Goal: Information Seeking & Learning: Learn about a topic

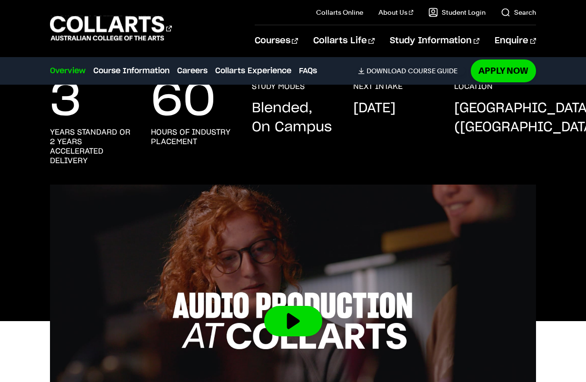
scroll to position [48, 0]
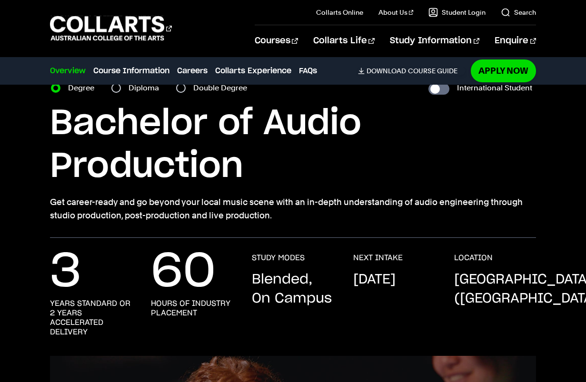
click at [118, 84] on nav "Overview Overview Course Information Careers Collarts Experience FAQs Download …" at bounding box center [293, 71] width 586 height 28
click at [117, 87] on input "Diploma" at bounding box center [116, 88] width 10 height 10
radio input "true"
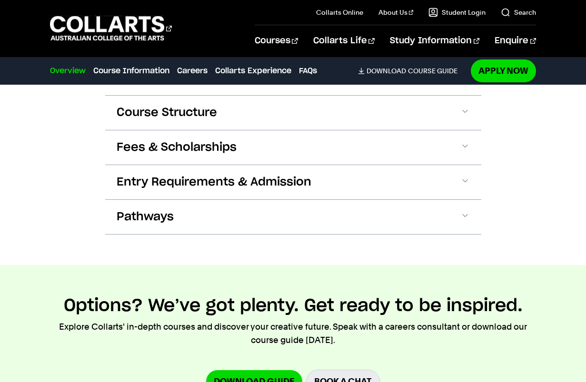
scroll to position [999, 0]
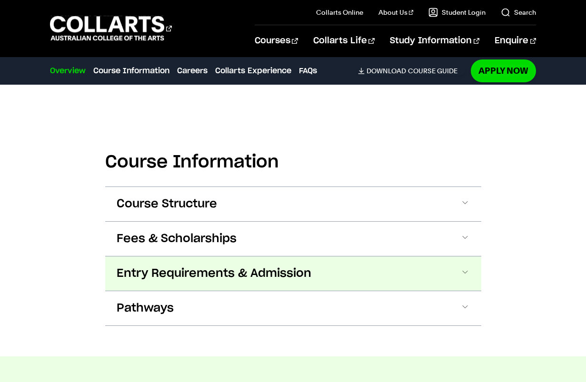
click at [288, 266] on span "Entry Requirements & Admission" at bounding box center [214, 273] width 195 height 15
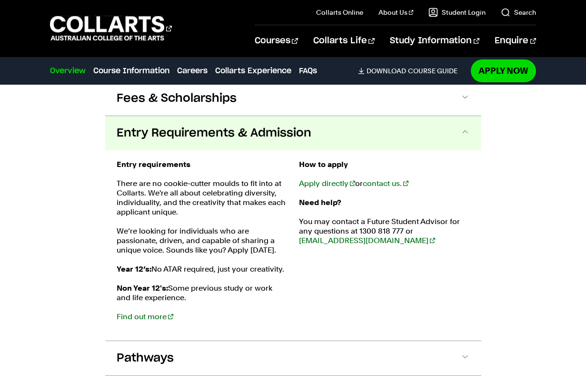
scroll to position [1157, 0]
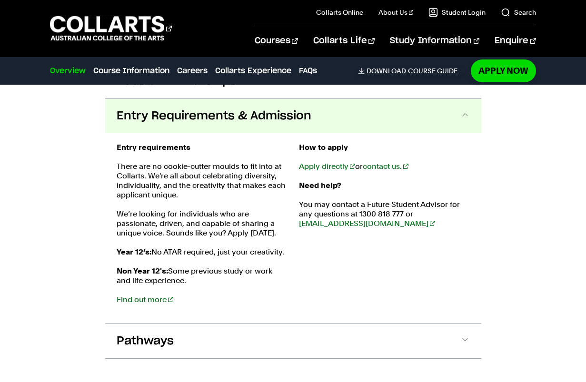
drag, startPoint x: 276, startPoint y: 108, endPoint x: 246, endPoint y: 202, distance: 98.0
click at [246, 202] on div "Entry Requirements & Admission Entry requirements There are no cookie-cutter mo…" at bounding box center [293, 210] width 376 height 225
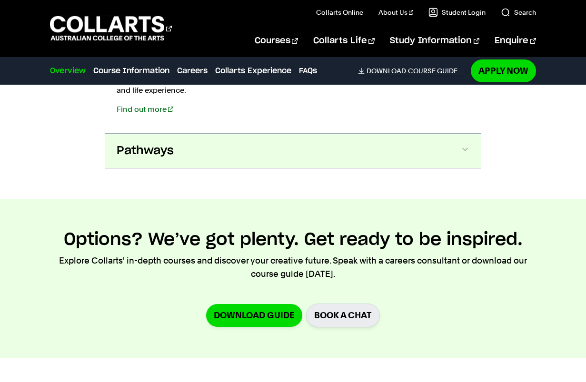
click at [192, 136] on button "Pathways" at bounding box center [293, 151] width 376 height 34
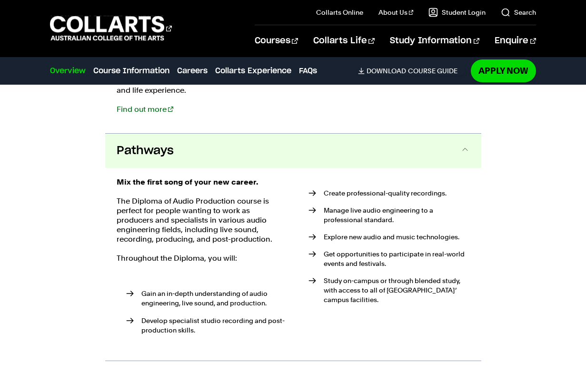
scroll to position [1382, 0]
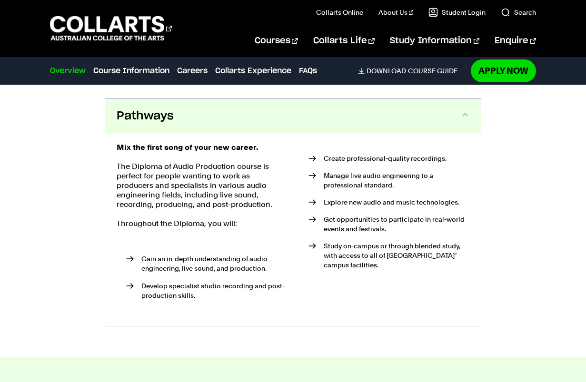
click at [174, 133] on div "Mix the first song of your new career. The Diploma of Audio Production course i…" at bounding box center [293, 229] width 376 height 193
click at [159, 112] on button "Pathways" at bounding box center [293, 116] width 376 height 34
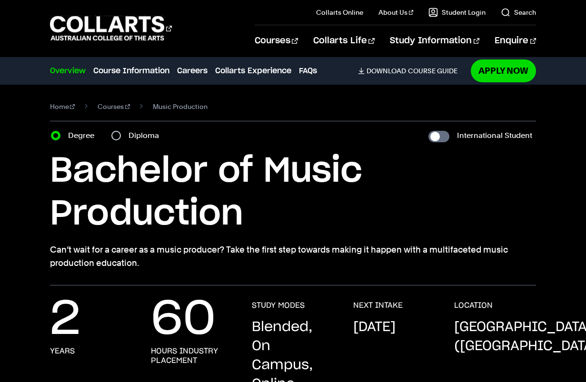
drag, startPoint x: 71, startPoint y: 243, endPoint x: 47, endPoint y: 79, distance: 166.5
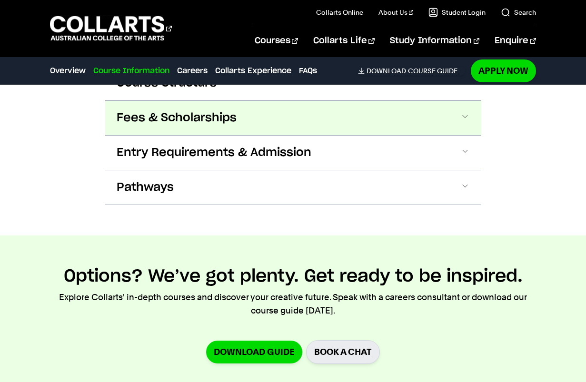
click at [177, 121] on span "Fees & Scholarships" at bounding box center [177, 117] width 120 height 15
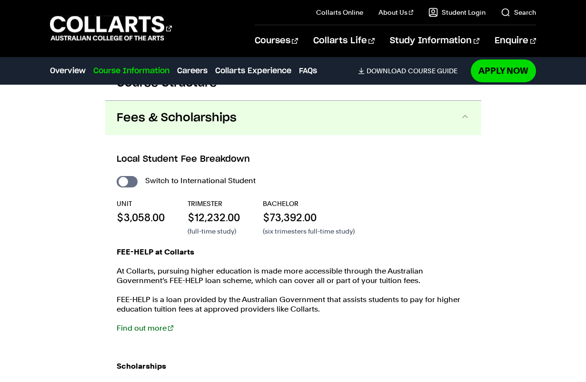
scroll to position [1490, 0]
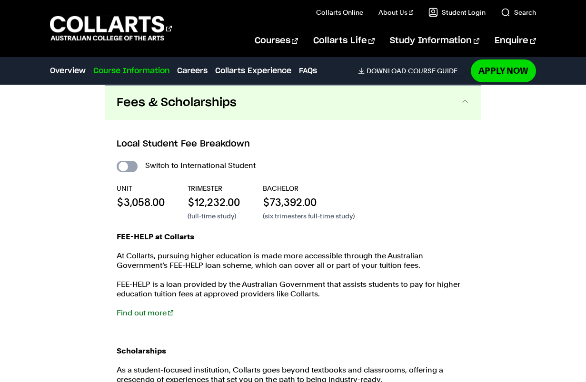
click at [129, 170] on input "International Student" at bounding box center [127, 166] width 21 height 11
checkbox input "true"
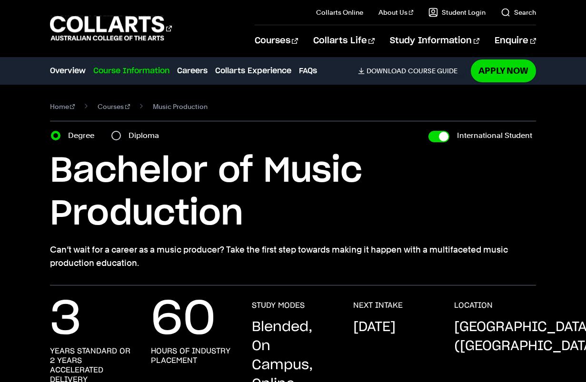
drag, startPoint x: 489, startPoint y: 320, endPoint x: 422, endPoint y: 120, distance: 210.3
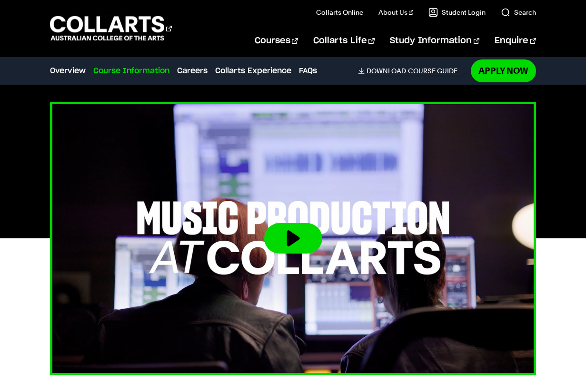
drag, startPoint x: 352, startPoint y: 155, endPoint x: 321, endPoint y: 243, distance: 93.5
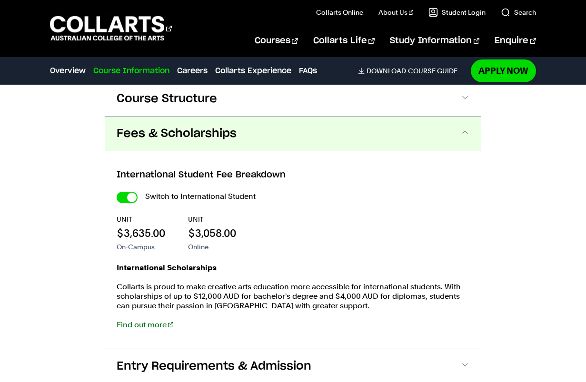
scroll to position [1482, 0]
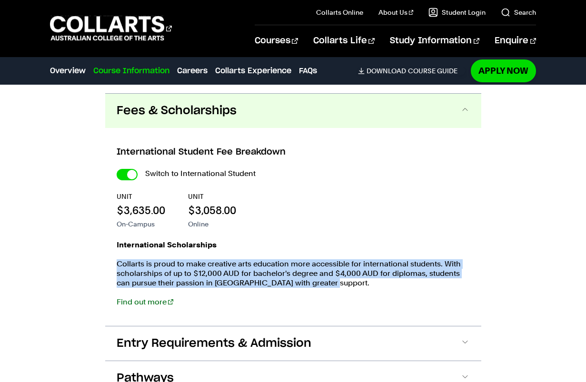
drag, startPoint x: 356, startPoint y: 282, endPoint x: 109, endPoint y: 254, distance: 248.5
click at [110, 254] on div "International Student Fee Breakdown Switch to International Student UNIT $3,635…" at bounding box center [293, 227] width 376 height 198
click at [108, 253] on div "International Student Fee Breakdown Switch to International Student UNIT $3,635…" at bounding box center [293, 227] width 376 height 198
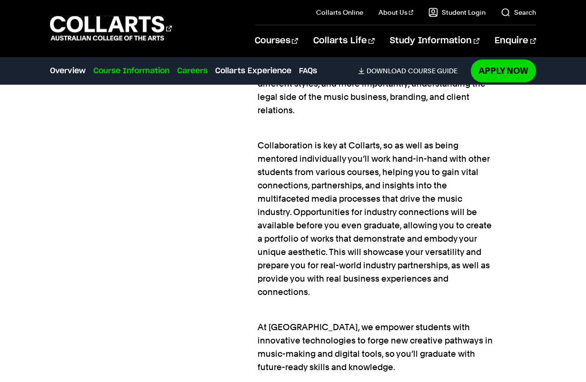
scroll to position [0, 0]
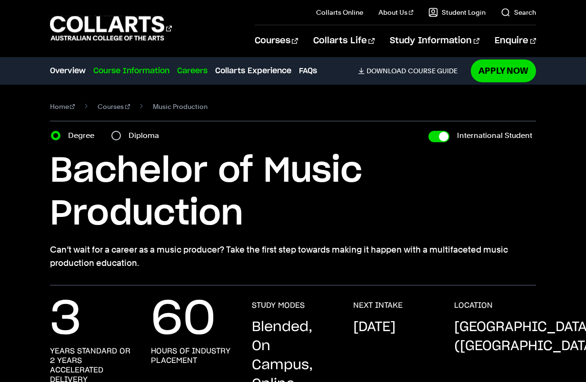
drag, startPoint x: 270, startPoint y: 281, endPoint x: 193, endPoint y: 76, distance: 219.1
click at [117, 133] on input "Diploma" at bounding box center [116, 136] width 10 height 10
radio input "true"
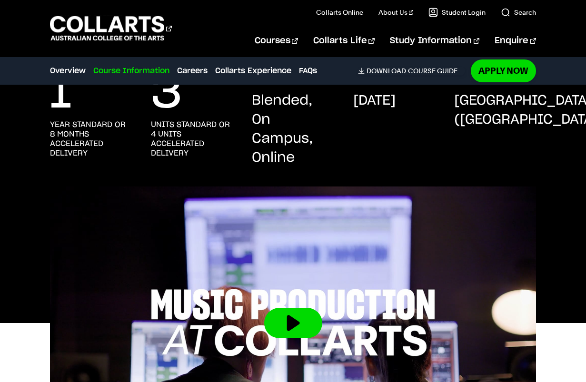
scroll to position [190, 0]
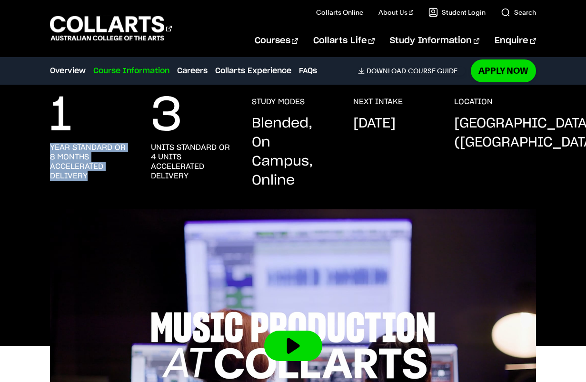
drag, startPoint x: 100, startPoint y: 174, endPoint x: 48, endPoint y: 147, distance: 59.4
click at [48, 147] on div "1 year standard or 8 months accelerated delivery 3 units standard or 4 units ac…" at bounding box center [293, 153] width 586 height 112
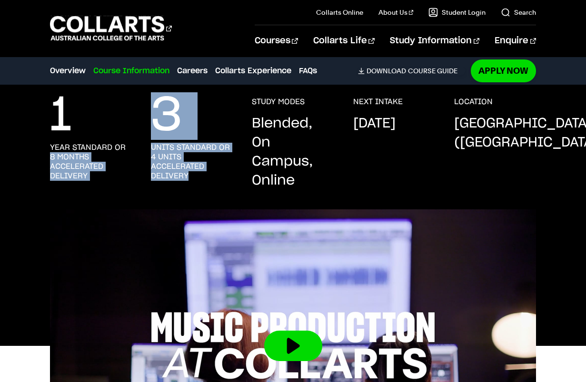
drag, startPoint x: 192, startPoint y: 179, endPoint x: 133, endPoint y: 139, distance: 70.6
click at [133, 139] on div "1 year standard or 8 months accelerated delivery 3 units standard or 4 units ac…" at bounding box center [293, 153] width 486 height 112
click at [171, 157] on h3 "units standard or 4 units accelerated delivery" at bounding box center [192, 162] width 82 height 38
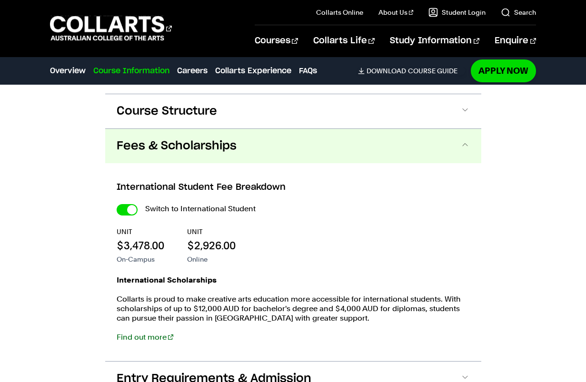
scroll to position [1427, 0]
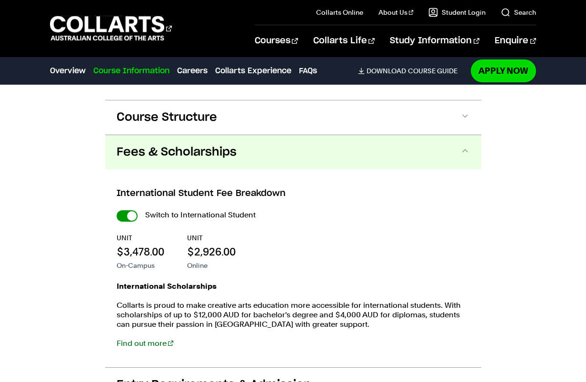
click at [120, 220] on input "International Student" at bounding box center [127, 215] width 21 height 11
checkbox input "false"
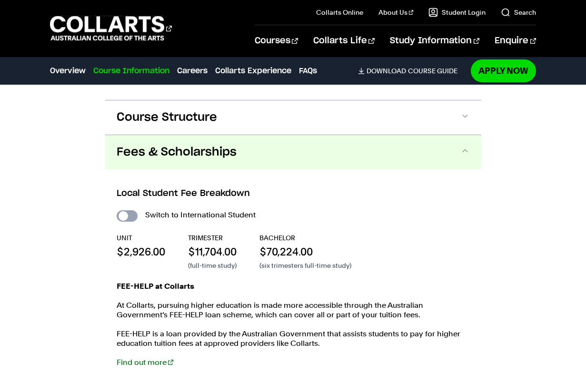
click at [124, 217] on input "International Student" at bounding box center [127, 215] width 21 height 11
checkbox input "true"
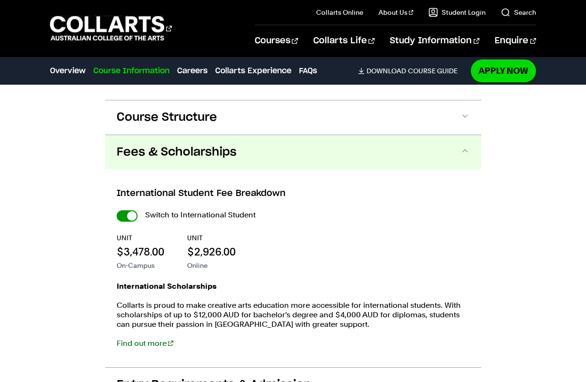
click at [128, 216] on input "International Student" at bounding box center [127, 215] width 21 height 11
checkbox input "false"
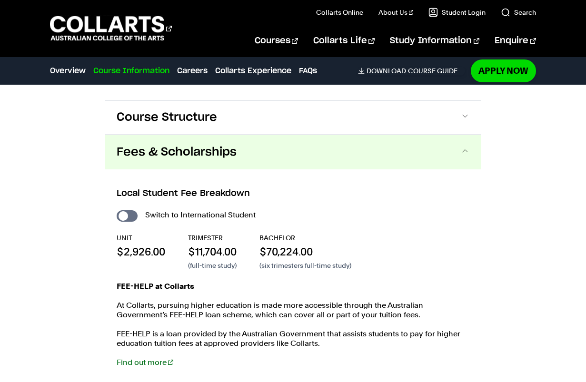
click at [128, 216] on input "International Student" at bounding box center [127, 215] width 21 height 11
checkbox input "true"
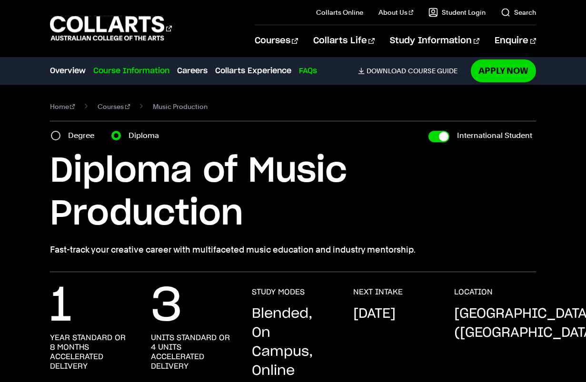
drag, startPoint x: 315, startPoint y: 223, endPoint x: 302, endPoint y: 70, distance: 152.8
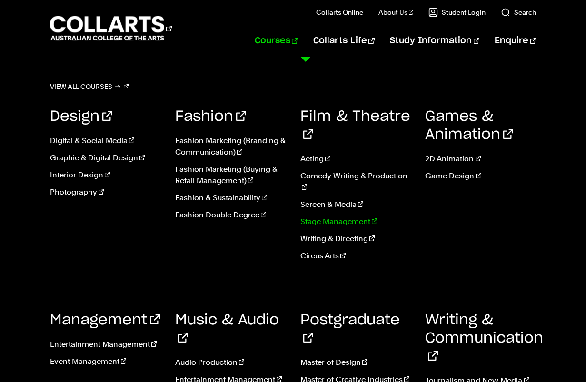
scroll to position [95, 0]
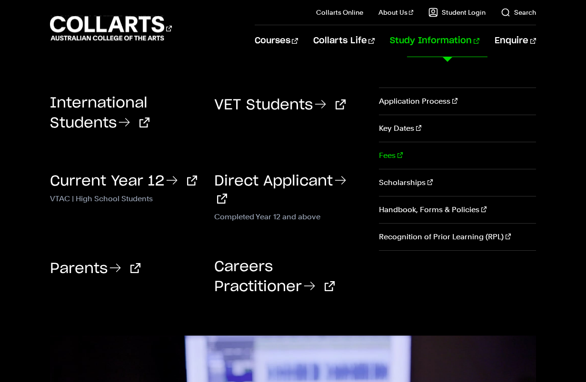
click at [386, 153] on link "Fees" at bounding box center [457, 155] width 157 height 27
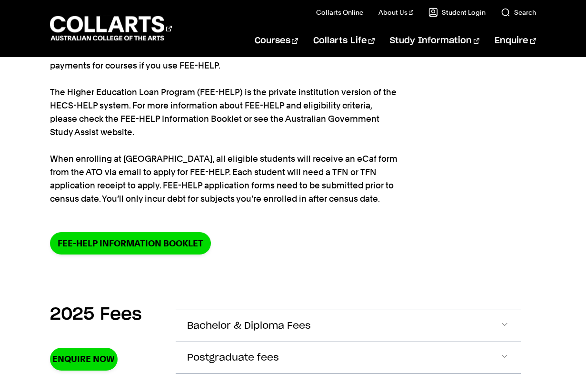
scroll to position [238, 0]
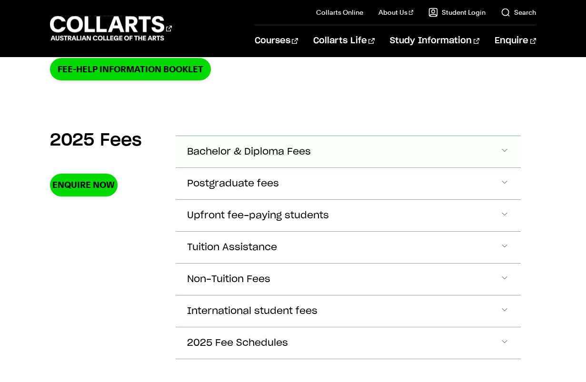
click at [282, 154] on span "Bachelor & Diploma Fees" at bounding box center [249, 152] width 124 height 11
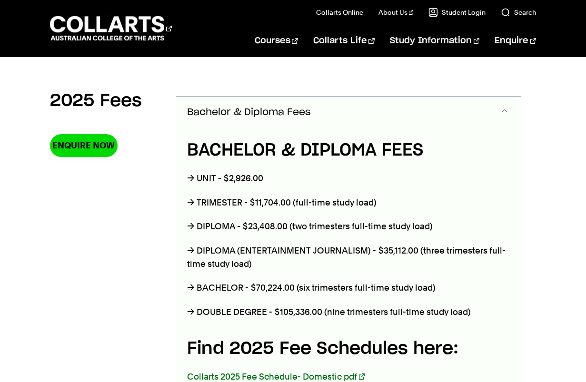
scroll to position [336, 0]
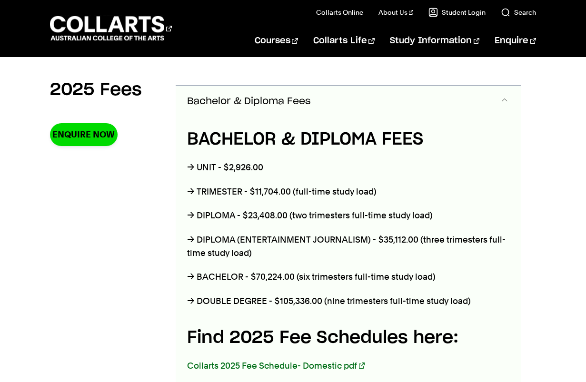
click at [270, 108] on button "Bachelor & Diploma Fees" at bounding box center [348, 101] width 345 height 31
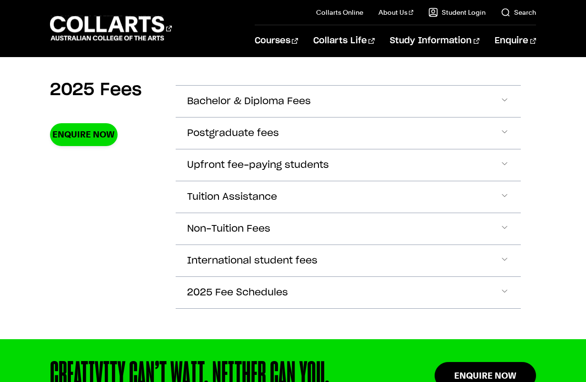
drag, startPoint x: 282, startPoint y: 103, endPoint x: 157, endPoint y: 155, distance: 134.8
click at [157, 144] on section "2025 Fees Enquire Now Bachelor & Diploma Fees BACHELOR & DIPLOMA FEES → UNIT - …" at bounding box center [293, 199] width 486 height 279
click at [225, 245] on button "International student fees" at bounding box center [348, 260] width 345 height 31
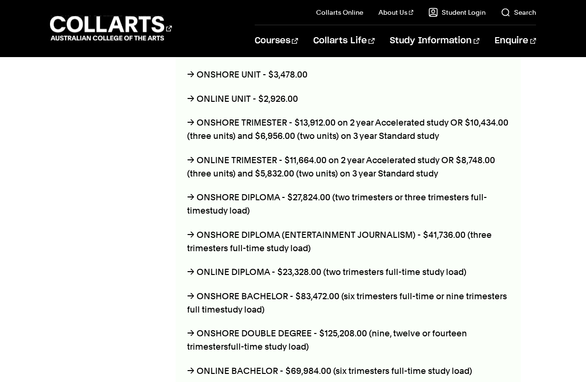
scroll to position [540, 0]
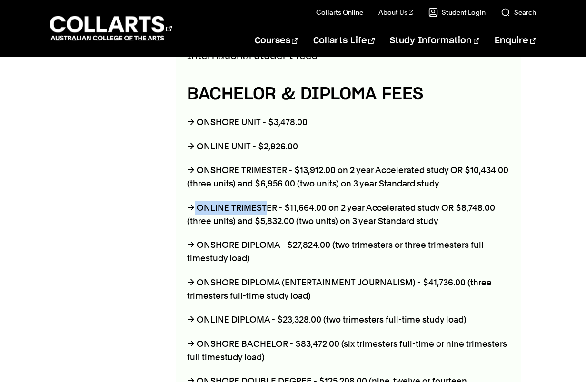
drag, startPoint x: 266, startPoint y: 205, endPoint x: 191, endPoint y: 206, distance: 75.2
click at [191, 206] on p "→ ONLINE TRIMESTER - $11,664.00 on 2 year Accelerated study OR $8,748.00 (three…" at bounding box center [348, 214] width 322 height 27
click at [195, 208] on p "→ ONLINE TRIMESTER - $11,664.00 on 2 year Accelerated study OR $8,748.00 (three…" at bounding box center [348, 214] width 322 height 27
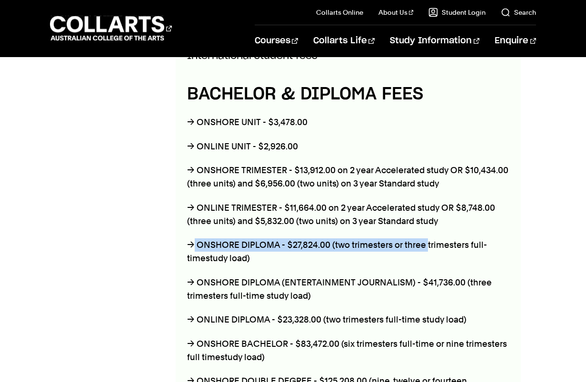
drag, startPoint x: 195, startPoint y: 239, endPoint x: 425, endPoint y: 245, distance: 230.4
click at [425, 245] on p "→ ONSHORE DIPLOMA - $27,824.00 (two trimesters or three trimesters full-time st…" at bounding box center [348, 251] width 322 height 27
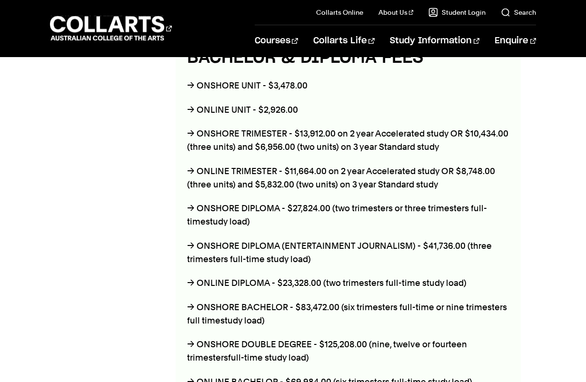
scroll to position [588, 0]
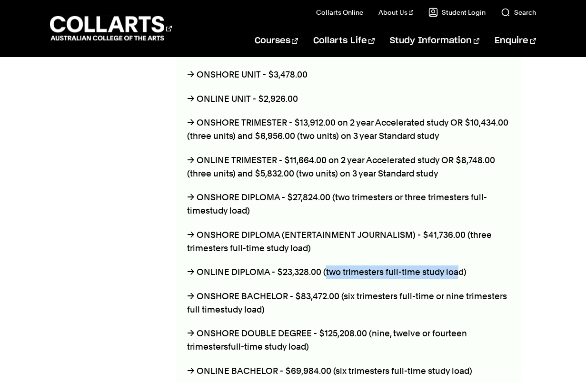
drag, startPoint x: 326, startPoint y: 268, endPoint x: 461, endPoint y: 273, distance: 134.3
click at [457, 273] on p "→ ONLINE DIPLOMA - $23,328.00 (two trimesters full-time study load)" at bounding box center [348, 271] width 322 height 13
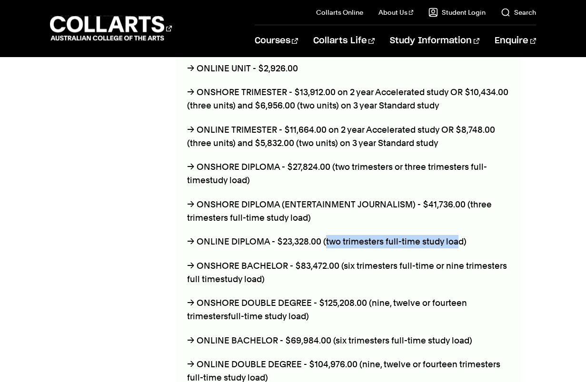
scroll to position [636, 0]
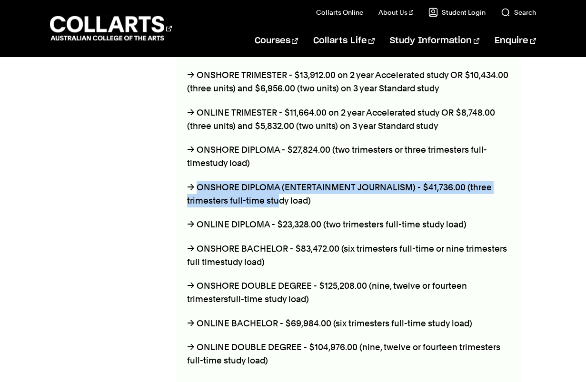
drag, startPoint x: 198, startPoint y: 182, endPoint x: 279, endPoint y: 196, distance: 81.7
click at [279, 196] on p "→ ONSHORE DIPLOMA (ENTERTAINMENT JOURNALISM) - $41,736.00 (three trimesters ful…" at bounding box center [348, 194] width 322 height 27
click at [279, 197] on p "→ ONSHORE DIPLOMA (ENTERTAINMENT JOURNALISM) - $41,736.00 (three trimesters ful…" at bounding box center [348, 194] width 322 height 27
drag, startPoint x: 309, startPoint y: 198, endPoint x: 201, endPoint y: 179, distance: 110.1
click at [201, 181] on p "→ ONSHORE DIPLOMA (ENTERTAINMENT JOURNALISM) - $41,736.00 (three trimesters ful…" at bounding box center [348, 194] width 322 height 27
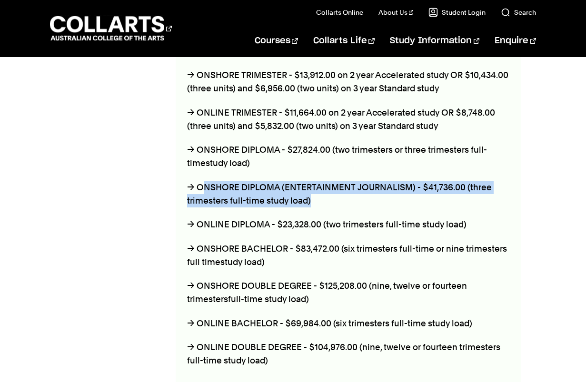
click at [201, 181] on p "→ ONSHORE DIPLOMA (ENTERTAINMENT JOURNALISM) - $41,736.00 (three trimesters ful…" at bounding box center [348, 194] width 322 height 27
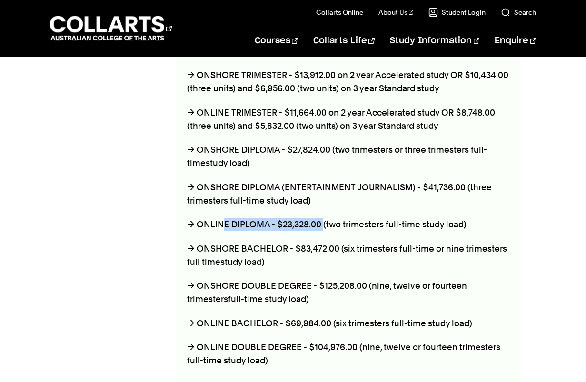
drag, startPoint x: 323, startPoint y: 222, endPoint x: 218, endPoint y: 218, distance: 104.3
click at [218, 218] on p "→ ONLINE DIPLOMA - $23,328.00 (two trimesters full-time study load)" at bounding box center [348, 224] width 322 height 13
click at [311, 210] on div "BACHELOR & DIPLOMA FEES → ONSHORE UNIT - $3,478.00 → ONLINE UNIT - $2,926.00 → …" at bounding box center [348, 194] width 345 height 435
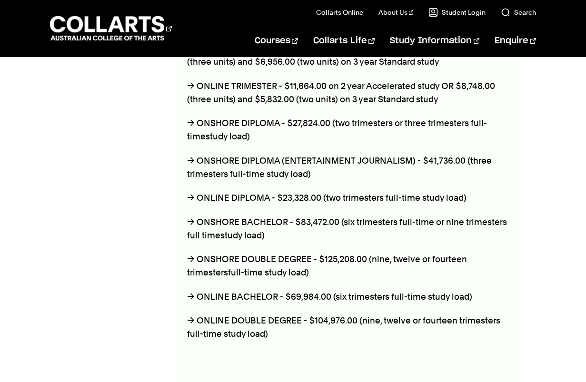
scroll to position [683, 0]
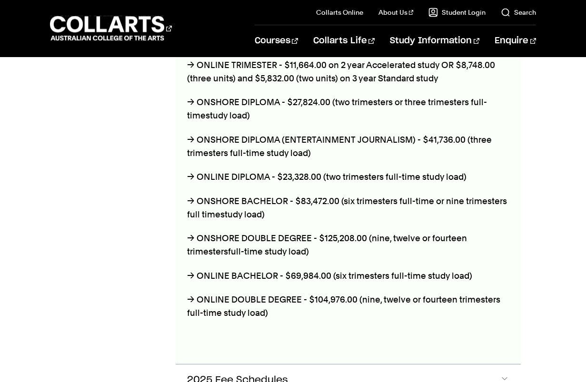
drag, startPoint x: 308, startPoint y: 247, endPoint x: 225, endPoint y: 236, distance: 83.4
click at [225, 236] on p "→ ONSHORE DOUBLE DEGREE - $125,208.00 (nine, twelve or fourteen trimesters full…" at bounding box center [348, 245] width 322 height 27
drag, startPoint x: 331, startPoint y: 271, endPoint x: 269, endPoint y: 271, distance: 62.3
click at [269, 271] on p "→ ONLINE BACHELOR - $69,984.00 (six trimesters full-time study load)" at bounding box center [348, 275] width 322 height 13
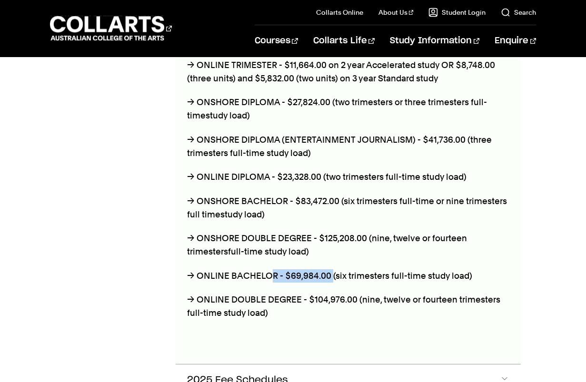
click at [269, 271] on p "→ ONLINE BACHELOR - $69,984.00 (six trimesters full-time study load)" at bounding box center [348, 275] width 322 height 13
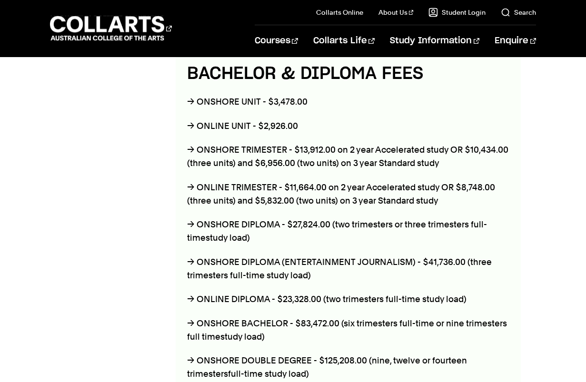
scroll to position [540, 0]
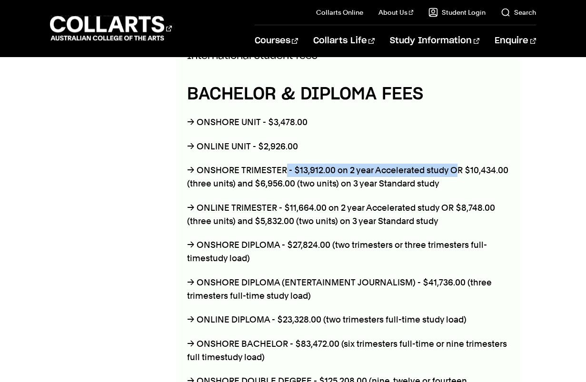
drag, startPoint x: 454, startPoint y: 167, endPoint x: 285, endPoint y: 164, distance: 169.4
click at [285, 164] on p "→ ONSHORE TRIMESTER - $13,912.00 on 2 year Accelerated study OR $10,434.00 (thr…" at bounding box center [348, 177] width 322 height 27
drag, startPoint x: 271, startPoint y: 167, endPoint x: 446, endPoint y: 169, distance: 175.6
click at [446, 169] on p "→ ONSHORE TRIMESTER - $13,912.00 on 2 year Accelerated study OR $10,434.00 (thr…" at bounding box center [348, 177] width 322 height 27
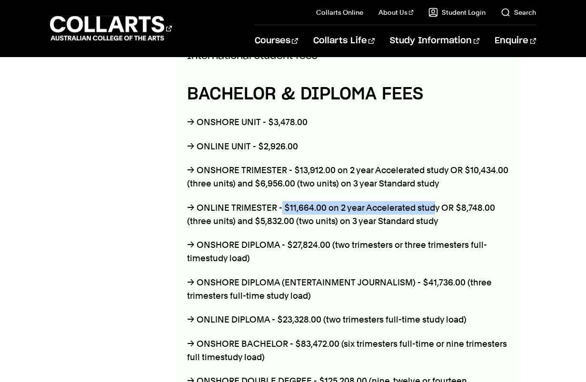
drag, startPoint x: 279, startPoint y: 204, endPoint x: 435, endPoint y: 203, distance: 155.6
click at [435, 203] on p "→ ONLINE TRIMESTER - $11,664.00 on 2 year Accelerated study OR $8,748.00 (three…" at bounding box center [348, 214] width 322 height 27
drag, startPoint x: 119, startPoint y: 150, endPoint x: 61, endPoint y: 225, distance: 94.3
click at [61, 225] on div "2025 Fees Enquire Now" at bounding box center [105, 205] width 110 height 668
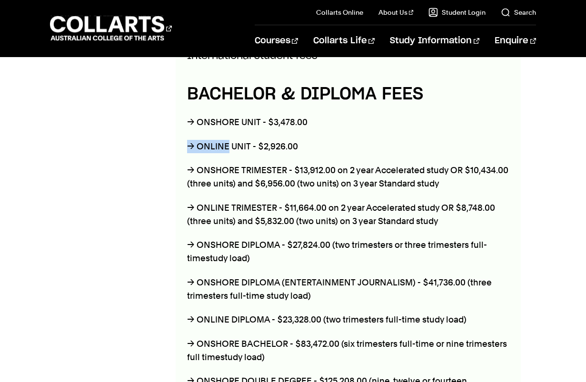
drag, startPoint x: 228, startPoint y: 147, endPoint x: 145, endPoint y: 140, distance: 84.0
click at [181, 144] on div "BACHELOR & DIPLOMA FEES → ONSHORE UNIT - $3,478.00 → ONLINE UNIT - $2,926.00 → …" at bounding box center [348, 289] width 345 height 435
click at [133, 137] on div "2025 Fees Enquire Now" at bounding box center [105, 205] width 110 height 668
drag, startPoint x: 237, startPoint y: 119, endPoint x: 194, endPoint y: 117, distance: 42.9
click at [194, 117] on p "→ ONSHORE UNIT - $3,478.00" at bounding box center [348, 122] width 322 height 13
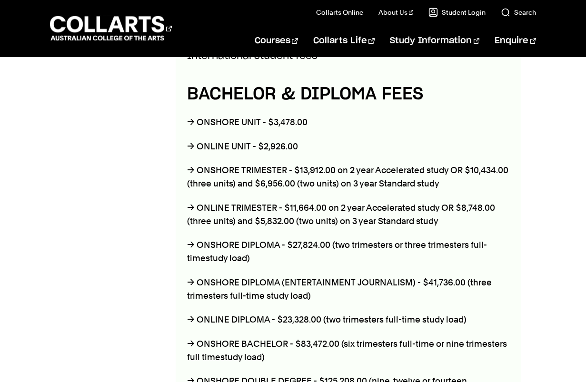
click at [171, 156] on section "2025 Fees Enquire Now Bachelor & Diploma Fees BACHELOR & DIPLOMA FEES → UNIT - …" at bounding box center [293, 213] width 486 height 714
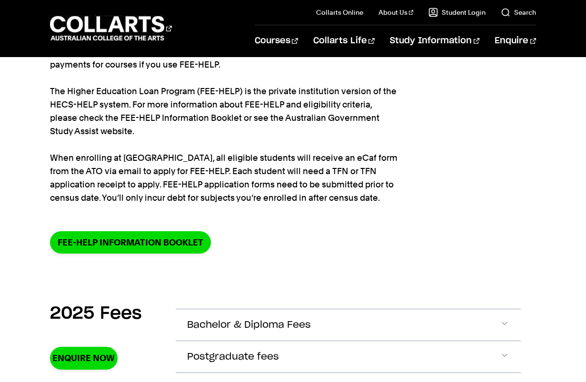
scroll to position [0, 0]
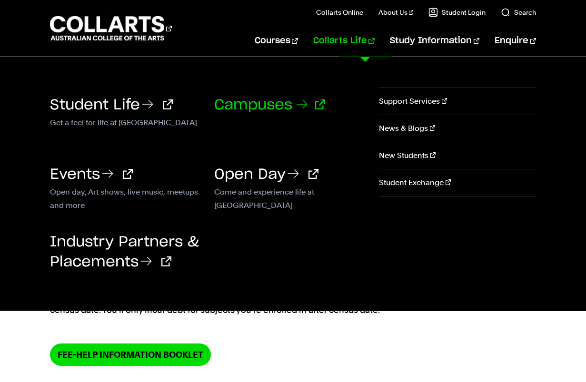
click at [264, 109] on link "Campuses" at bounding box center [269, 105] width 111 height 14
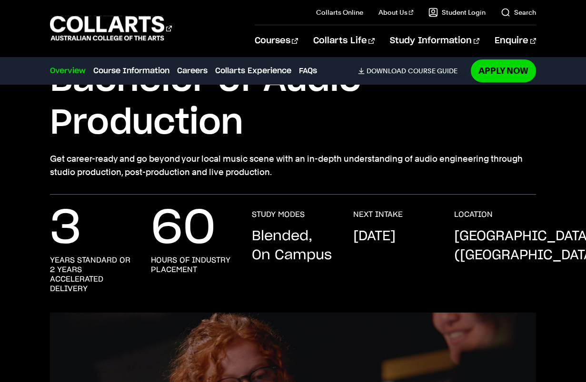
scroll to position [95, 0]
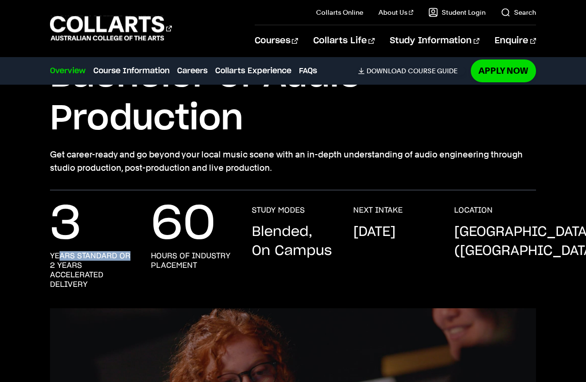
drag, startPoint x: 140, startPoint y: 256, endPoint x: 61, endPoint y: 255, distance: 79.0
click at [61, 255] on div "3 years standard or 2 years accelerated delivery 60 hours of industry placement…" at bounding box center [293, 257] width 486 height 103
click at [57, 255] on h3 "years standard or 2 years accelerated delivery" at bounding box center [91, 270] width 82 height 38
drag, startPoint x: 43, startPoint y: 258, endPoint x: 101, endPoint y: 273, distance: 59.4
click at [99, 272] on div "3 years standard or 2 years accelerated delivery 60 hours of industry placement…" at bounding box center [293, 257] width 586 height 103
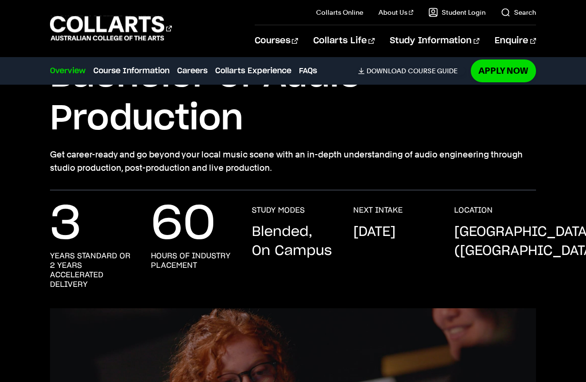
click at [104, 274] on h3 "years standard or 2 years accelerated delivery" at bounding box center [91, 270] width 82 height 38
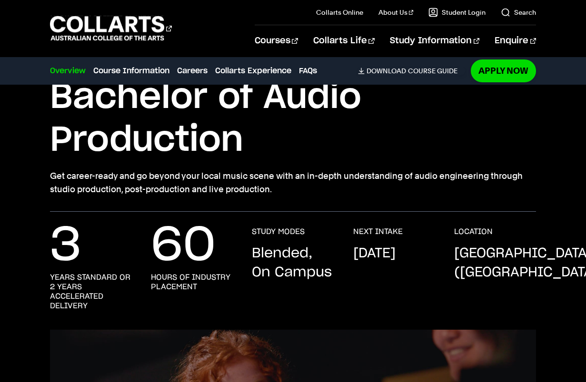
scroll to position [0, 0]
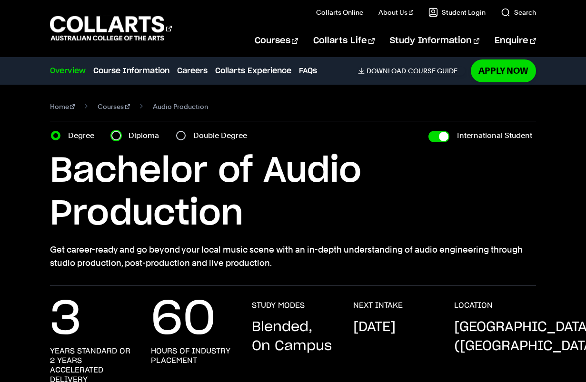
click at [113, 135] on input "Diploma" at bounding box center [116, 136] width 10 height 10
radio input "true"
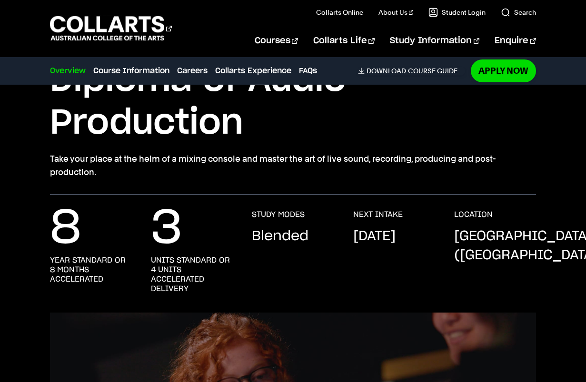
scroll to position [95, 0]
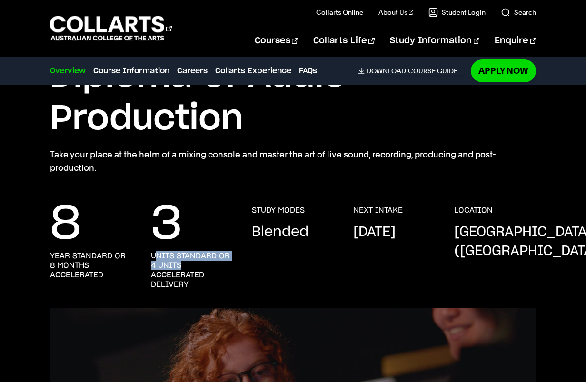
drag, startPoint x: 155, startPoint y: 254, endPoint x: 221, endPoint y: 263, distance: 66.7
click at [220, 263] on h3 "units standard or 4 units accelerated delivery" at bounding box center [192, 270] width 82 height 38
click at [221, 263] on h3 "units standard or 4 units accelerated delivery" at bounding box center [192, 270] width 82 height 38
drag, startPoint x: 226, startPoint y: 263, endPoint x: 149, endPoint y: 257, distance: 77.3
click at [149, 257] on div "8 year standard or 8 months accelerated 3 units standard or 4 units accelerated…" at bounding box center [293, 257] width 486 height 103
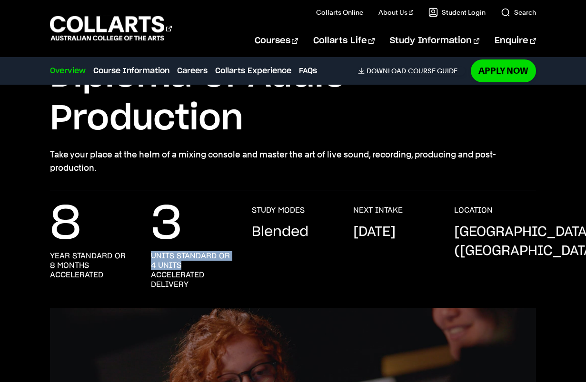
click at [148, 256] on div "8 year standard or 8 months accelerated 3 units standard or 4 units accelerated…" at bounding box center [293, 257] width 486 height 103
drag, startPoint x: 153, startPoint y: 254, endPoint x: 214, endPoint y: 274, distance: 63.9
click at [214, 274] on h3 "units standard or 4 units accelerated delivery" at bounding box center [192, 270] width 82 height 38
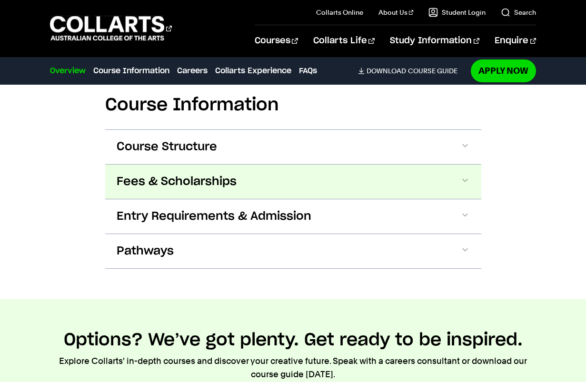
click at [212, 174] on span "Fees & Scholarships" at bounding box center [177, 181] width 120 height 15
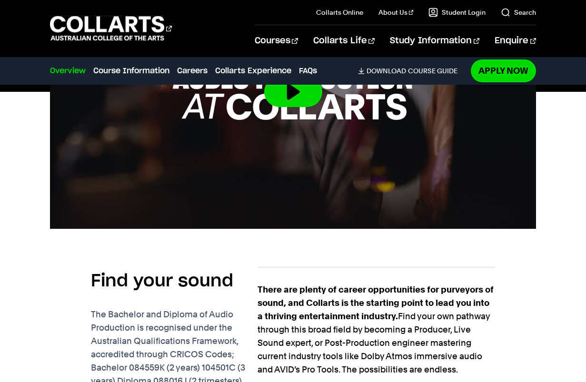
scroll to position [0, 0]
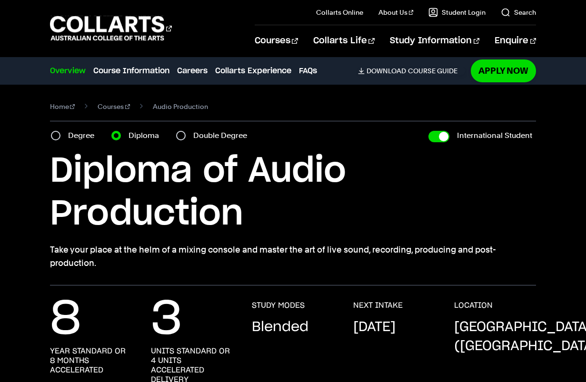
drag, startPoint x: 274, startPoint y: 239, endPoint x: 276, endPoint y: 110, distance: 129.0
drag, startPoint x: 295, startPoint y: 241, endPoint x: 244, endPoint y: 57, distance: 190.4
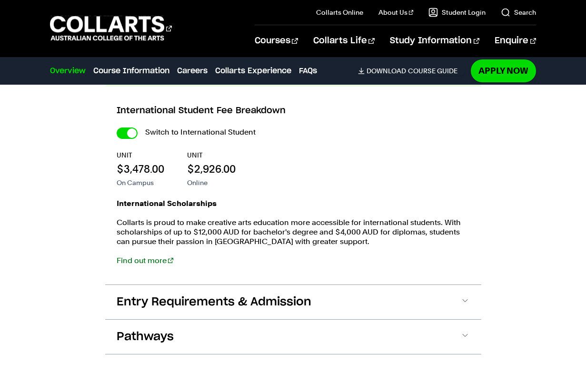
scroll to position [1142, 0]
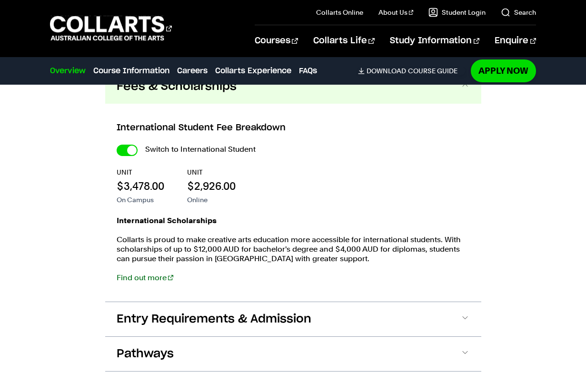
click at [128, 145] on input "International Student" at bounding box center [127, 150] width 21 height 11
checkbox input "false"
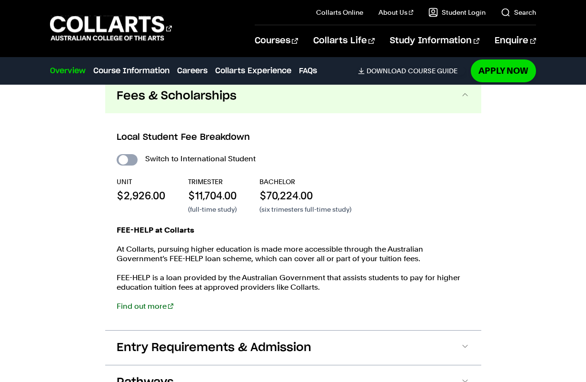
click at [127, 154] on input "International Student" at bounding box center [127, 159] width 21 height 11
checkbox input "true"
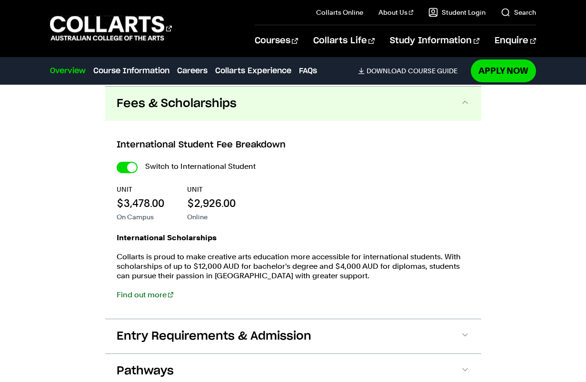
scroll to position [1094, 0]
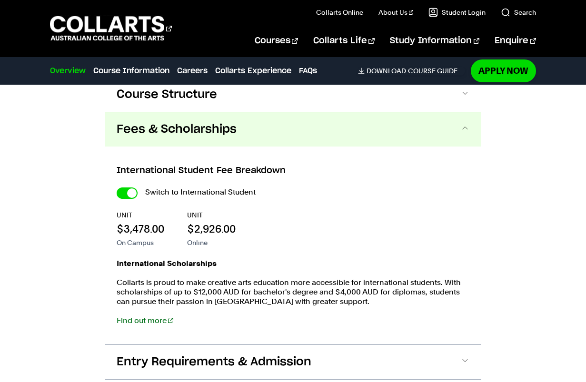
drag, startPoint x: 252, startPoint y: 242, endPoint x: 243, endPoint y: 203, distance: 40.5
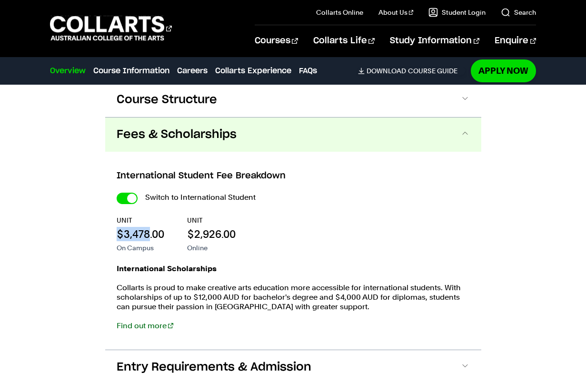
drag, startPoint x: 143, startPoint y: 219, endPoint x: 113, endPoint y: 220, distance: 30.0
click at [113, 220] on div "International Student Fee Breakdown Switch to International Student UNIT $3,478…" at bounding box center [293, 251] width 376 height 198
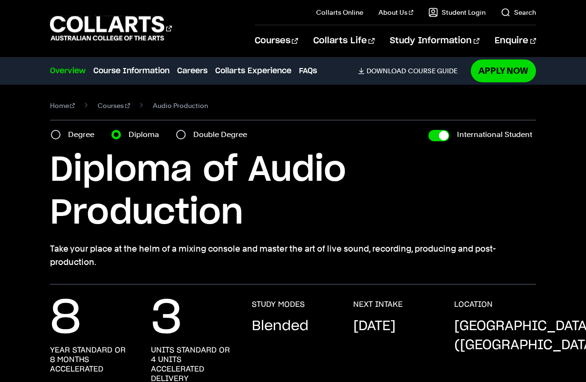
scroll to position [0, 0]
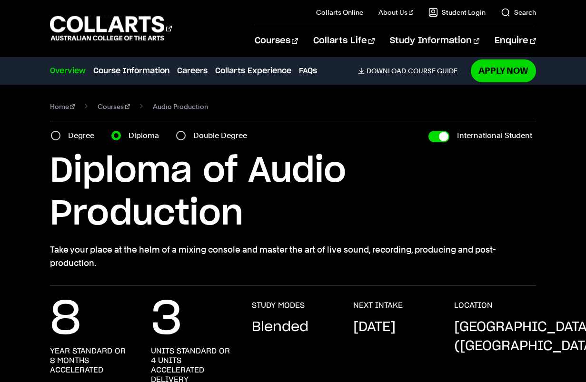
click at [128, 173] on h1 "Diploma of Audio Production" at bounding box center [293, 193] width 486 height 86
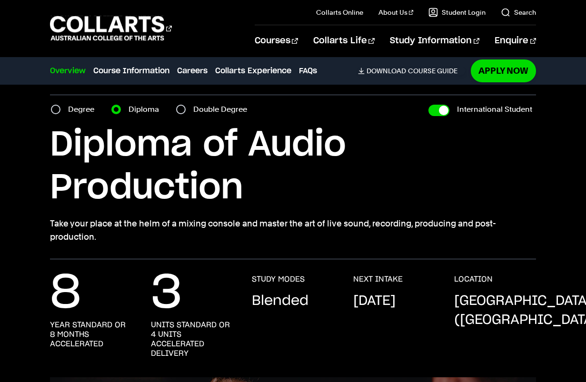
scroll to position [48, 0]
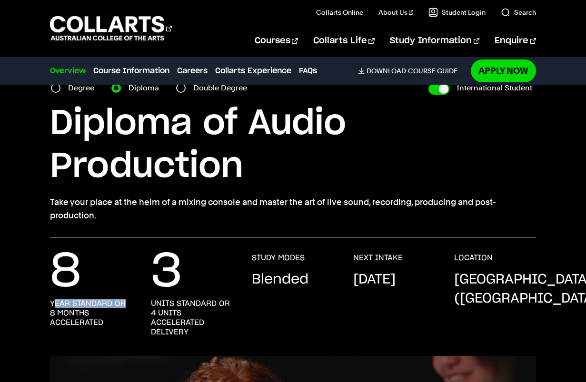
drag, startPoint x: 53, startPoint y: 303, endPoint x: 142, endPoint y: 307, distance: 89.1
click at [142, 307] on div "8 year standard or 8 months accelerated 3 units standard or 4 units accelerated…" at bounding box center [293, 304] width 486 height 103
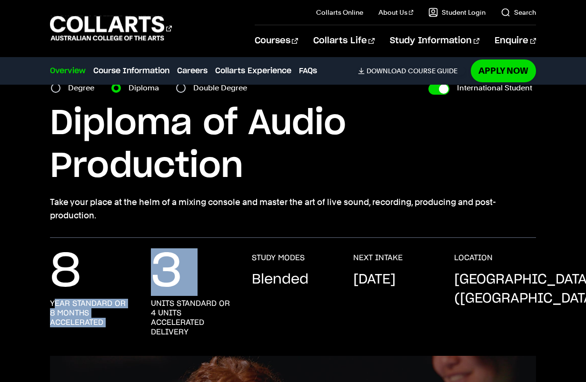
click at [145, 308] on div "8 year standard or 8 months accelerated 3 units standard or 4 units accelerated…" at bounding box center [293, 304] width 486 height 103
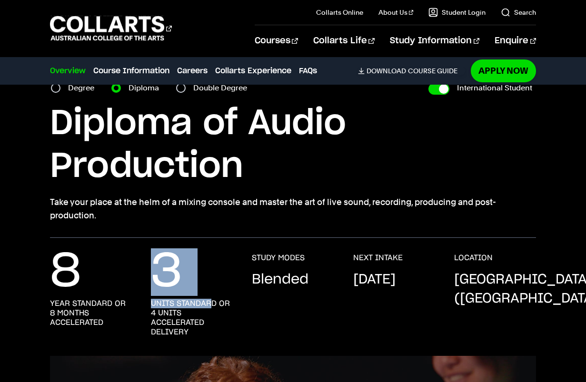
drag, startPoint x: 212, startPoint y: 304, endPoint x: 144, endPoint y: 296, distance: 68.5
click at [144, 296] on div "8 year standard or 8 months accelerated 3 units standard or 4 units accelerated…" at bounding box center [293, 304] width 486 height 103
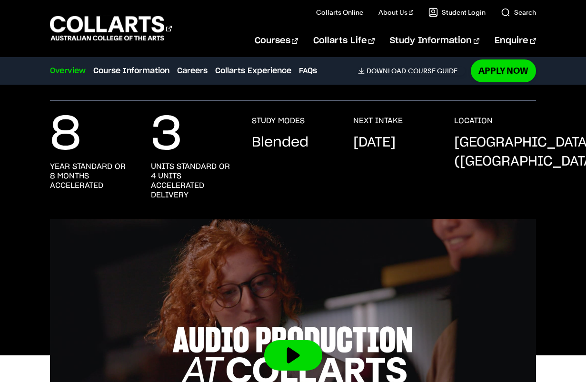
scroll to position [95, 0]
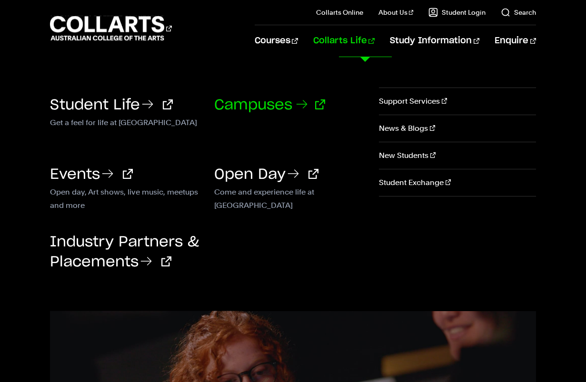
click at [279, 102] on link "Campuses" at bounding box center [269, 105] width 111 height 14
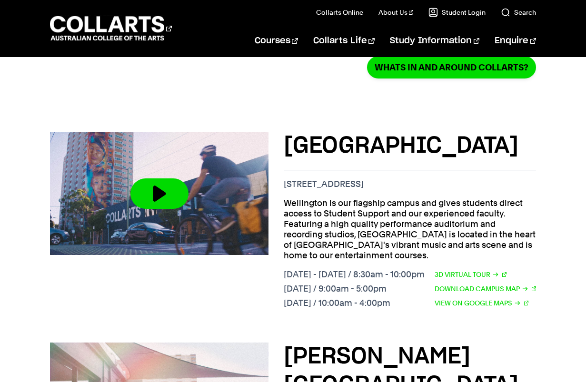
scroll to position [5, 0]
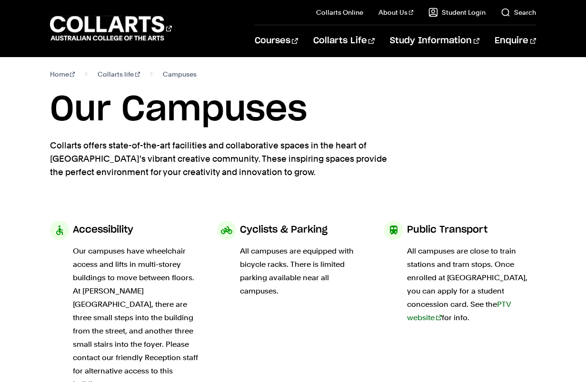
drag, startPoint x: 281, startPoint y: 216, endPoint x: 274, endPoint y: 96, distance: 120.1
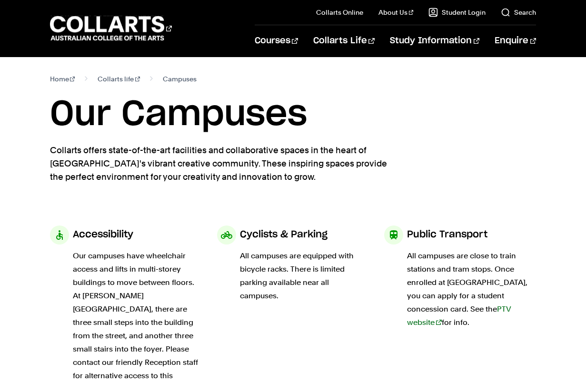
click at [357, 105] on h1 "Our Campuses" at bounding box center [293, 114] width 486 height 43
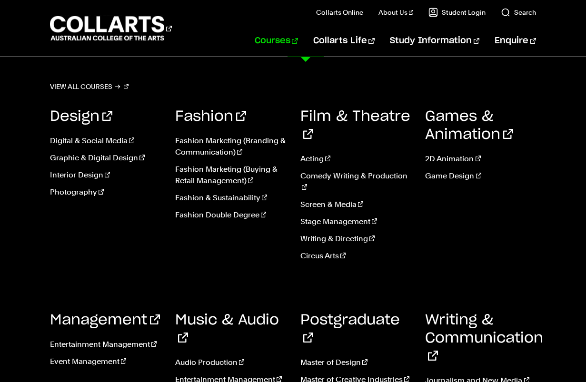
scroll to position [95, 0]
click at [136, 339] on link "Entertainment Management" at bounding box center [105, 344] width 111 height 11
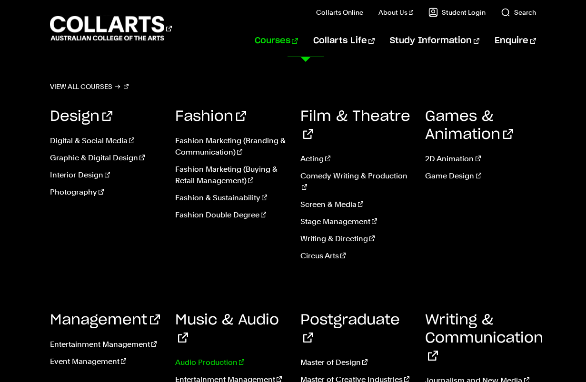
click at [217, 357] on link "Audio Production" at bounding box center [230, 362] width 111 height 11
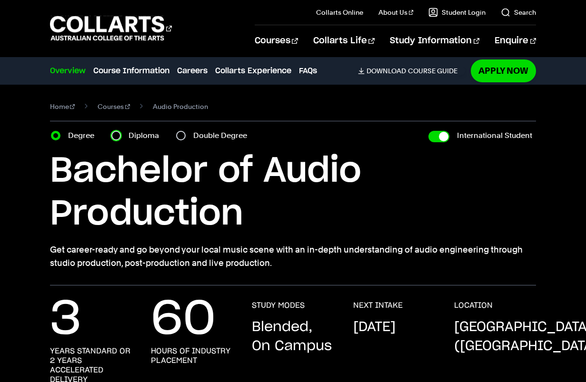
click at [113, 134] on input "Diploma" at bounding box center [116, 136] width 10 height 10
radio input "true"
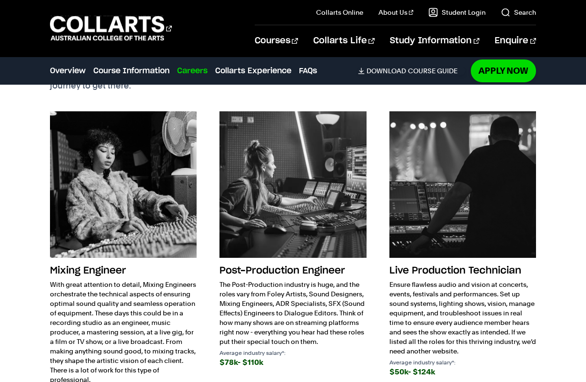
scroll to position [1570, 0]
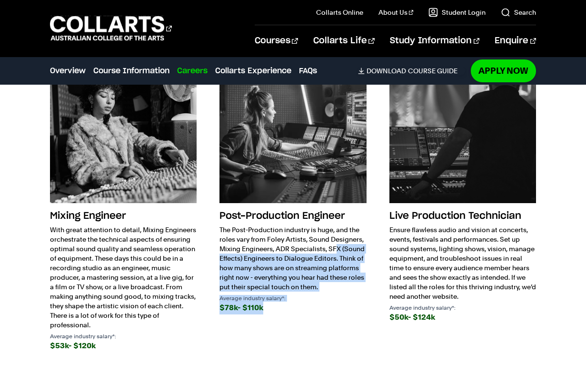
drag, startPoint x: 264, startPoint y: 294, endPoint x: 211, endPoint y: 240, distance: 74.7
click at [211, 240] on div "Mixing Engineer With great attention to detail, Mixing Engineers orchestrate th…" at bounding box center [293, 214] width 486 height 315
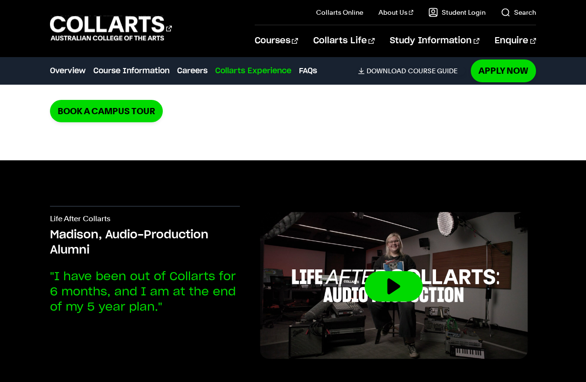
scroll to position [1951, 0]
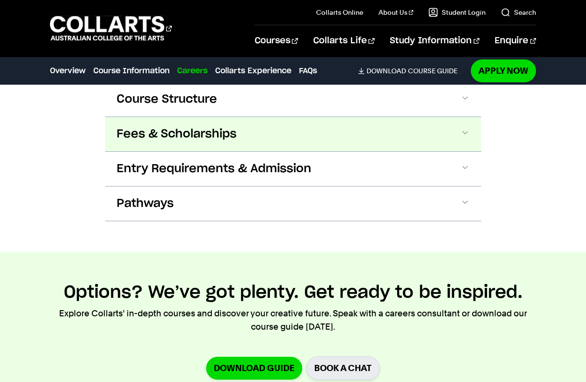
click at [203, 127] on span "Fees & Scholarships" at bounding box center [177, 134] width 120 height 15
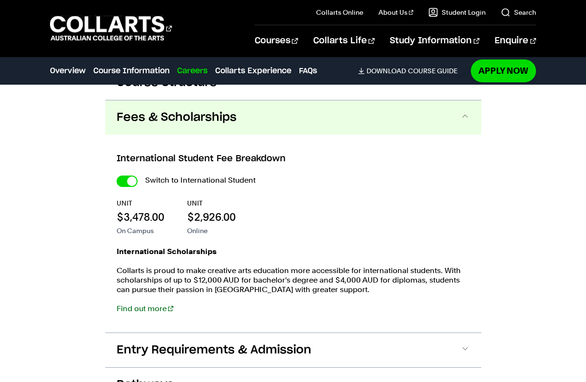
scroll to position [1112, 0]
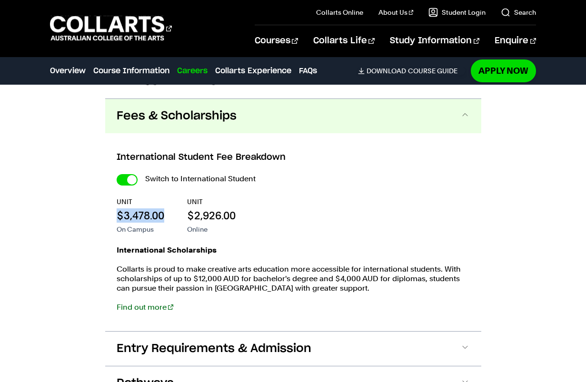
drag, startPoint x: 116, startPoint y: 202, endPoint x: 164, endPoint y: 200, distance: 48.1
click at [162, 208] on p "$3,478.00" at bounding box center [141, 215] width 48 height 14
click at [170, 200] on div "UNIT $3,478.00 On Campus UNIT $2,926.00 Online" at bounding box center [293, 215] width 353 height 37
drag, startPoint x: 149, startPoint y: 201, endPoint x: 118, endPoint y: 202, distance: 31.4
click at [118, 208] on p "$3,478.00" at bounding box center [141, 215] width 48 height 14
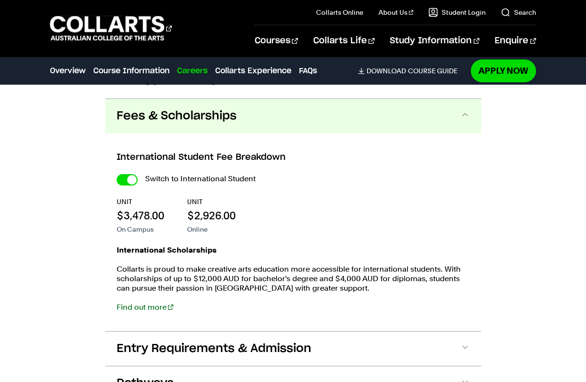
click at [174, 197] on div "UNIT $3,478.00 On Campus UNIT $2,926.00 Online" at bounding box center [293, 215] width 353 height 37
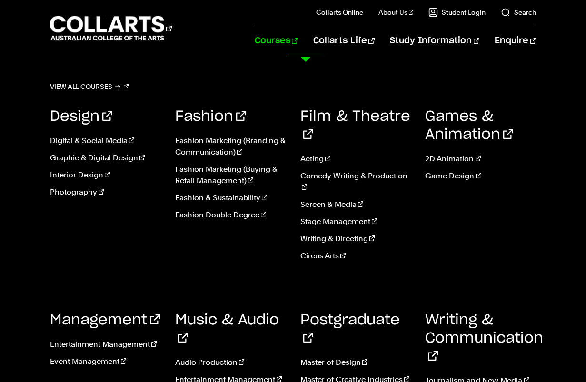
scroll to position [571, 0]
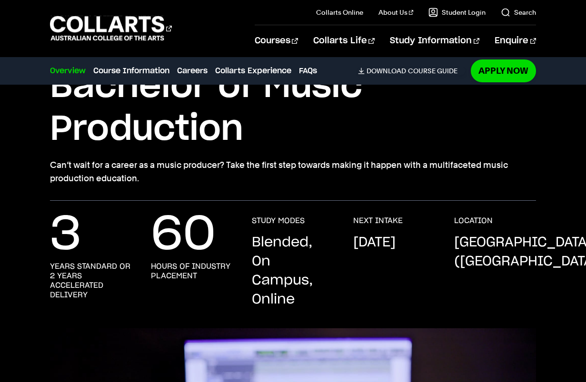
scroll to position [95, 0]
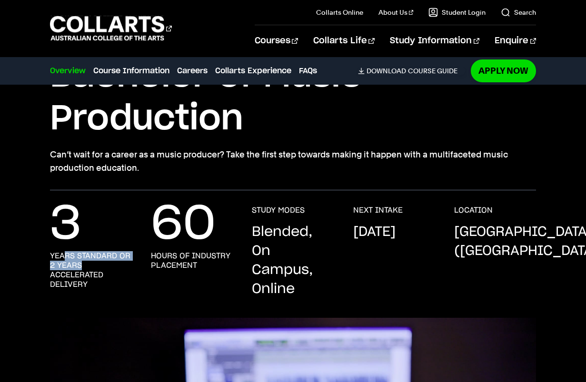
drag, startPoint x: 100, startPoint y: 267, endPoint x: 62, endPoint y: 259, distance: 38.4
click at [62, 259] on h3 "years standard or 2 years accelerated delivery" at bounding box center [91, 270] width 82 height 38
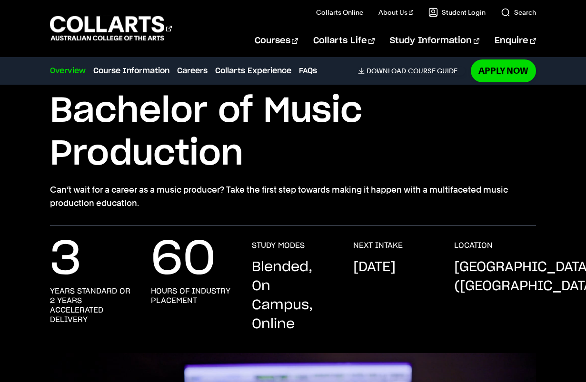
scroll to position [0, 0]
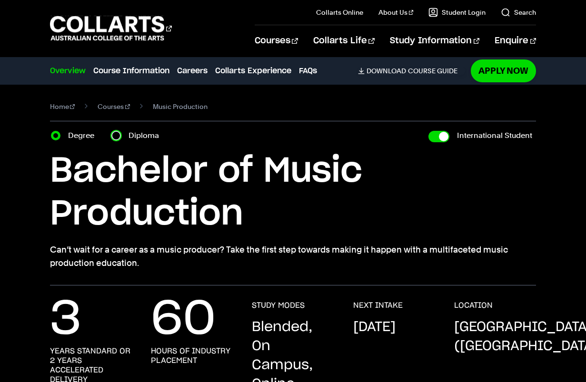
click at [116, 135] on input "Diploma" at bounding box center [116, 136] width 10 height 10
radio input "true"
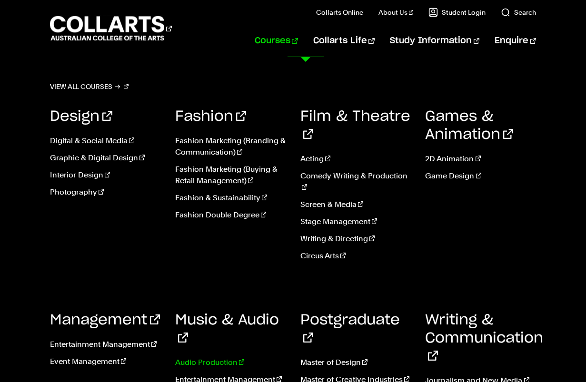
scroll to position [1856, 0]
click at [197, 313] on link "Music & Audio" at bounding box center [227, 329] width 104 height 32
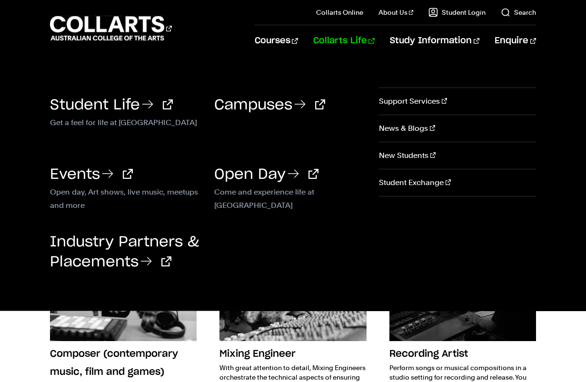
scroll to position [1142, 0]
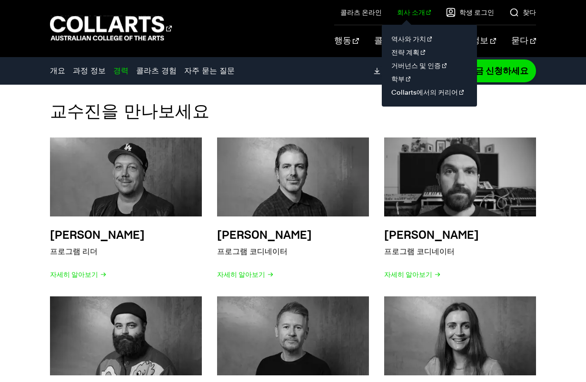
scroll to position [2236, 0]
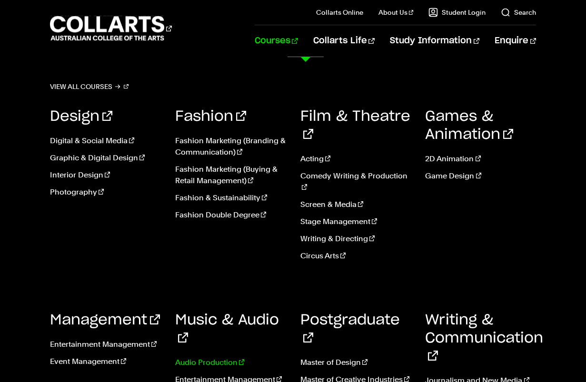
click at [204, 357] on link "Audio Production" at bounding box center [230, 362] width 111 height 11
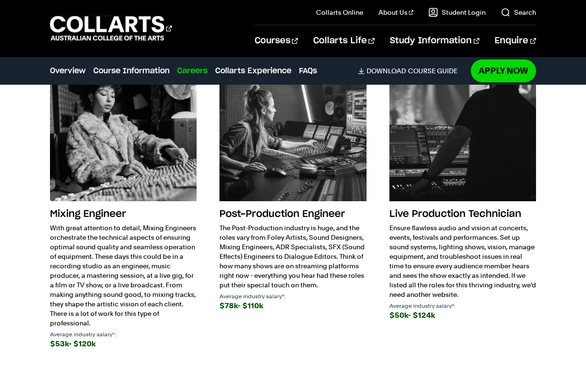
scroll to position [1570, 0]
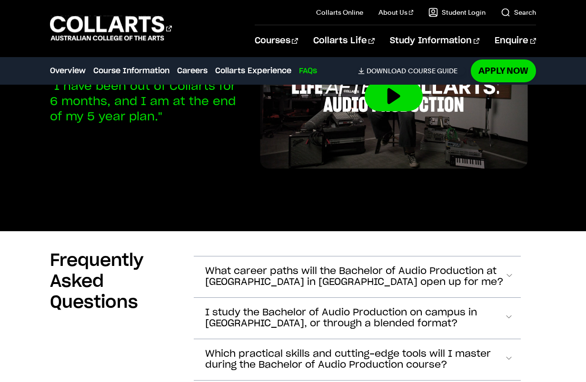
drag, startPoint x: 238, startPoint y: 296, endPoint x: 216, endPoint y: 162, distance: 135.9
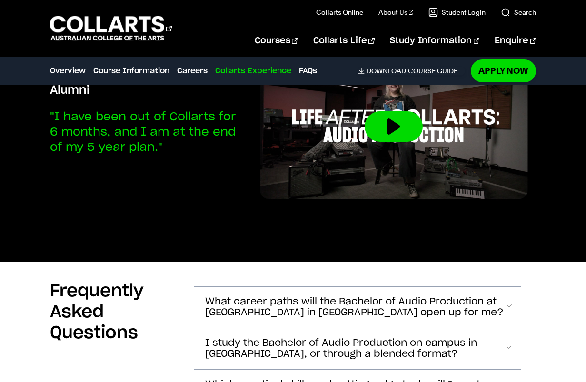
click at [187, 236] on div "Life After Collarts Madison, Audio-Production Alumni "I have been out of Collar…" at bounding box center [293, 130] width 486 height 261
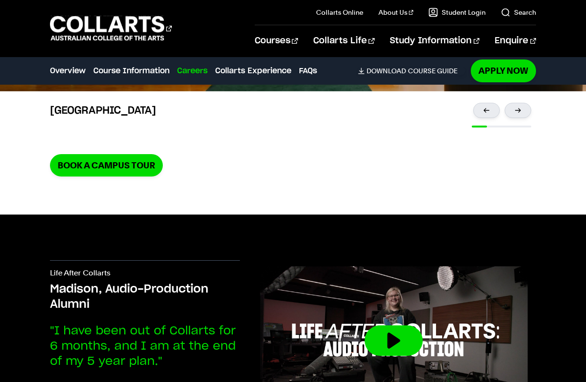
drag, startPoint x: 182, startPoint y: 276, endPoint x: 184, endPoint y: 118, distance: 158.0
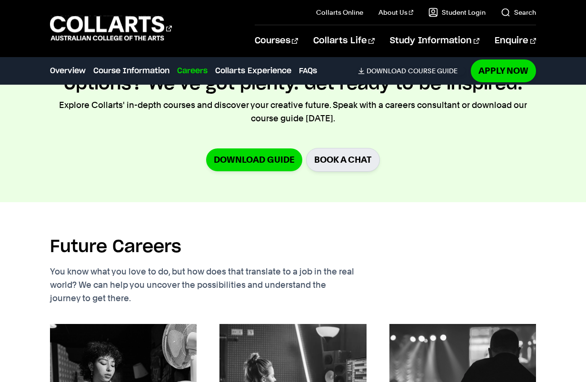
drag, startPoint x: 207, startPoint y: 251, endPoint x: 204, endPoint y: 141, distance: 109.5
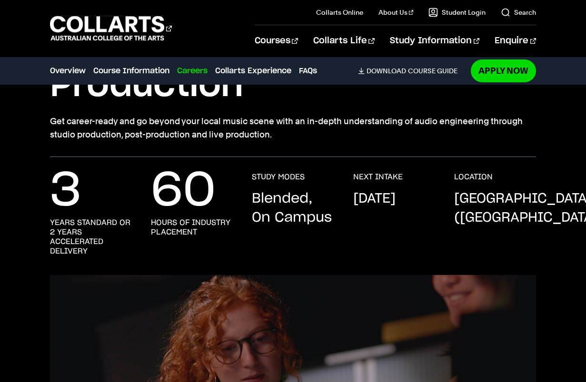
scroll to position [0, 0]
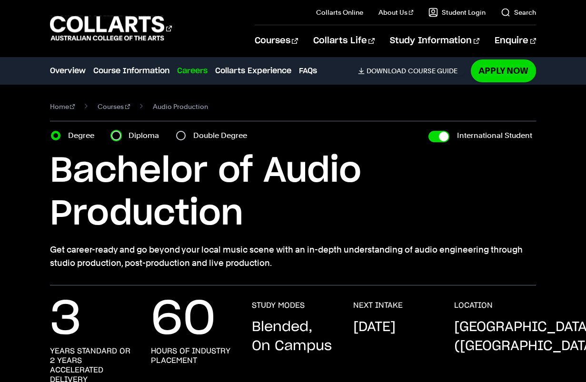
click at [117, 134] on input "Diploma" at bounding box center [116, 136] width 10 height 10
radio input "true"
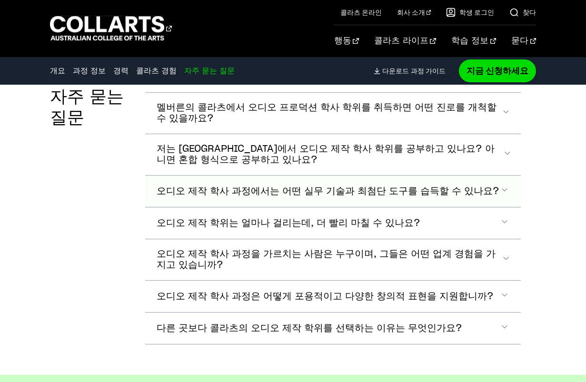
scroll to position [2374, 0]
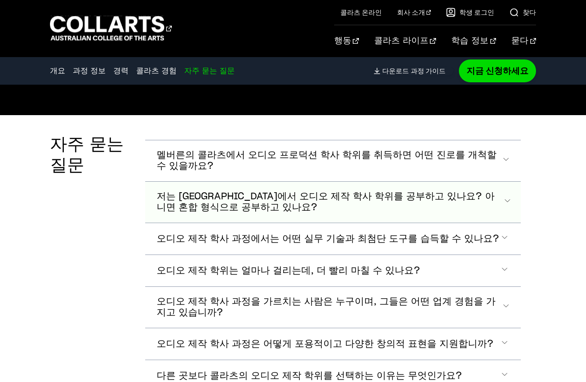
click at [499, 200] on span "저는 멜버른 캠퍼스에서 오디오 제작 학사 학위를 공부하고 있나요? 아니면 혼합 형식으로 공부하고 있나요?" at bounding box center [330, 202] width 346 height 22
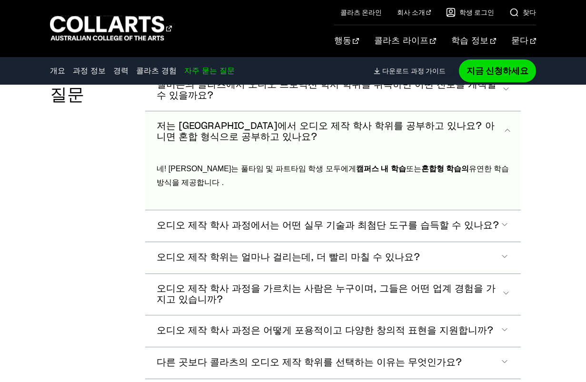
scroll to position [2423, 0]
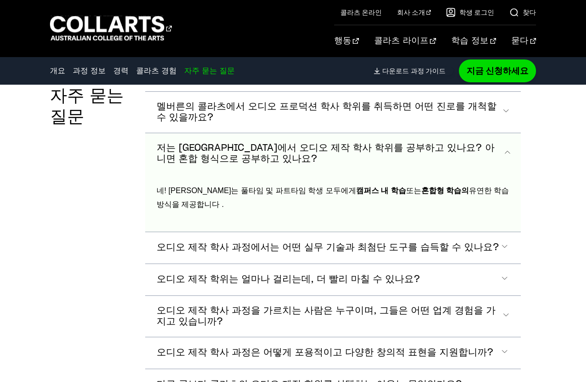
click at [498, 151] on span "저는 멜버른 캠퍼스에서 오디오 제작 학사 학위를 공부하고 있나요? 아니면 혼합 형식으로 공부하고 있나요?" at bounding box center [330, 154] width 346 height 22
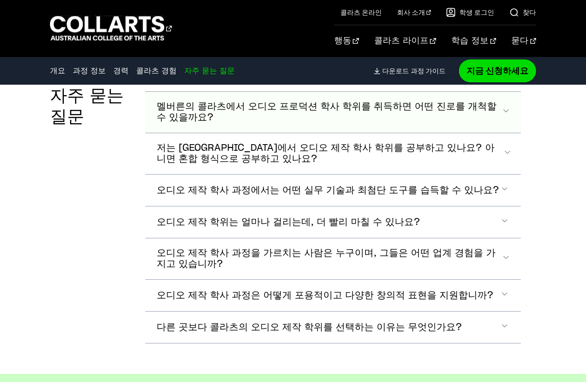
scroll to position [2375, 0]
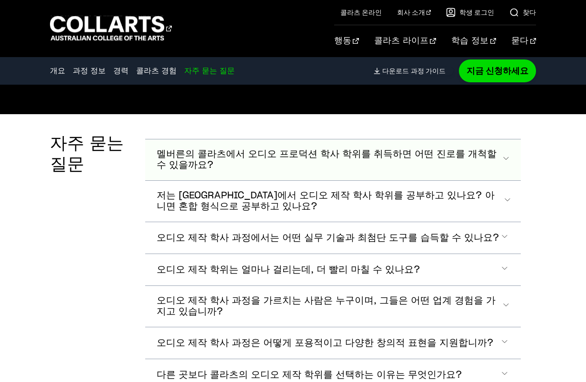
click at [507, 158] on span "아코디언 섹션" at bounding box center [505, 160] width 8 height 12
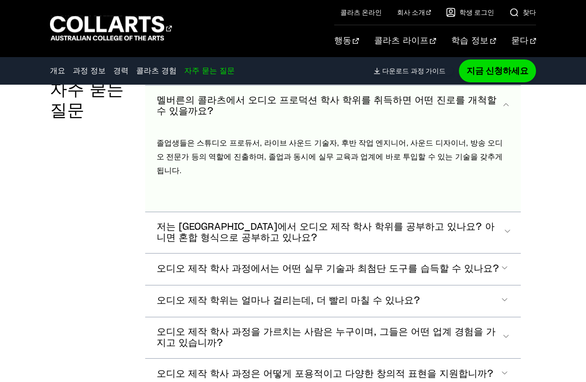
scroll to position [2381, 0]
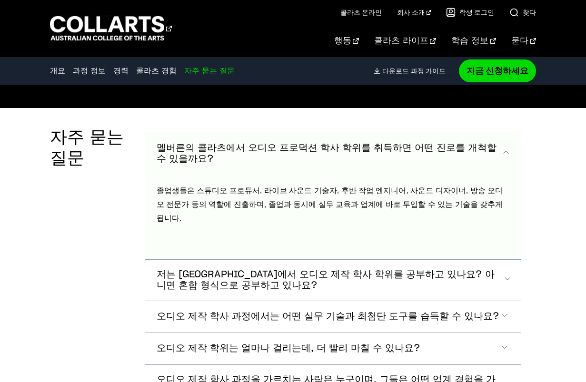
click at [474, 141] on button "멜버른의 콜라츠에서 오디오 프로덕션 학사 학위를 취득하면 어떤 진로를 개척할 수 있을까요?" at bounding box center [332, 153] width 375 height 41
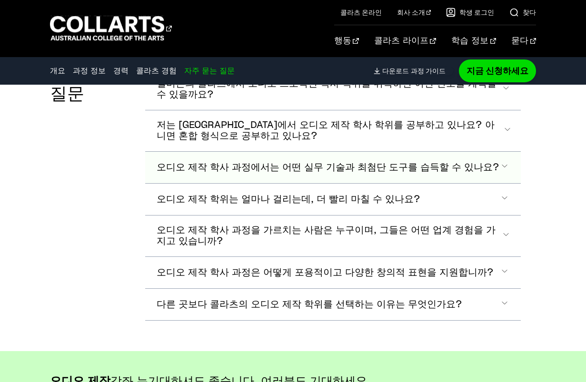
scroll to position [2476, 0]
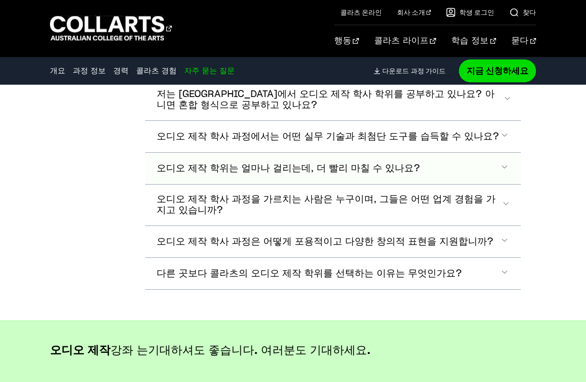
click at [306, 171] on button "오디오 제작 학위는 얼마나 걸리는데, 더 빨리 마칠 수 있나요?" at bounding box center [332, 168] width 375 height 31
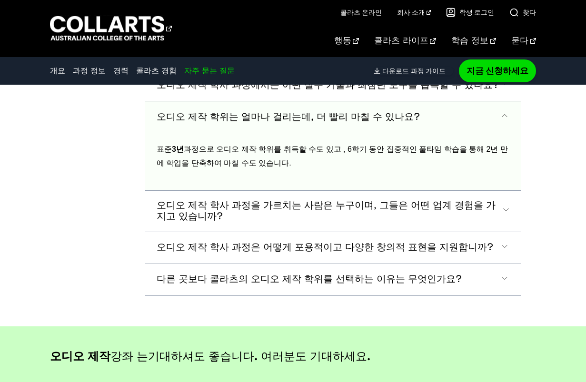
scroll to position [2505, 0]
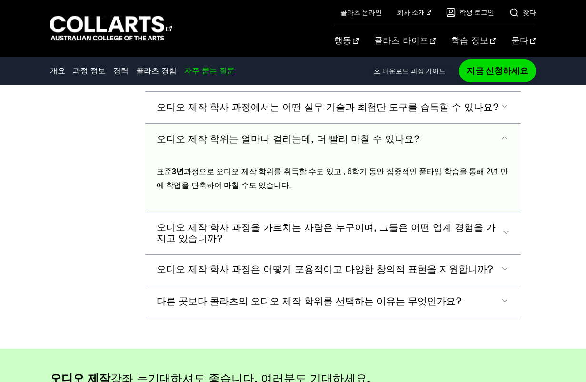
click at [347, 144] on font "오디오 제작 학위는 얼마나 걸리는데, 더 빨리 마칠 수 있나요?" at bounding box center [289, 140] width 264 height 10
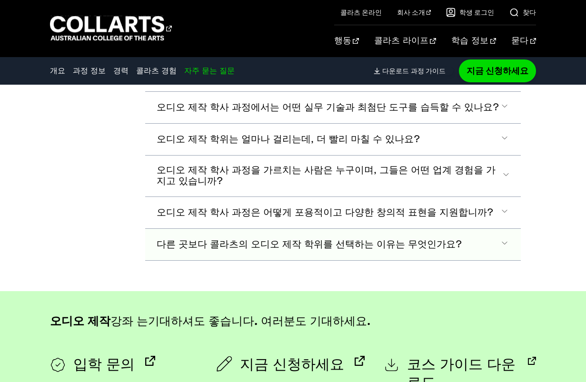
click at [304, 249] on font "다른 곳보다 콜라츠의 오디오 제작 학위를 선택하는 이유는 무엇인가요?" at bounding box center [309, 245] width 305 height 10
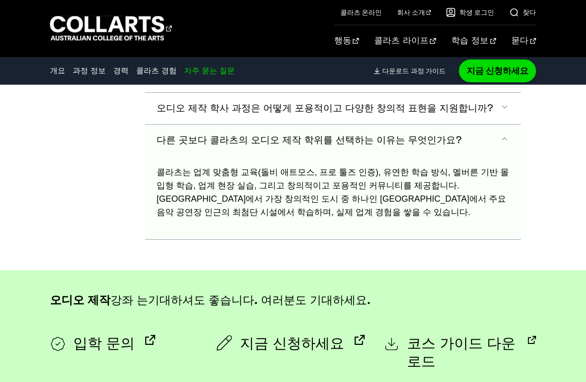
scroll to position [2562, 0]
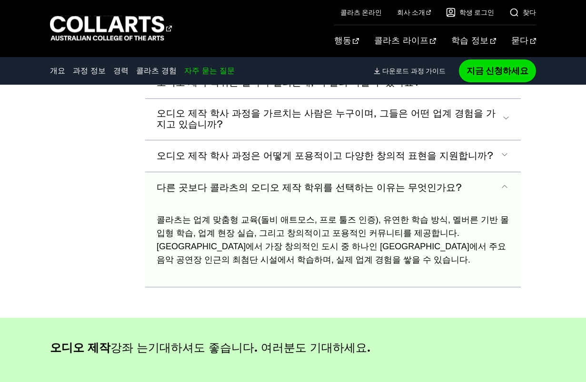
click at [279, 189] on button "다른 곳보다 콜라츠의 오디오 제작 학위를 선택하는 이유는 무엇인가요?" at bounding box center [332, 187] width 375 height 31
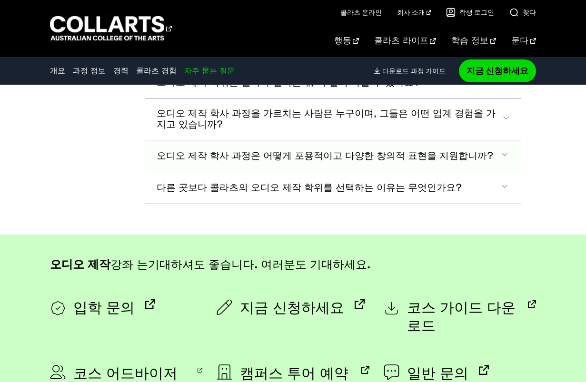
click at [270, 161] on font "오디오 제작 학사 과정은 어떻게 포용적이고 다양한 창의적 표현을 지원합니까?" at bounding box center [325, 156] width 337 height 10
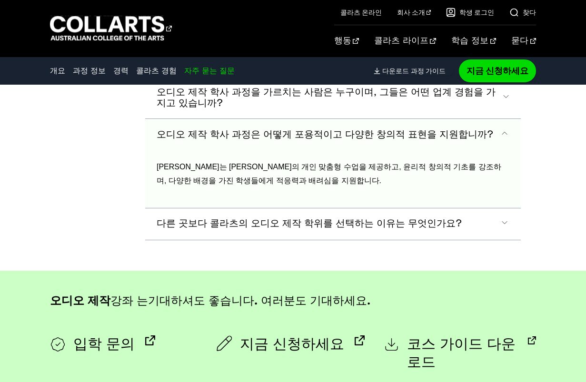
scroll to position [2578, 0]
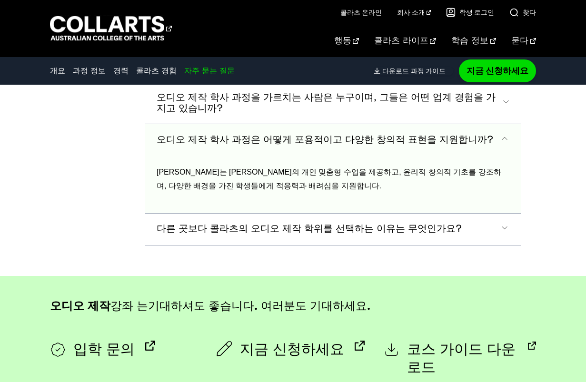
click at [286, 156] on button "오디오 제작 학사 과정은 어떻게 포용적이고 다양한 창의적 표현을 지원합니까?" at bounding box center [332, 139] width 375 height 31
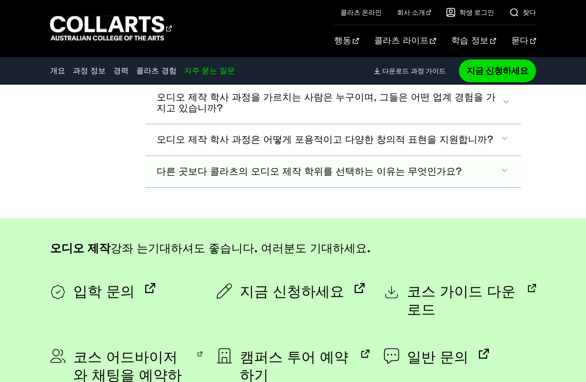
click at [290, 177] on font "다른 곳보다 콜라츠의 오디오 제작 학위를 선택하는 이유는 무엇인가요?" at bounding box center [309, 172] width 305 height 10
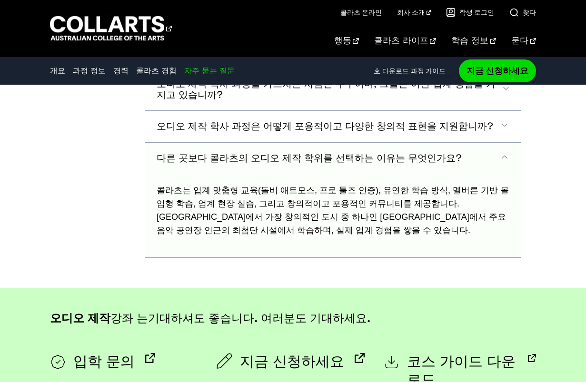
scroll to position [2562, 0]
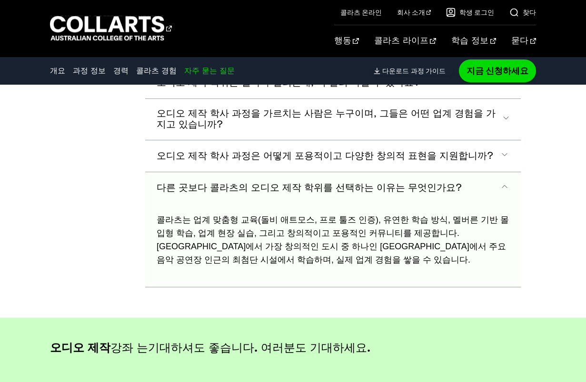
click at [270, 191] on font "다른 곳보다 콜라츠의 오디오 제작 학위를 선택하는 이유는 무엇인가요?" at bounding box center [309, 188] width 305 height 10
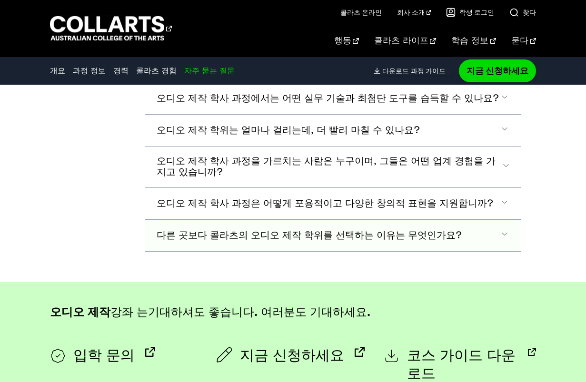
click at [250, 240] on font "다른 곳보다 콜라츠의 오디오 제작 학위를 선택하는 이유는 무엇인가요?" at bounding box center [309, 236] width 305 height 10
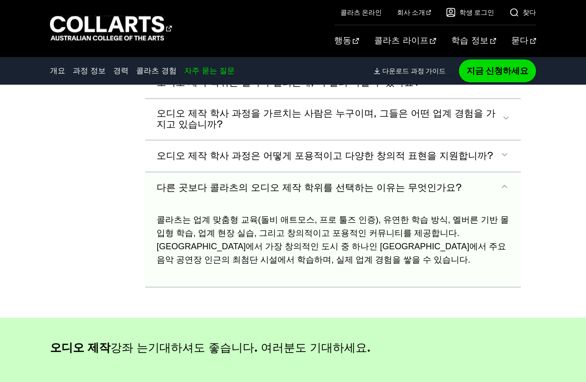
click at [321, 193] on font "다른 곳보다 콜라츠의 오디오 제작 학위를 선택하는 이유는 무엇인가요?" at bounding box center [309, 188] width 305 height 10
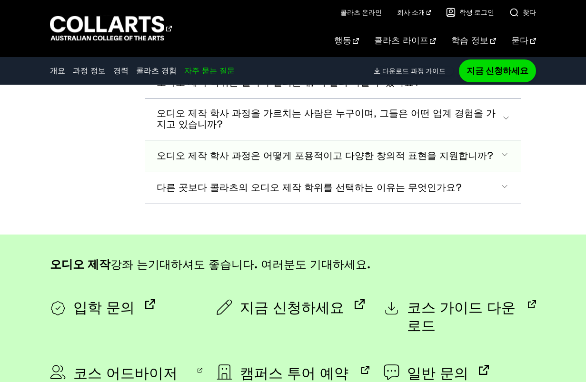
click at [314, 161] on font "오디오 제작 학사 과정은 어떻게 포용적이고 다양한 창의적 표현을 지원합니까?" at bounding box center [325, 156] width 337 height 10
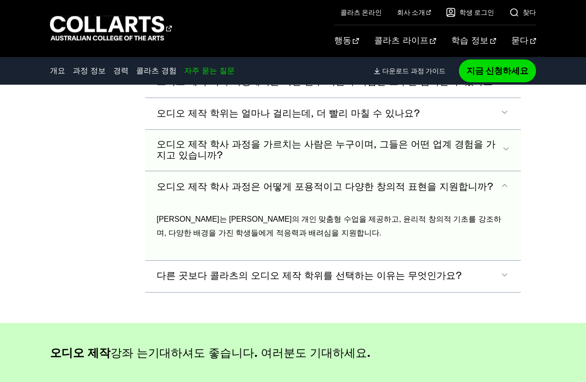
scroll to position [2531, 0]
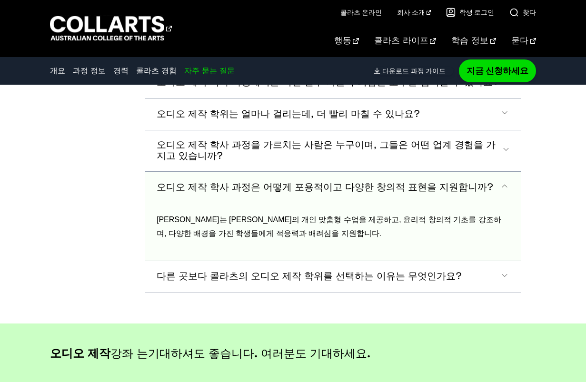
click at [351, 192] on font "오디오 제작 학사 과정은 어떻게 포용적이고 다양한 창의적 표현을 지원합니까?" at bounding box center [325, 188] width 337 height 10
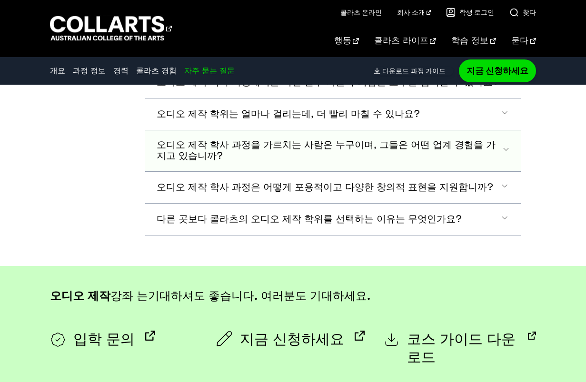
click at [307, 156] on font "오디오 제작 학사 과정을 가르치는 사람은 누구이며, 그들은 어떤 업계 경험을 가지고 있습니까?" at bounding box center [326, 150] width 339 height 20
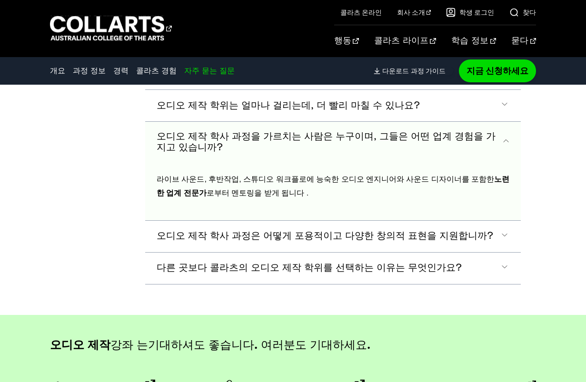
scroll to position [2537, 0]
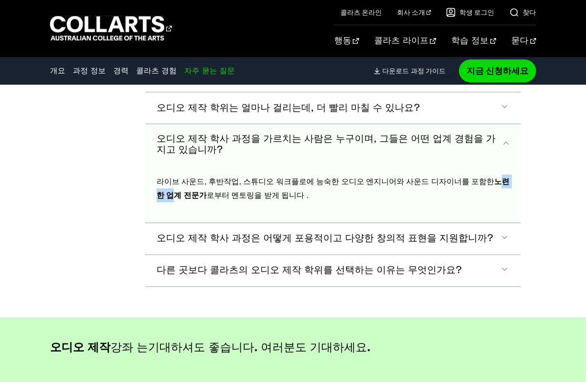
drag, startPoint x: 198, startPoint y: 205, endPoint x: 164, endPoint y: 198, distance: 34.9
click at [165, 198] on p "라이브 사운드, 후반작업, 스튜디오 워크플로에 능숙한 오디오 엔지니어와 사운드 디자이너를 포함한 노련한 업계 전문가 로부터 멘토링을 받게 됩니…" at bounding box center [333, 189] width 353 height 28
click at [238, 113] on font "오디오 제작 학위는 얼마나 걸리는데, 더 빨리 마칠 수 있나요?" at bounding box center [289, 108] width 264 height 10
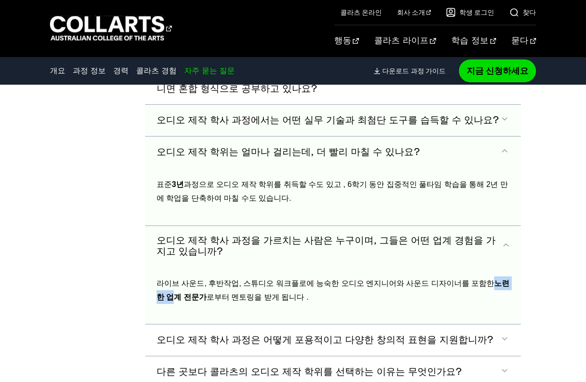
scroll to position [2458, 0]
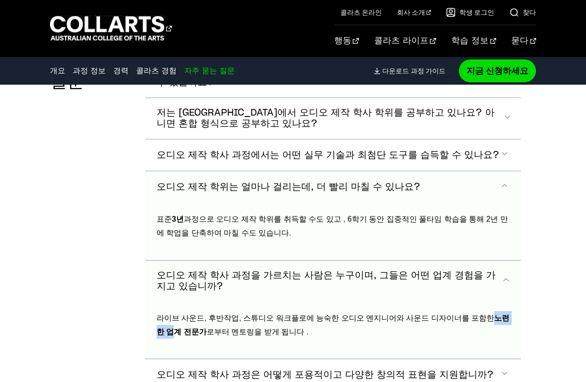
click at [315, 192] on font "오디오 제작 학위는 얼마나 걸리는데, 더 빨리 마칠 수 있나요?" at bounding box center [289, 187] width 264 height 10
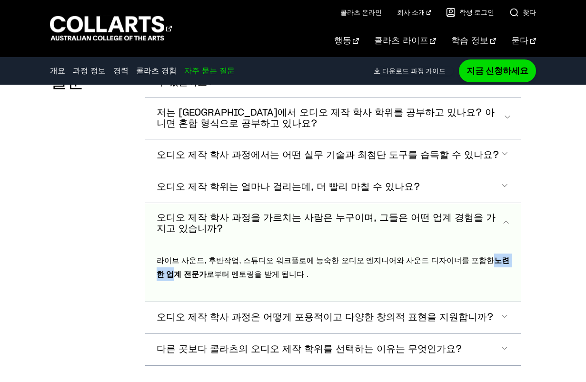
click at [275, 222] on font "오디오 제작 학사 과정을 가르치는 사람은 누구이며, 그들은 어떤 업계 경험을 가지고 있습니까?" at bounding box center [326, 223] width 339 height 20
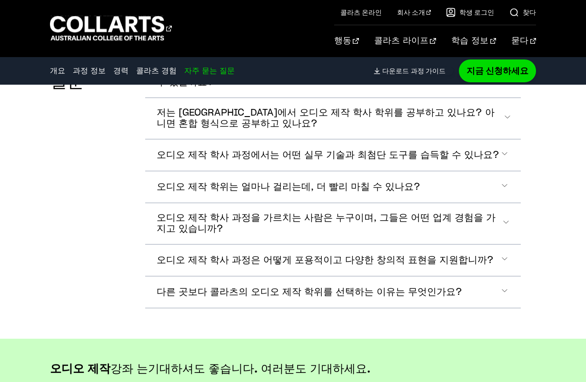
click at [103, 184] on div "자주 묻는 질문" at bounding box center [90, 178] width 80 height 262
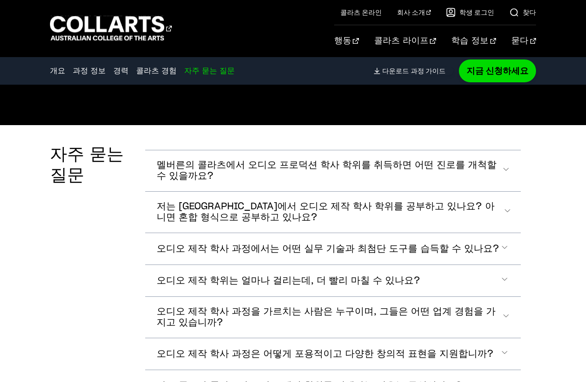
drag, startPoint x: 147, startPoint y: 222, endPoint x: 144, endPoint y: 171, distance: 50.5
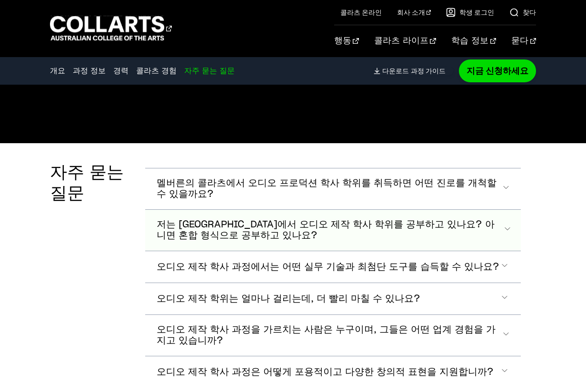
click at [411, 229] on font "저는 멜버른 캠퍼스에서 오디오 제작 학사 학위를 공부하고 있나요? 아니면 혼합 형식으로 공부하고 있나요?" at bounding box center [326, 230] width 338 height 20
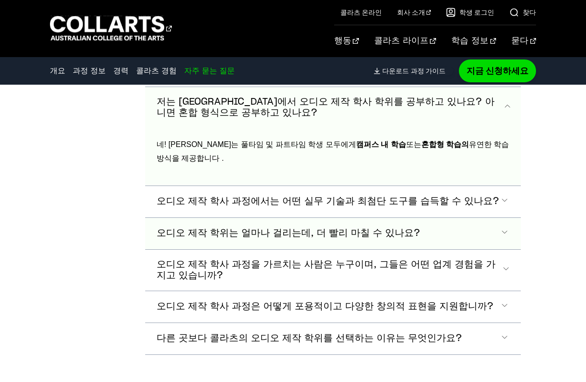
scroll to position [2470, 0]
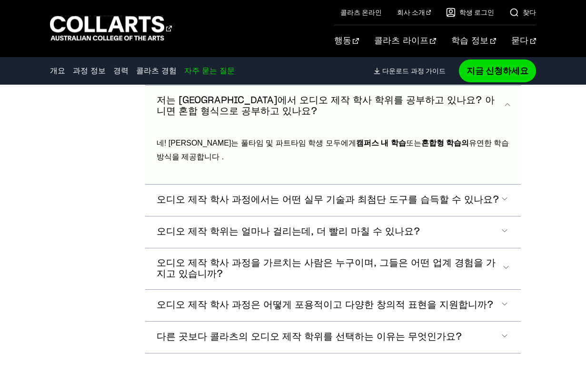
click at [363, 105] on font "저는 멜버른 캠퍼스에서 오디오 제작 학사 학위를 공부하고 있나요? 아니면 혼합 형식으로 공부하고 있나요?" at bounding box center [326, 106] width 338 height 20
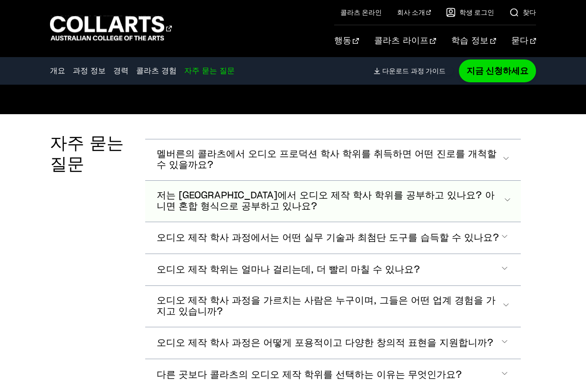
click at [359, 193] on font "저는 멜버른 캠퍼스에서 오디오 제작 학사 학위를 공부하고 있나요? 아니면 혼합 형식으로 공부하고 있나요?" at bounding box center [326, 201] width 338 height 20
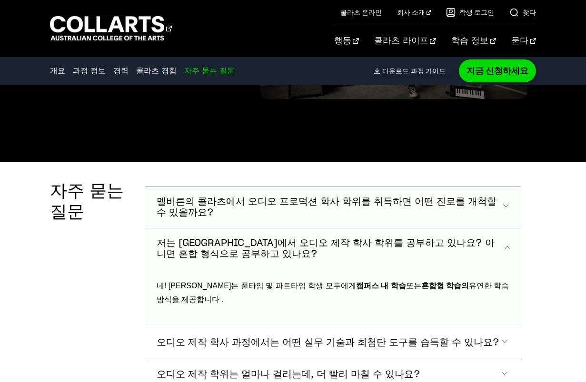
click at [393, 199] on font "멜버른의 콜라츠에서 오디오 프로덕션 학사 학위를 취득하면 어떤 진로를 개척할 수 있을까요?" at bounding box center [327, 207] width 340 height 20
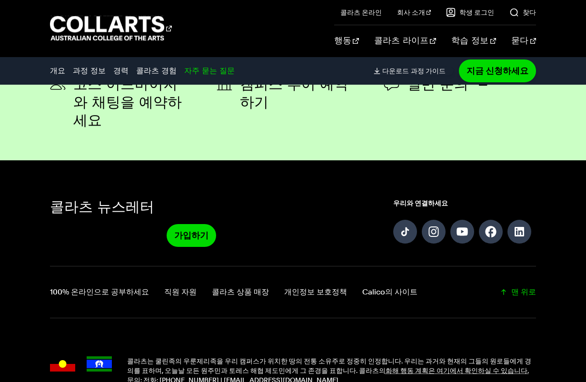
scroll to position [3000, 0]
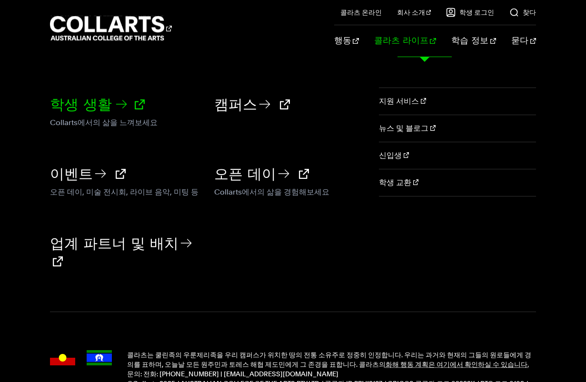
click at [118, 100] on icon at bounding box center [121, 104] width 15 height 15
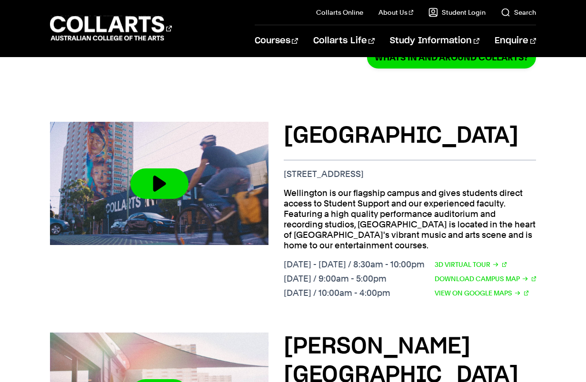
scroll to position [381, 0]
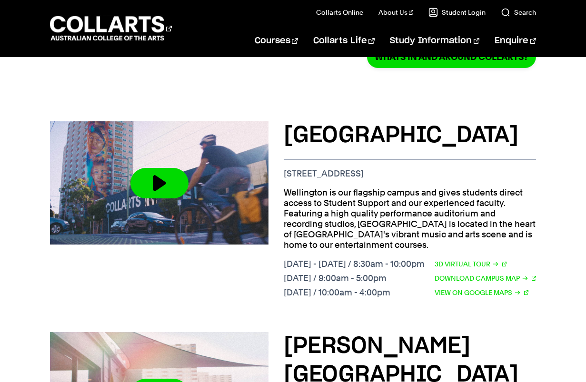
drag, startPoint x: 344, startPoint y: 133, endPoint x: 285, endPoint y: 108, distance: 64.2
click at [285, 121] on h3 "[GEOGRAPHIC_DATA]" at bounding box center [410, 135] width 252 height 29
click at [315, 123] on h3 "[GEOGRAPHIC_DATA]" at bounding box center [410, 135] width 252 height 29
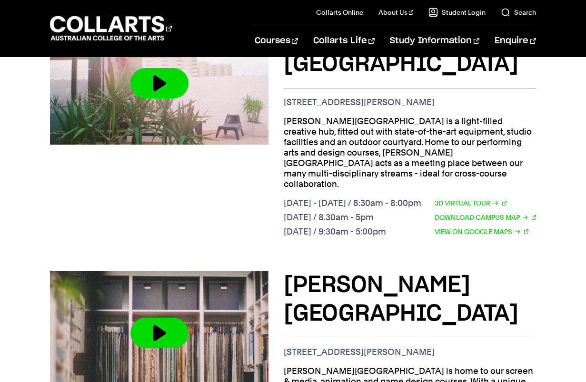
scroll to position [761, 0]
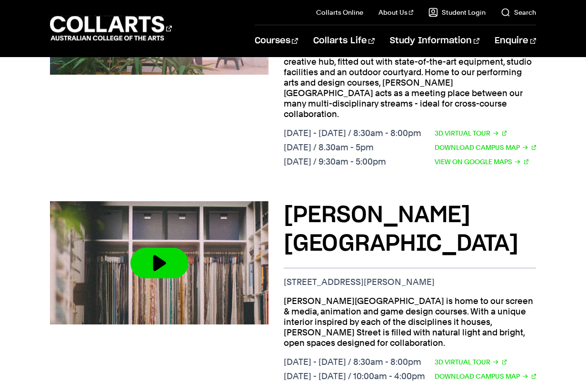
drag, startPoint x: 461, startPoint y: 227, endPoint x: 282, endPoint y: 230, distance: 178.9
click at [282, 230] on div "[PERSON_NAME][GEOGRAPHIC_DATA] [STREET_ADDRESS][PERSON_NAME] [PERSON_NAME][GEOG…" at bounding box center [293, 300] width 486 height 229
copy p "[STREET_ADDRESS][PERSON_NAME]"
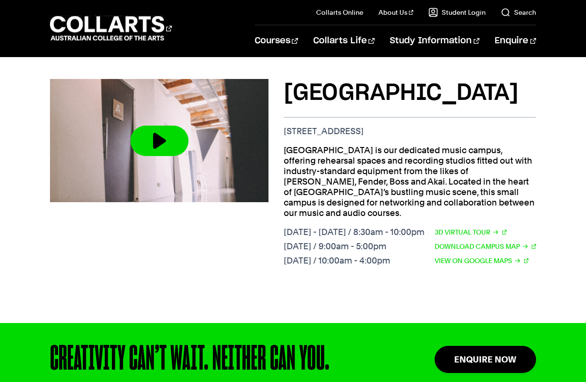
scroll to position [952, 0]
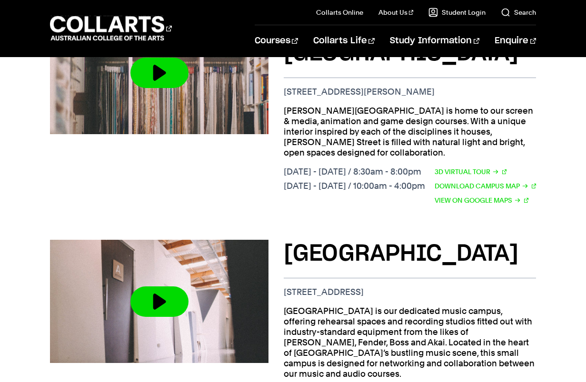
drag, startPoint x: 429, startPoint y: 278, endPoint x: 283, endPoint y: 271, distance: 146.2
click at [283, 271] on div "[GEOGRAPHIC_DATA] [STREET_ADDRESS] [GEOGRAPHIC_DATA] is our dedicated music cam…" at bounding box center [293, 335] width 486 height 221
copy p "[STREET_ADDRESS]"
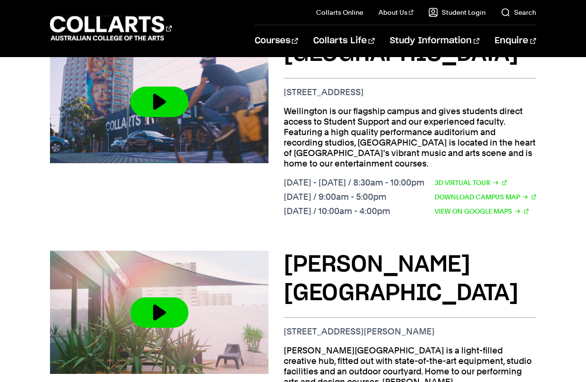
scroll to position [619, 0]
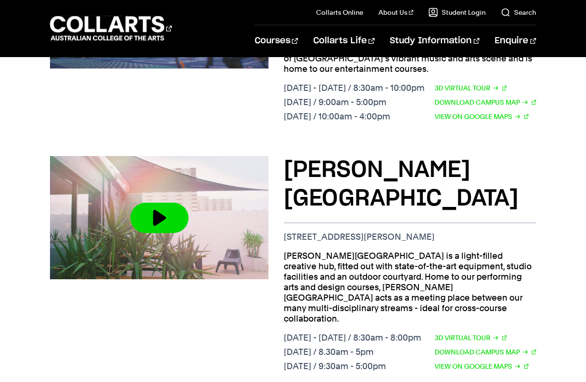
drag, startPoint x: 279, startPoint y: 243, endPoint x: 279, endPoint y: 221, distance: 22.4
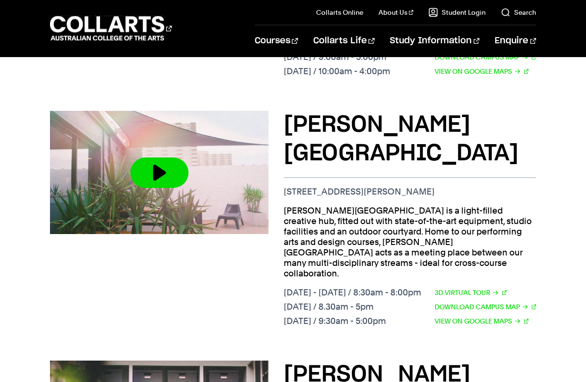
drag, startPoint x: 278, startPoint y: 234, endPoint x: 276, endPoint y: 249, distance: 15.3
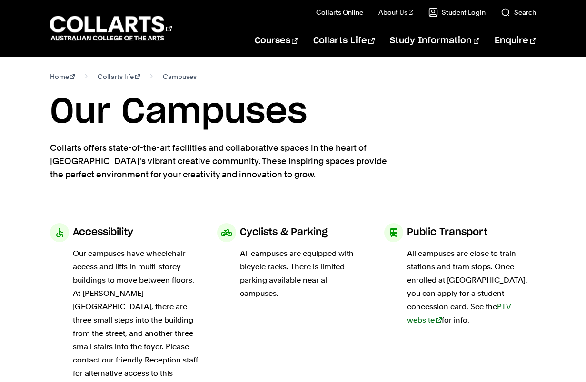
scroll to position [0, 0]
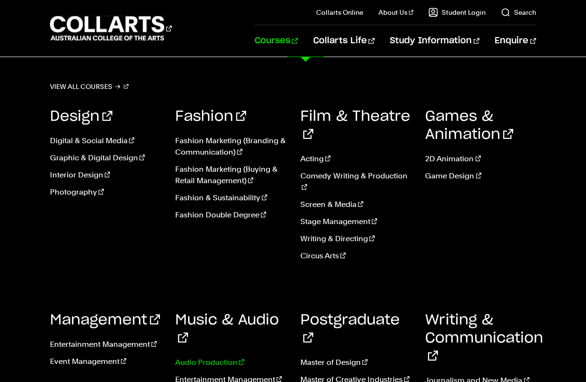
click at [198, 357] on link "Audio Production" at bounding box center [230, 362] width 111 height 11
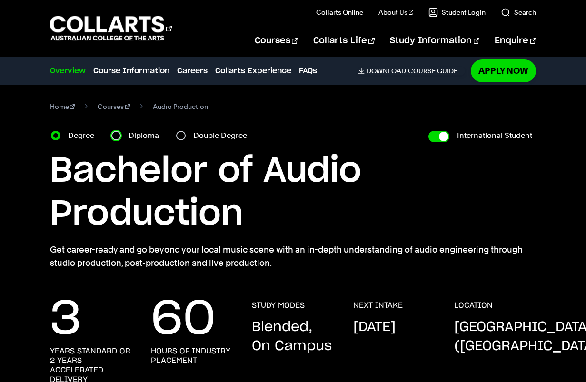
click at [114, 131] on input "Diploma" at bounding box center [116, 136] width 10 height 10
radio input "true"
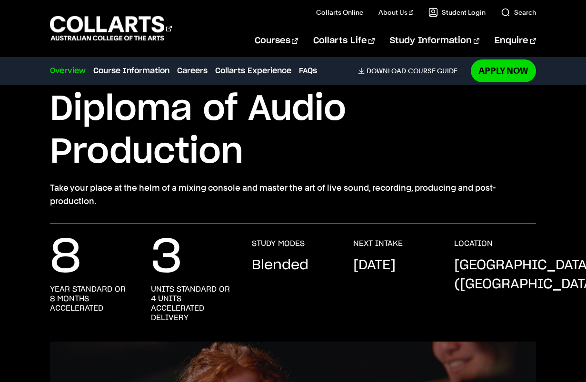
scroll to position [143, 0]
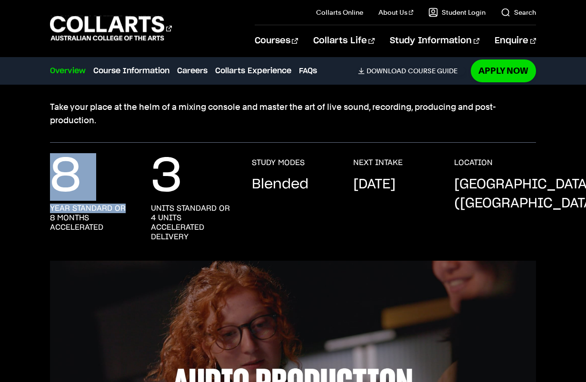
drag, startPoint x: 125, startPoint y: 206, endPoint x: 44, endPoint y: 199, distance: 81.6
click at [44, 199] on div "8 year standard or 8 months accelerated 3 units standard or 4 units accelerated…" at bounding box center [293, 209] width 586 height 103
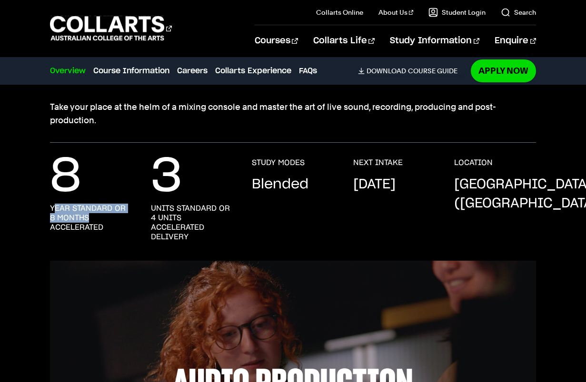
drag, startPoint x: 59, startPoint y: 210, endPoint x: 123, endPoint y: 214, distance: 64.4
click at [123, 214] on h3 "year standard or 8 months accelerated" at bounding box center [91, 218] width 82 height 29
drag, startPoint x: 121, startPoint y: 213, endPoint x: 38, endPoint y: 206, distance: 83.6
click at [18, 203] on div "8 year standard or 8 months accelerated 3 units standard or 4 units accelerated…" at bounding box center [293, 209] width 586 height 103
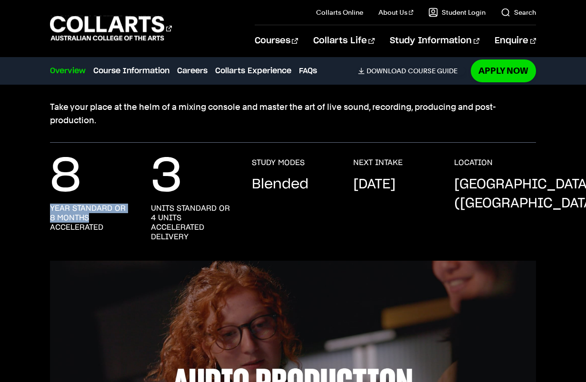
click at [60, 207] on h3 "year standard or 8 months accelerated" at bounding box center [91, 218] width 82 height 29
drag, startPoint x: 50, startPoint y: 209, endPoint x: 110, endPoint y: 224, distance: 61.9
click at [110, 224] on h3 "year standard or 8 months accelerated" at bounding box center [91, 218] width 82 height 29
click at [110, 225] on h3 "year standard or 8 months accelerated" at bounding box center [91, 218] width 82 height 29
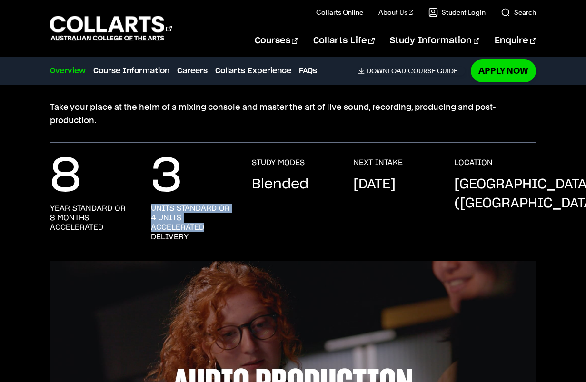
drag, startPoint x: 221, startPoint y: 224, endPoint x: 151, endPoint y: 212, distance: 70.6
click at [151, 212] on h3 "units standard or 4 units accelerated delivery" at bounding box center [192, 223] width 82 height 38
drag, startPoint x: 148, startPoint y: 209, endPoint x: 230, endPoint y: 239, distance: 87.3
click at [230, 239] on div "8 year standard or 8 months accelerated 3 units standard or 4 units accelerated…" at bounding box center [293, 209] width 486 height 103
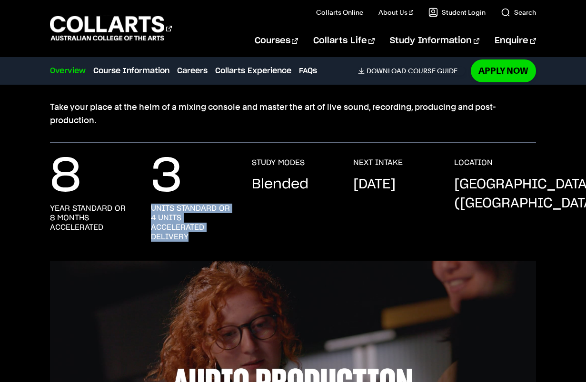
click at [230, 239] on h3 "units standard or 4 units accelerated delivery" at bounding box center [192, 223] width 82 height 38
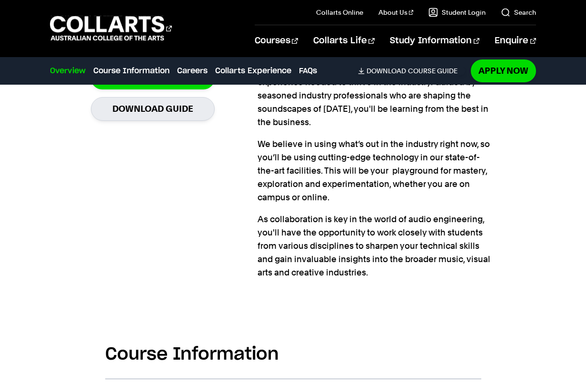
scroll to position [952, 0]
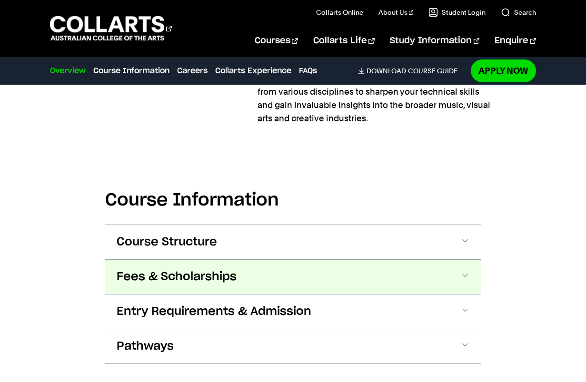
click at [241, 264] on button "Fees & Scholarships" at bounding box center [293, 277] width 376 height 34
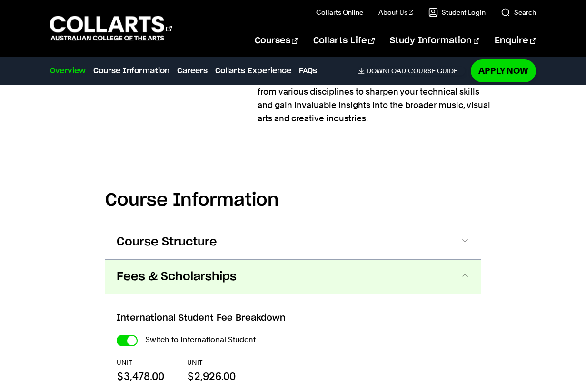
scroll to position [1112, 0]
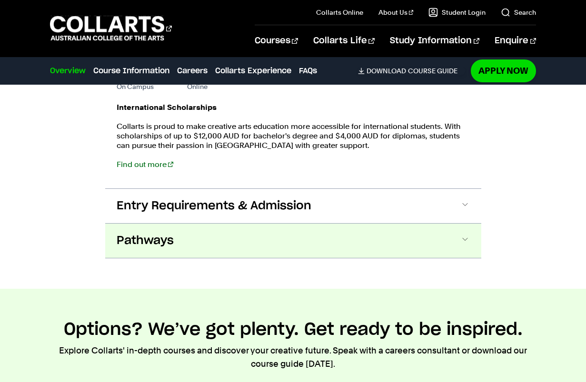
click at [254, 228] on button "Pathways" at bounding box center [293, 241] width 376 height 34
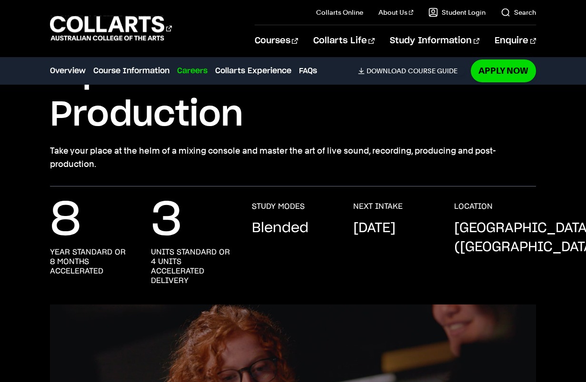
scroll to position [95, 0]
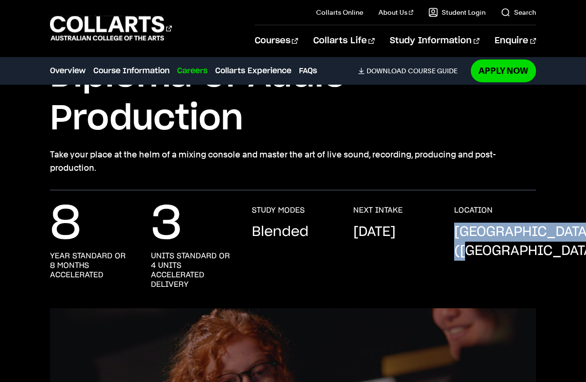
drag, startPoint x: 455, startPoint y: 238, endPoint x: 538, endPoint y: 255, distance: 84.5
click at [535, 255] on p "Melbourne (Collingwood)" at bounding box center [528, 242] width 149 height 38
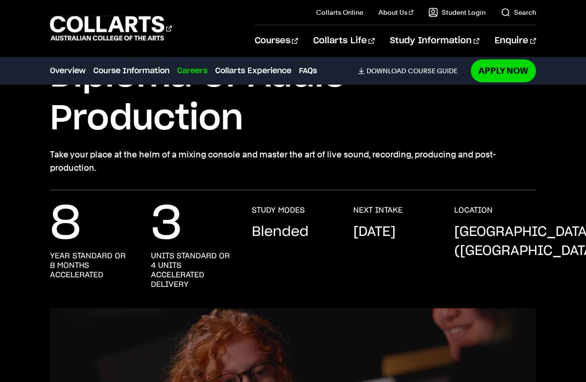
click at [551, 257] on div "8 year standard or 8 months accelerated 3 units standard or 4 units accelerated…" at bounding box center [293, 257] width 586 height 103
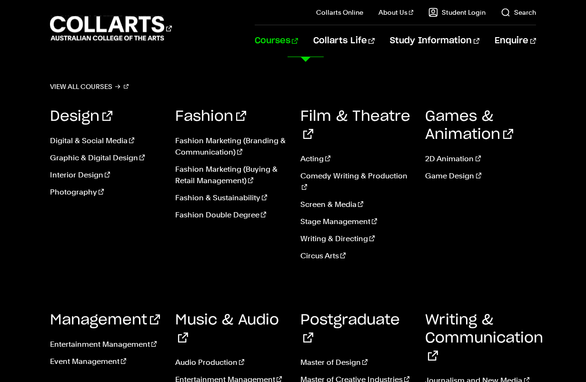
scroll to position [190, 0]
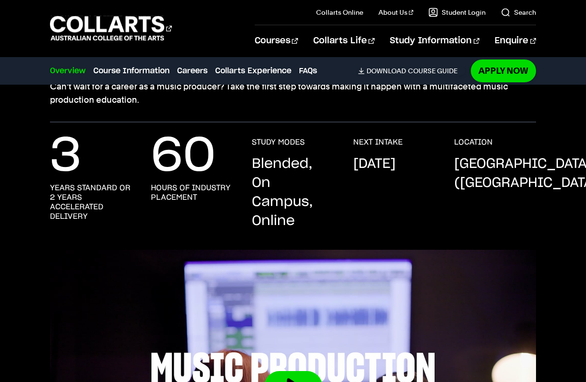
scroll to position [95, 0]
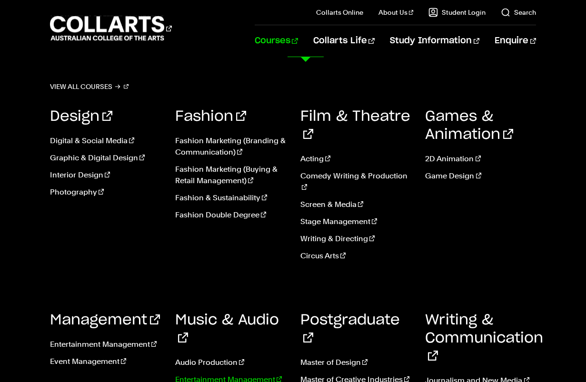
click at [226, 374] on link "Entertainment Management" at bounding box center [230, 379] width 111 height 11
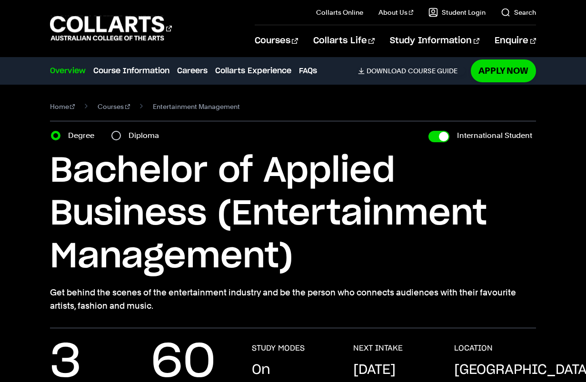
scroll to position [143, 0]
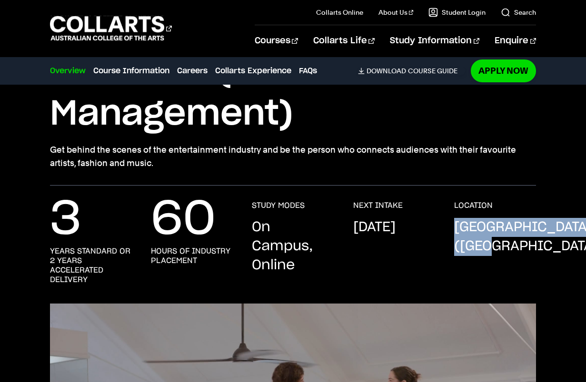
drag, startPoint x: 450, startPoint y: 223, endPoint x: 559, endPoint y: 245, distance: 110.7
click at [559, 245] on div "3 years standard or 2 years accelerated delivery 60 hours of industry placement…" at bounding box center [293, 252] width 586 height 103
copy p "[GEOGRAPHIC_DATA] ([GEOGRAPHIC_DATA])"
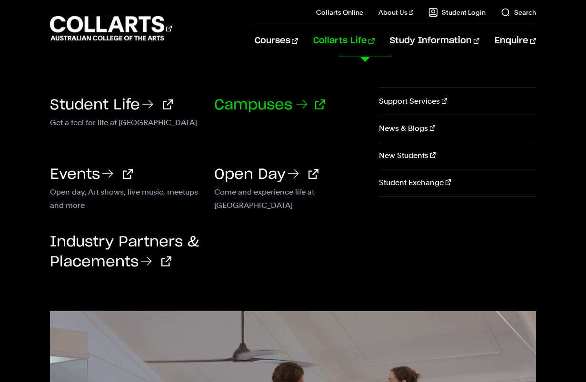
click at [253, 108] on link "Campuses" at bounding box center [269, 105] width 111 height 14
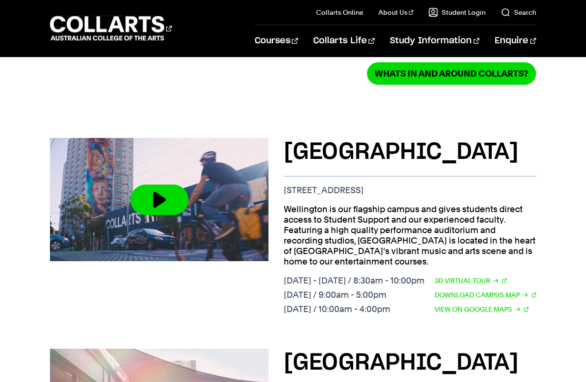
scroll to position [346, 0]
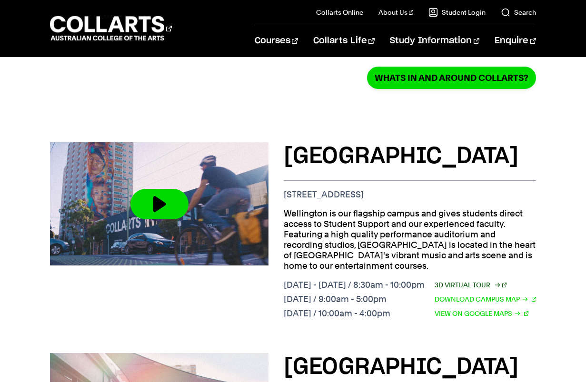
click at [471, 290] on link "3D Virtual Tour" at bounding box center [470, 285] width 72 height 10
click at [490, 304] on link "Download Campus Map" at bounding box center [485, 299] width 102 height 10
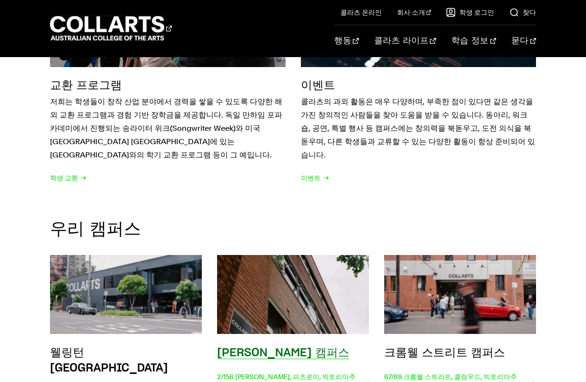
scroll to position [1380, 0]
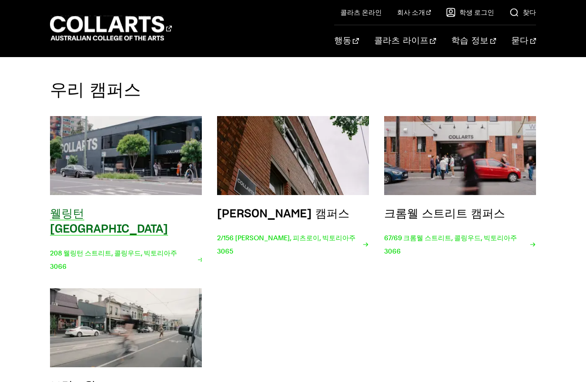
click at [136, 216] on font "웰링턴 세인트 캠퍼스" at bounding box center [109, 221] width 118 height 27
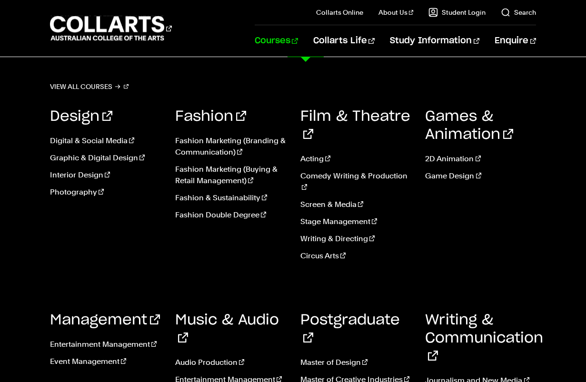
drag, startPoint x: 353, startPoint y: 210, endPoint x: 318, endPoint y: 27, distance: 186.0
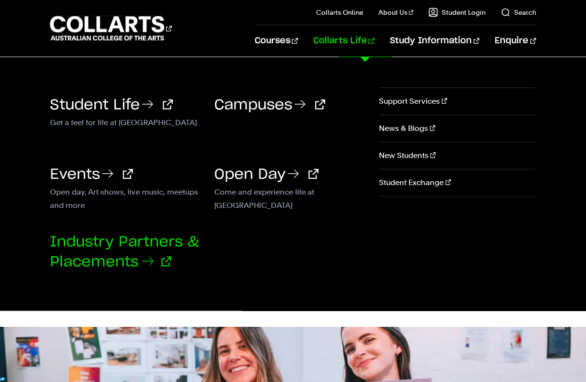
click at [147, 238] on link "Industry Partners & Placements" at bounding box center [124, 252] width 149 height 34
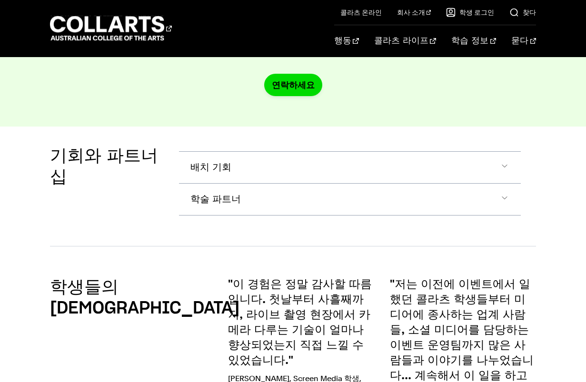
scroll to position [1713, 0]
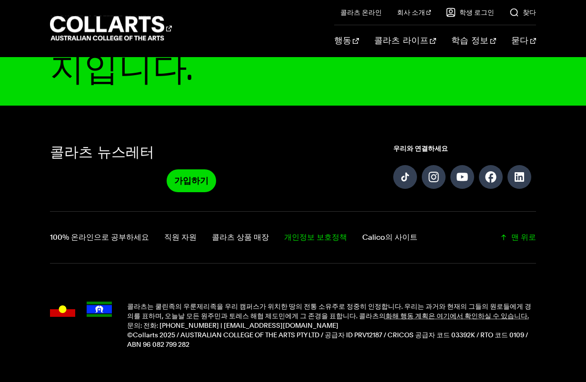
drag, startPoint x: 312, startPoint y: 244, endPoint x: 309, endPoint y: 226, distance: 18.8
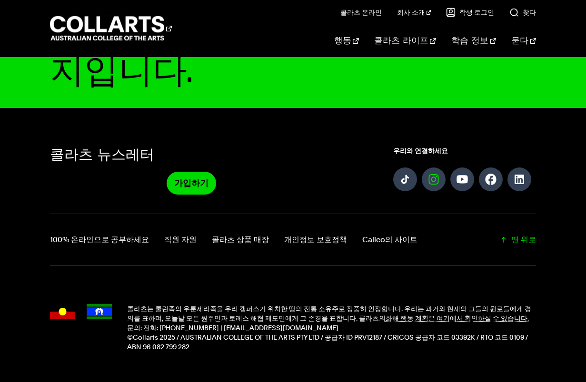
click at [430, 174] on link "인스타그램에서 팔로우하세요" at bounding box center [434, 179] width 24 height 24
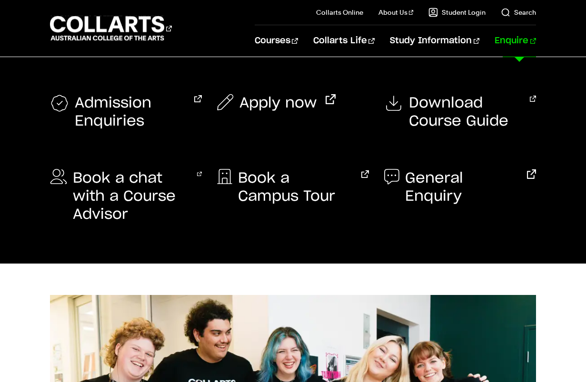
drag, startPoint x: 496, startPoint y: 147, endPoint x: 492, endPoint y: 38, distance: 109.0
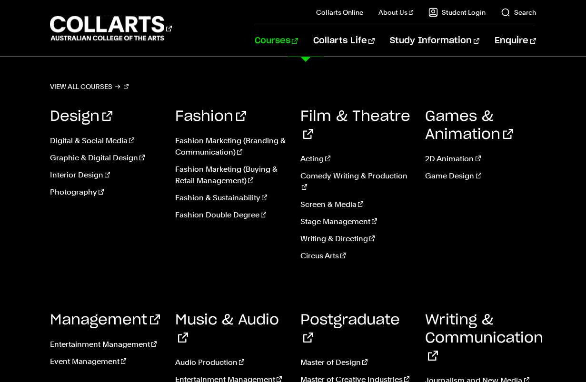
scroll to position [1808, 0]
click at [235, 313] on link "Music & Audio" at bounding box center [227, 329] width 104 height 32
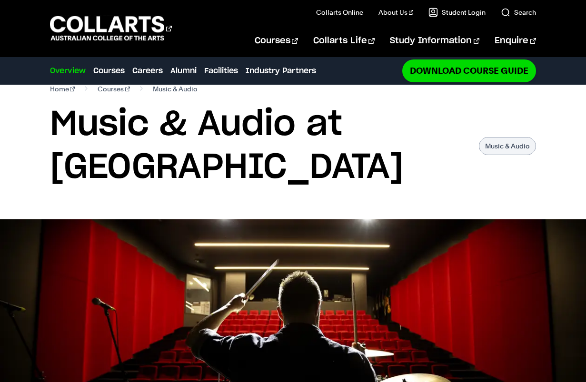
drag, startPoint x: 530, startPoint y: 293, endPoint x: 541, endPoint y: 140, distance: 153.2
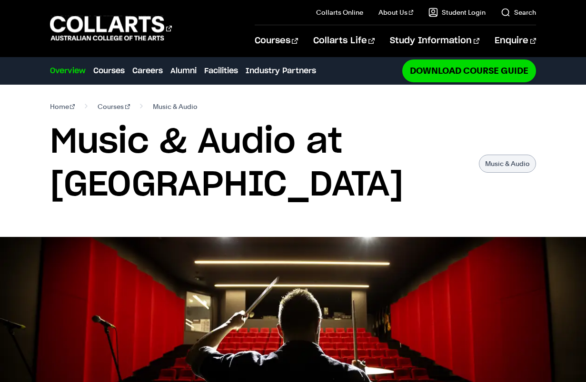
drag, startPoint x: 46, startPoint y: 40, endPoint x: 231, endPoint y: 2, distance: 188.9
click at [208, 41] on div "Courses Collarts Online Study 100% online About Us History & Values Strategic P…" at bounding box center [293, 28] width 586 height 57
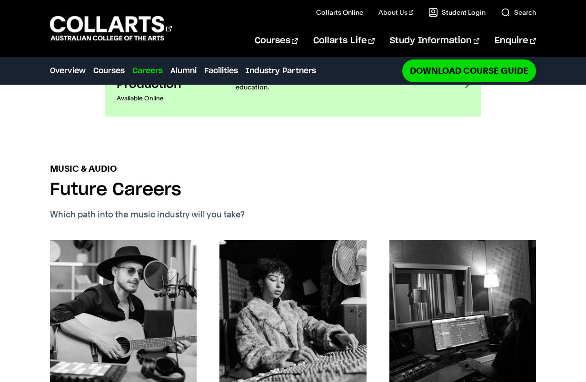
scroll to position [1189, 0]
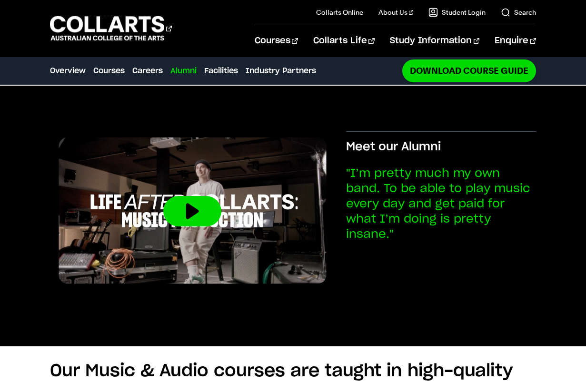
drag, startPoint x: 218, startPoint y: 192, endPoint x: 199, endPoint y: 248, distance: 59.4
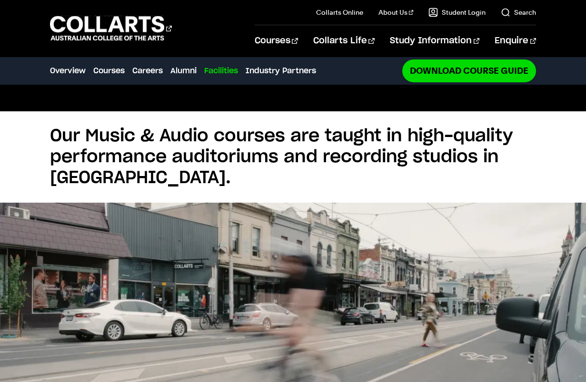
drag, startPoint x: 277, startPoint y: 275, endPoint x: 271, endPoint y: 319, distance: 43.7
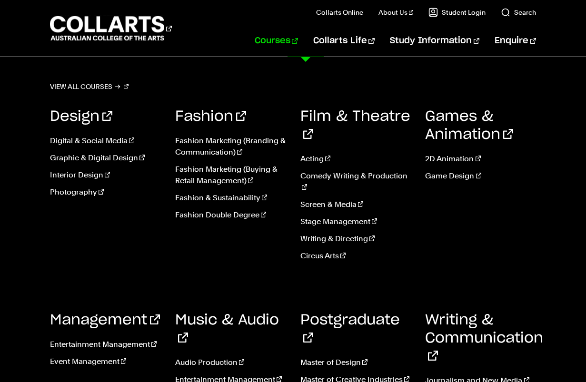
scroll to position [1801, 0]
click at [233, 357] on link "Audio Production" at bounding box center [230, 362] width 111 height 11
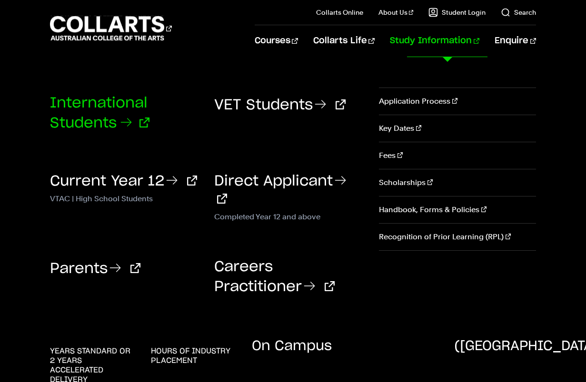
click at [76, 123] on link "International Students" at bounding box center [99, 113] width 99 height 34
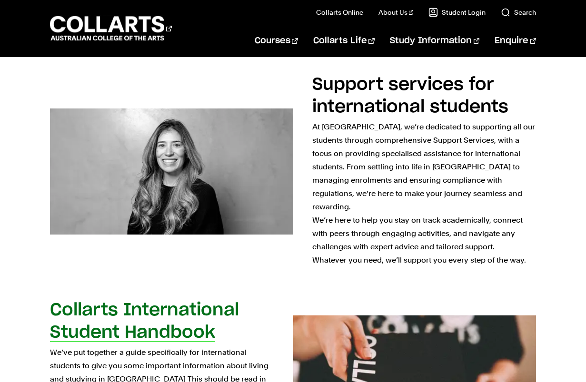
scroll to position [428, 0]
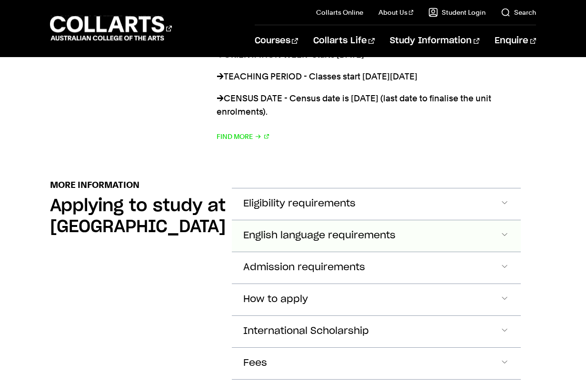
click at [352, 230] on span "English language requirements" at bounding box center [319, 235] width 152 height 11
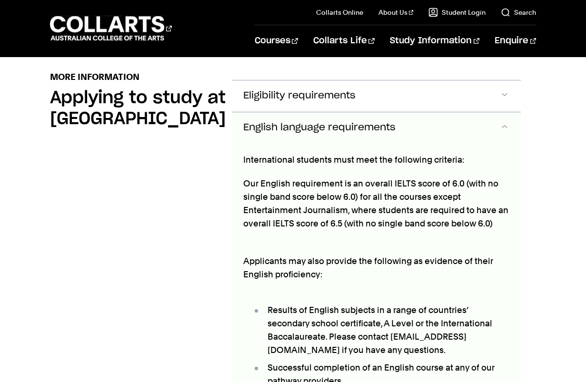
scroll to position [1154, 0]
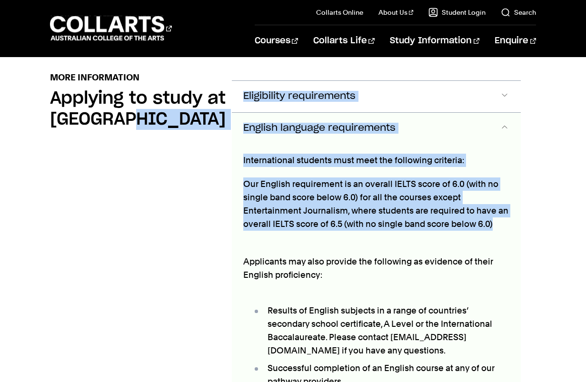
drag, startPoint x: 497, startPoint y: 196, endPoint x: 212, endPoint y: 151, distance: 288.1
click at [212, 151] on section "More Information Applying to study at [GEOGRAPHIC_DATA] Eligibility requirement…" at bounding box center [293, 381] width 486 height 651
click at [212, 151] on div "More Information Applying to study at [GEOGRAPHIC_DATA]" at bounding box center [133, 373] width 167 height 605
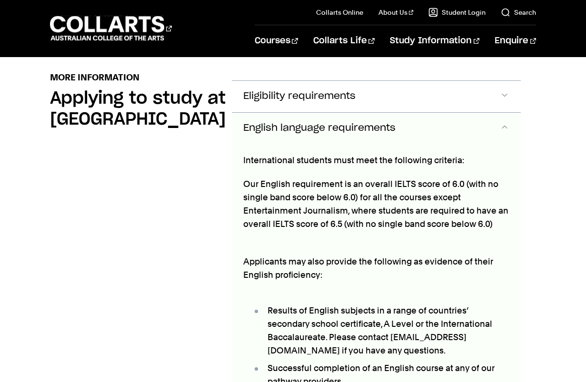
click at [294, 113] on button "English language requirements" at bounding box center [376, 128] width 289 height 31
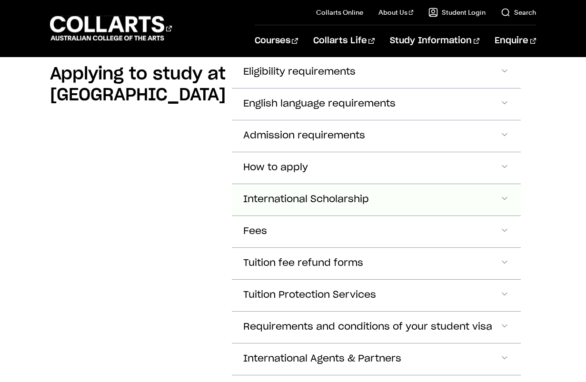
scroll to position [1249, 0]
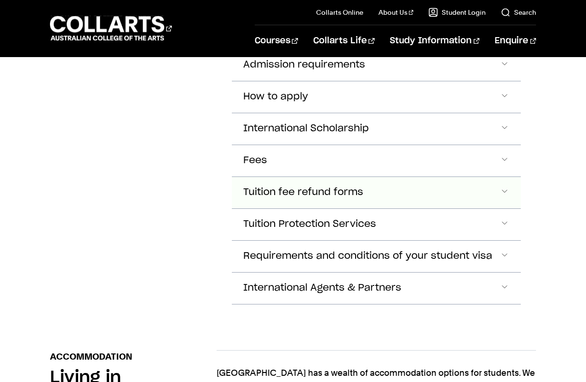
click at [299, 187] on span "Tuition fee refund forms" at bounding box center [303, 192] width 120 height 11
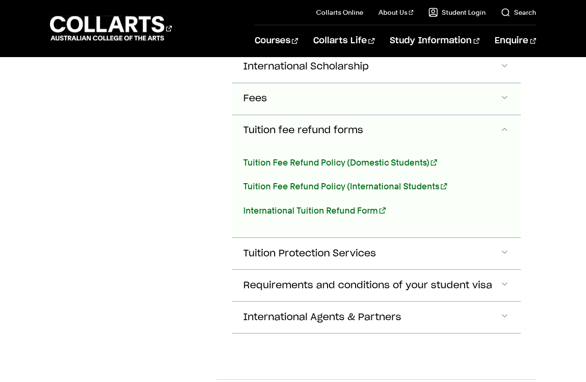
click at [284, 83] on button "Fees" at bounding box center [376, 98] width 289 height 31
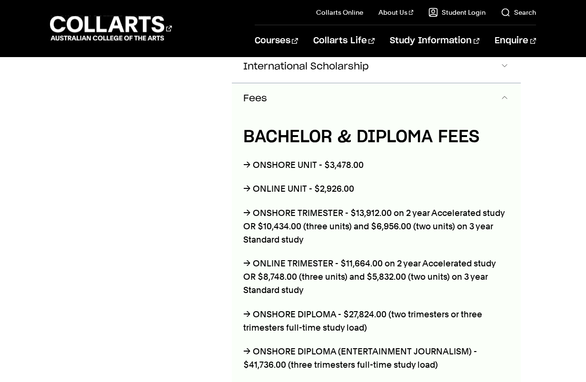
scroll to position [1280, 0]
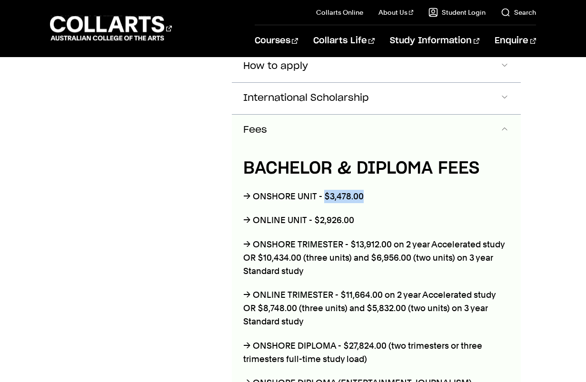
drag, startPoint x: 362, startPoint y: 168, endPoint x: 323, endPoint y: 166, distance: 39.1
click at [323, 190] on p "→ ONSHORE UNIT - $3,478.00" at bounding box center [376, 196] width 266 height 13
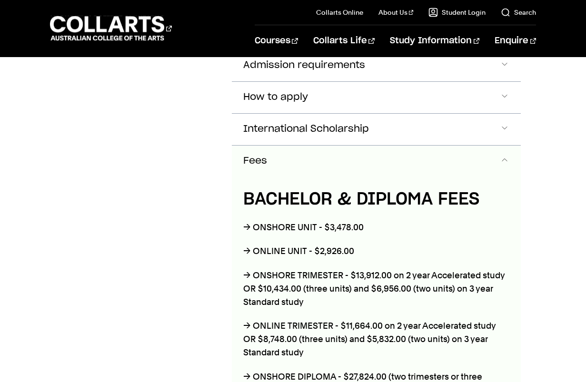
scroll to position [1232, 0]
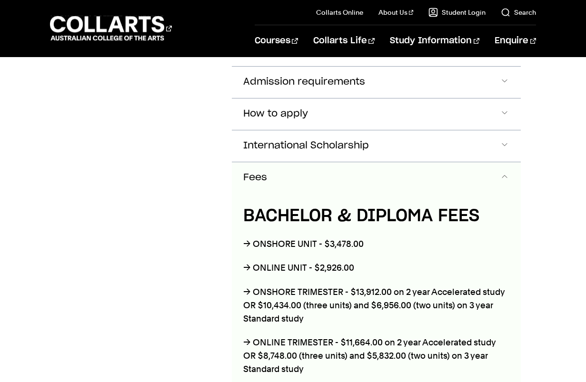
click at [267, 162] on button "Fees" at bounding box center [376, 177] width 289 height 31
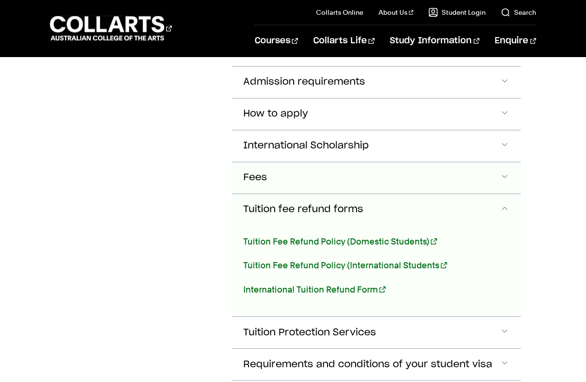
click at [296, 162] on button "Fees" at bounding box center [376, 177] width 289 height 31
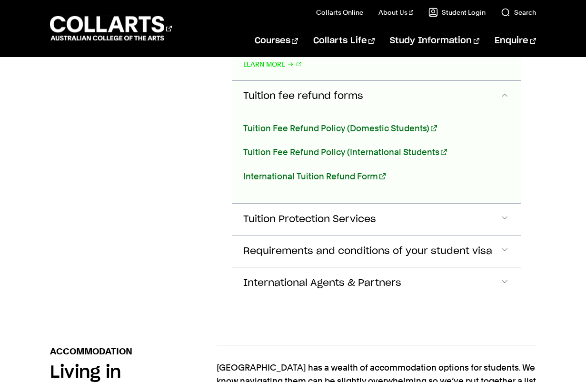
scroll to position [1851, 0]
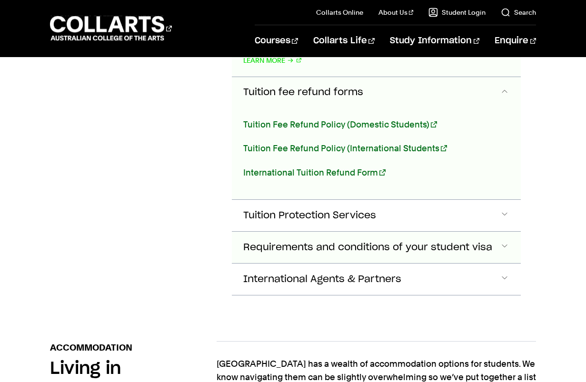
click at [403, 242] on span "Requirements and conditions of your student visa" at bounding box center [367, 247] width 249 height 11
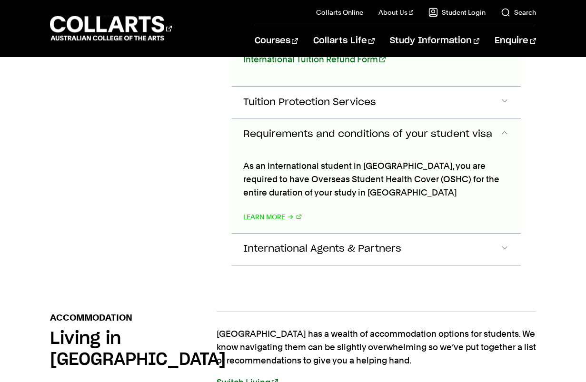
scroll to position [1966, 0]
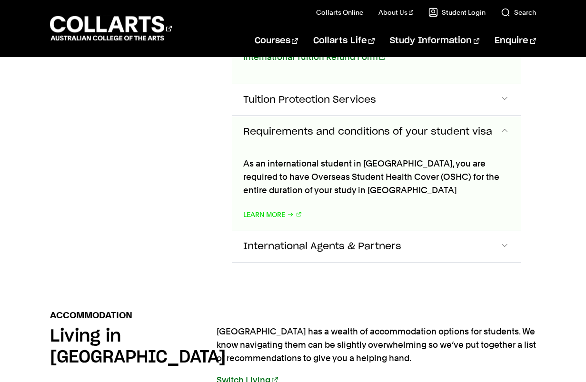
click at [359, 116] on button "Requirements and conditions of your student visa" at bounding box center [376, 131] width 289 height 31
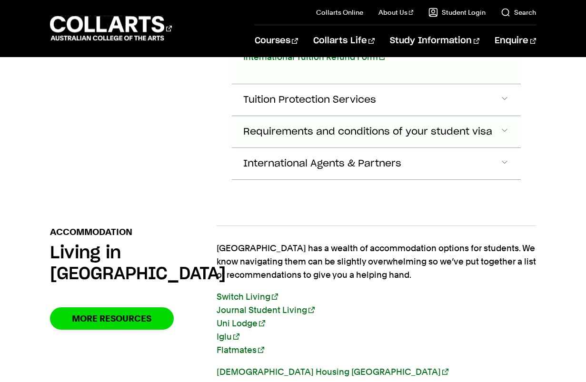
click at [356, 116] on button "Requirements and conditions of your student visa" at bounding box center [376, 131] width 289 height 31
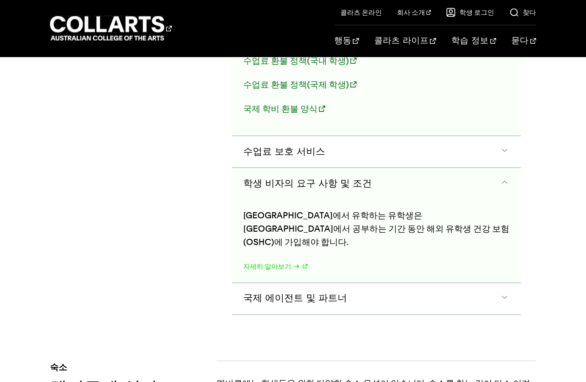
scroll to position [1824, 0]
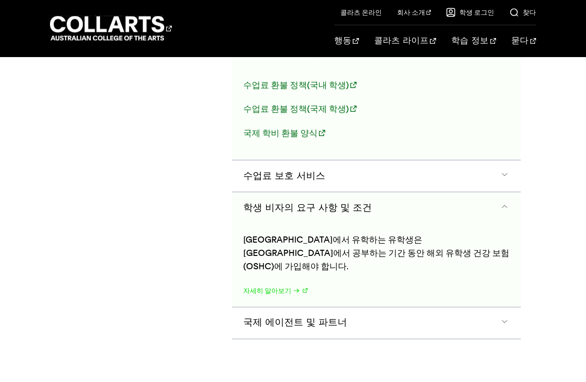
click at [315, 203] on font "학생 비자의 요구 사항 및 조건" at bounding box center [307, 208] width 128 height 10
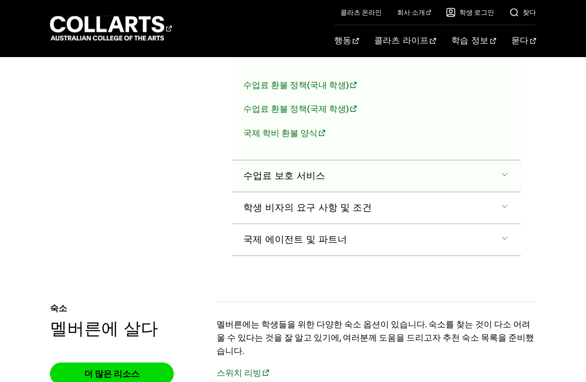
click at [321, 171] on font "수업료 보호 서비스" at bounding box center [284, 176] width 82 height 10
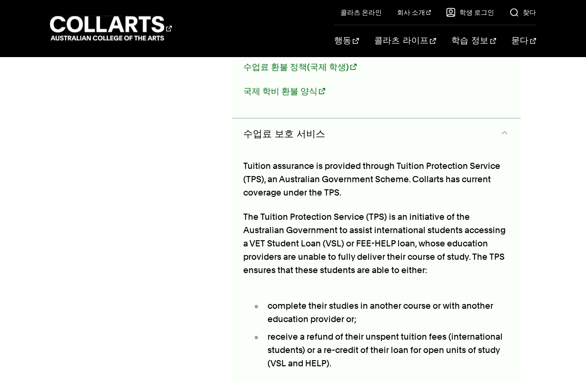
scroll to position [1882, 0]
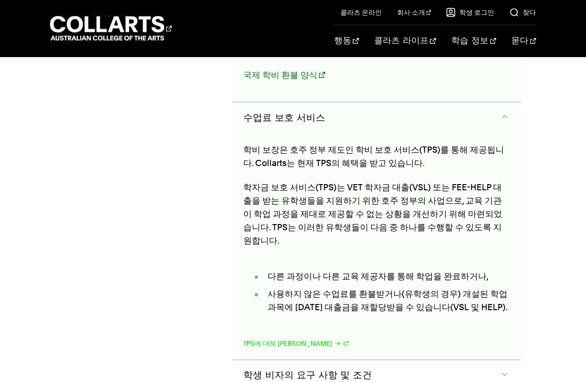
click at [322, 113] on font "수업료 보호 서비스" at bounding box center [284, 118] width 82 height 10
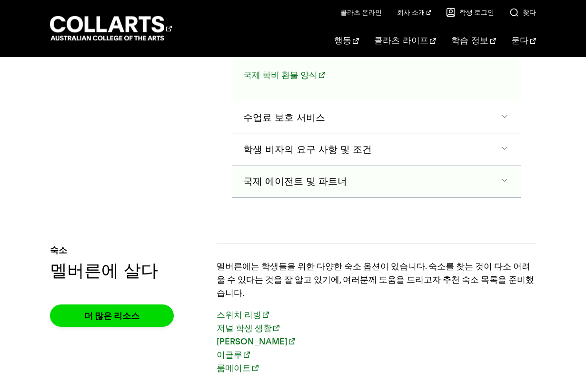
click at [323, 166] on button "국제 에이전트 및 파트너" at bounding box center [376, 181] width 289 height 31
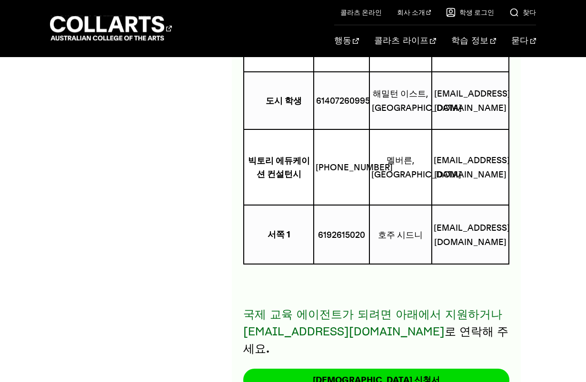
scroll to position [7559, 0]
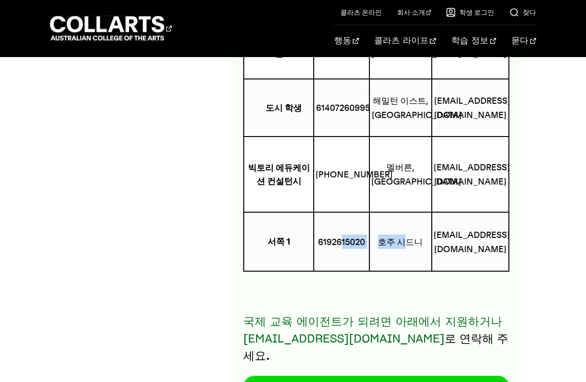
drag, startPoint x: 400, startPoint y: 217, endPoint x: 343, endPoint y: 229, distance: 58.8
click at [343, 229] on tr "서쪽 1 6192615020 호주 시드니 infoupdates@west1.com.au" at bounding box center [376, 241] width 265 height 59
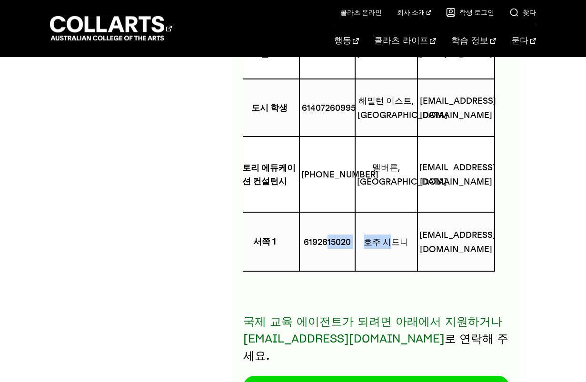
scroll to position [0, 0]
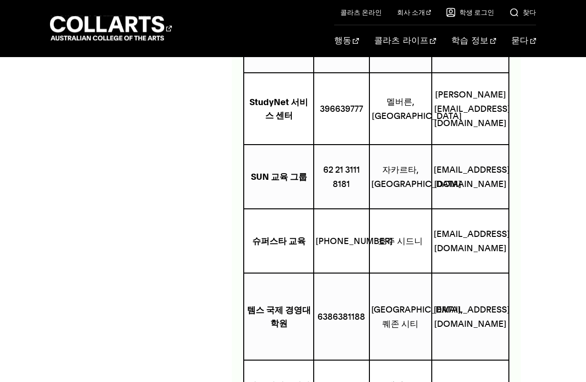
drag, startPoint x: 541, startPoint y: 213, endPoint x: 533, endPoint y: 183, distance: 31.2
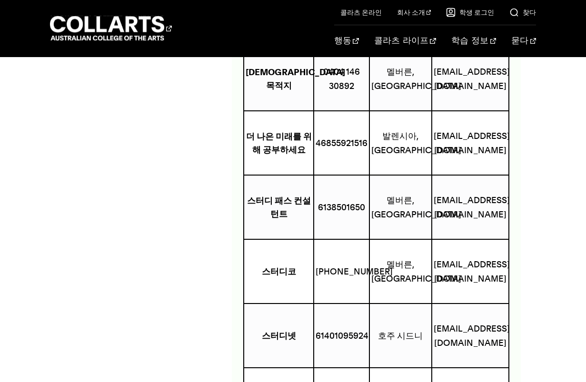
drag, startPoint x: 529, startPoint y: 239, endPoint x: 515, endPoint y: 147, distance: 93.3
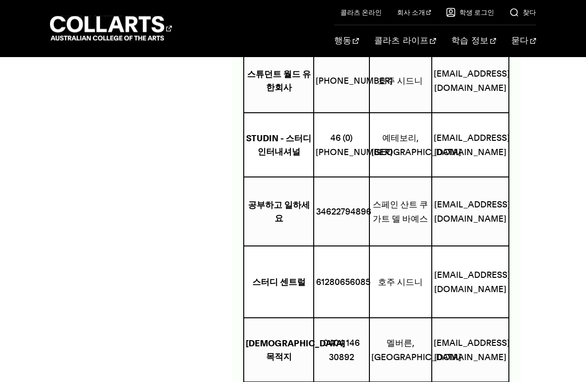
drag, startPoint x: 530, startPoint y: 240, endPoint x: 536, endPoint y: 130, distance: 110.6
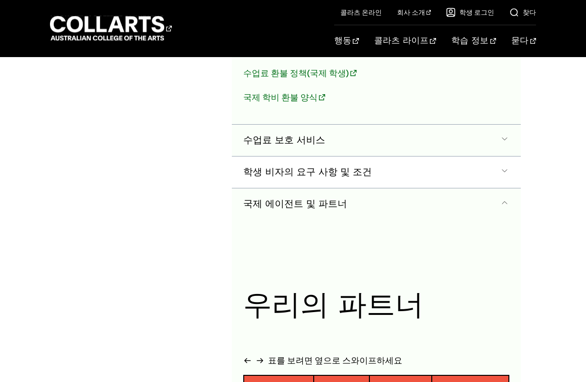
scroll to position [1800, 0]
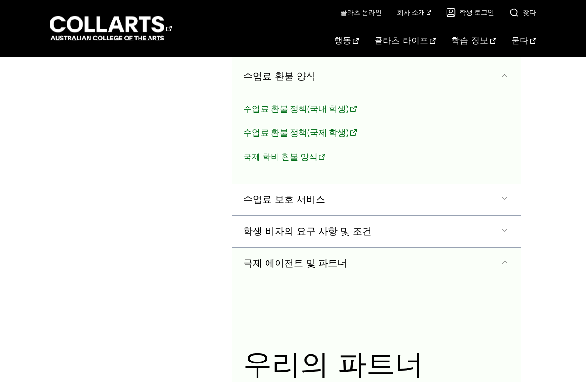
click at [364, 255] on button "국제 에이전트 및 파트너" at bounding box center [376, 263] width 289 height 31
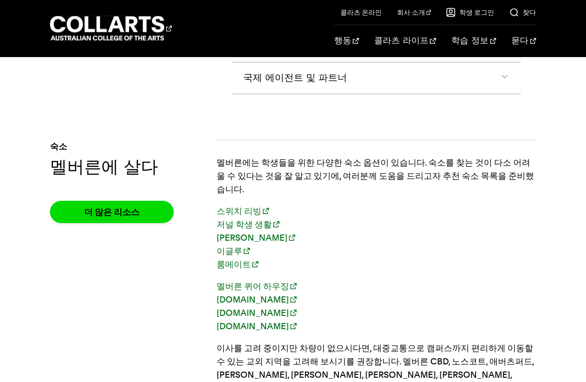
scroll to position [1990, 0]
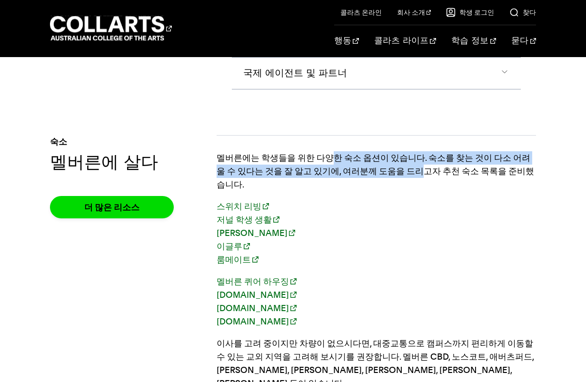
drag, startPoint x: 334, startPoint y: 136, endPoint x: 435, endPoint y: 152, distance: 102.6
click at [434, 153] on font "멜버른에는 학생들을 위한 다양한 숙소 옵션이 있습니다. 숙소를 찾는 것이 다소 어려울 수 있다는 것을 잘 알고 있기에, 여러분께 도움을 드리고…" at bounding box center [374, 171] width 317 height 37
click at [435, 153] on font "멜버른에는 학생들을 위한 다양한 숙소 옵션이 있습니다. 숙소를 찾는 것이 다소 어려울 수 있다는 것을 잘 알고 있기에, 여러분께 도움을 드리고…" at bounding box center [374, 171] width 317 height 37
drag, startPoint x: 367, startPoint y: 147, endPoint x: 319, endPoint y: 141, distance: 47.9
click at [319, 153] on font "멜버른에는 학생들을 위한 다양한 숙소 옵션이 있습니다. 숙소를 찾는 것이 다소 어려울 수 있다는 것을 잘 알고 있기에, 여러분께 도움을 드리고…" at bounding box center [374, 171] width 317 height 37
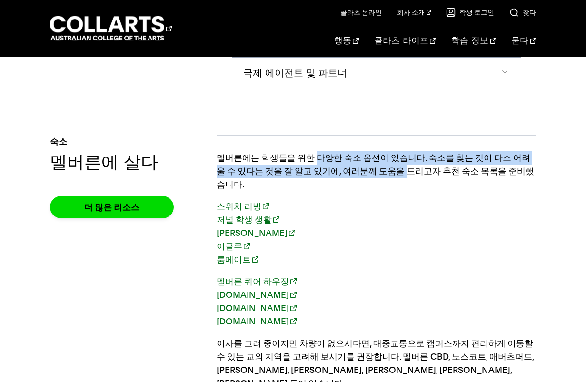
click at [319, 153] on font "멜버른에는 학생들을 위한 다양한 숙소 옵션이 있습니다. 숙소를 찾는 것이 다소 어려울 수 있다는 것을 잘 알고 있기에, 여러분께 도움을 드리고…" at bounding box center [374, 171] width 317 height 37
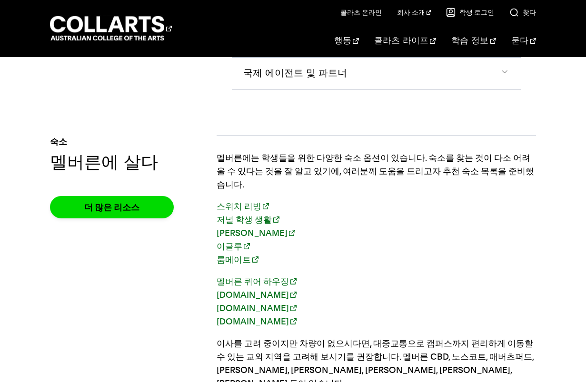
click at [238, 201] on font "스위치 리빙" at bounding box center [238, 206] width 45 height 10
click at [237, 255] on font "룸메이트" at bounding box center [233, 260] width 34 height 10
click at [334, 135] on div "멜버른에는 학생들을 위한 다양한 숙소 옵션이 있습니다. 숙소를 찾는 것이 다소 어려울 수 있다는 것을 잘 알고 있기에, 여러분께 도움을 드리고…" at bounding box center [376, 265] width 320 height 260
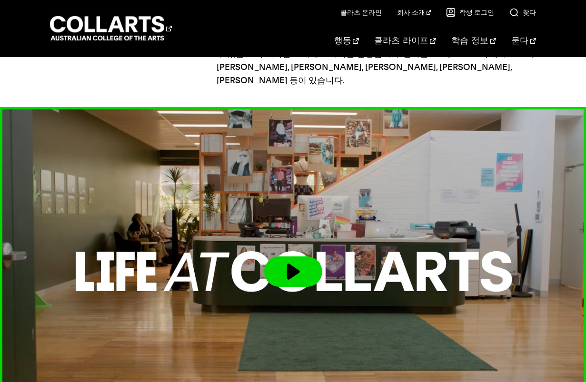
scroll to position [2418, 0]
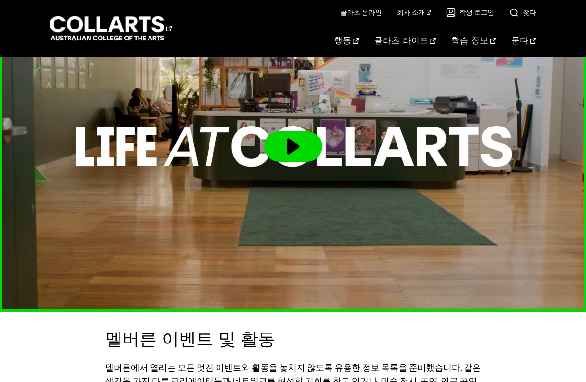
click at [281, 131] on button at bounding box center [293, 146] width 58 height 30
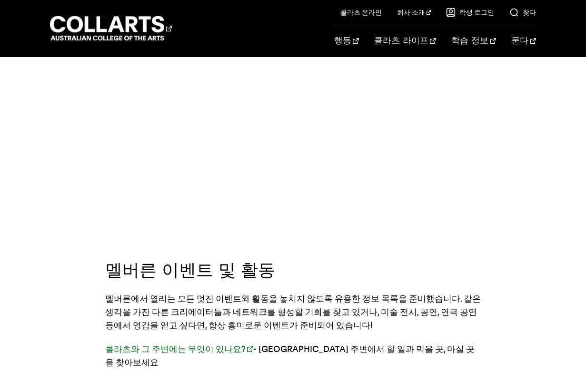
scroll to position [2561, 0]
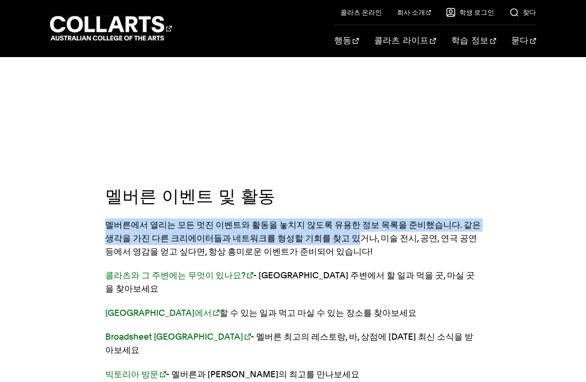
drag, startPoint x: 107, startPoint y: 195, endPoint x: 397, endPoint y: 210, distance: 291.1
click at [380, 220] on font "멜버른에서 열리는 모든 멋진 이벤트와 활동을 놓치지 않도록 유용한 정보 목록을 준비했습니다. 같은 생각을 가진 다른 크리에이터들과 네트워크를 …" at bounding box center [292, 238] width 375 height 37
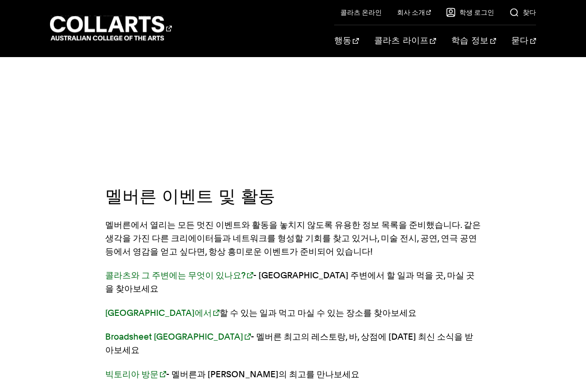
click at [399, 220] on font "멜버른에서 열리는 모든 멋진 이벤트와 활동을 놓치지 않도록 유용한 정보 목록을 준비했습니다. 같은 생각을 가진 다른 크리에이터들과 네트워크를 …" at bounding box center [292, 238] width 375 height 37
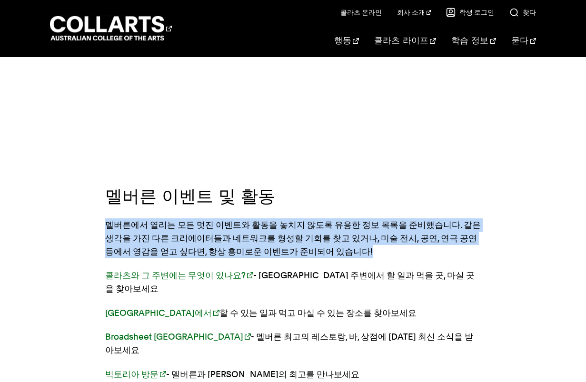
drag, startPoint x: 425, startPoint y: 216, endPoint x: 93, endPoint y: 188, distance: 333.3
click at [93, 188] on div "멜버른 이벤트 및 활동 멜버른에서 열리는 모든 멋진 이벤트와 활동을 놓치지 않도록 유용한 정보 목록을 준비했습니다. 같은 생각을 가진 다른 크…" at bounding box center [293, 288] width 586 height 238
click at [94, 188] on div "멜버른 이벤트 및 활동 멜버른에서 열리는 모든 멋진 이벤트와 활동을 놓치지 않도록 유용한 정보 목록을 준비했습니다. 같은 생각을 가진 다른 크…" at bounding box center [293, 288] width 586 height 238
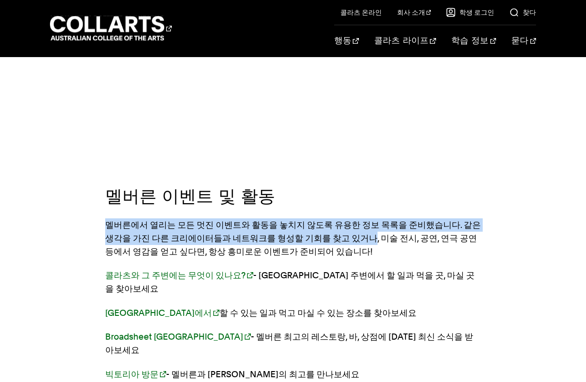
drag, startPoint x: 103, startPoint y: 188, endPoint x: 390, endPoint y: 212, distance: 287.4
click at [390, 212] on div "멜버른 이벤트 및 활동 멜버른에서 열리는 모든 멋진 이벤트와 활동을 놓치지 않도록 유용한 정보 목록을 준비했습니다. 같은 생각을 가진 다른 크…" at bounding box center [293, 288] width 586 height 238
click at [390, 218] on p "멜버른에서 열리는 모든 멋진 이벤트와 활동을 놓치지 않도록 유용한 정보 목록을 준비했습니다. 같은 생각을 가진 다른 크리에이터들과 네트워크를 …" at bounding box center [293, 238] width 376 height 40
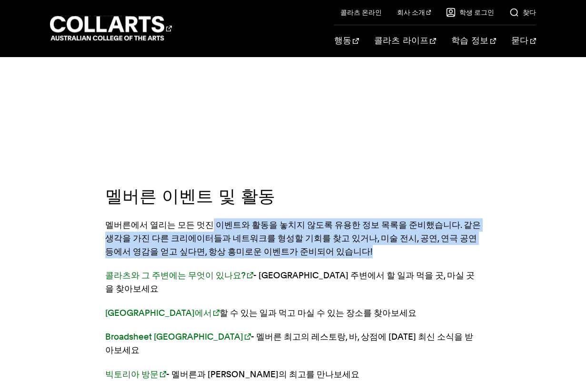
drag, startPoint x: 393, startPoint y: 220, endPoint x: 211, endPoint y: 194, distance: 184.2
click at [211, 218] on p "멜버른에서 열리는 모든 멋진 이벤트와 활동을 놓치지 않도록 유용한 정보 목록을 준비했습니다. 같은 생각을 가진 다른 크리에이터들과 네트워크를 …" at bounding box center [293, 238] width 376 height 40
click at [211, 220] on font "멜버른에서 열리는 모든 멋진 이벤트와 활동을 놓치지 않도록 유용한 정보 목록을 준비했습니다. 같은 생각을 가진 다른 크리에이터들과 네트워크를 …" at bounding box center [292, 238] width 375 height 37
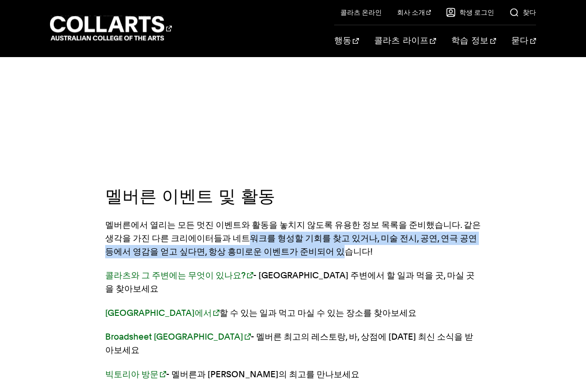
drag, startPoint x: 261, startPoint y: 206, endPoint x: 391, endPoint y: 228, distance: 131.9
click at [389, 228] on section "멜버른 이벤트 및 활동 멜버른에서 열리는 모든 멋진 이벤트와 활동을 놓치지 않도록 유용한 정보 목록을 준비했습니다. 같은 생각을 가진 다른 크…" at bounding box center [293, 288] width 376 height 238
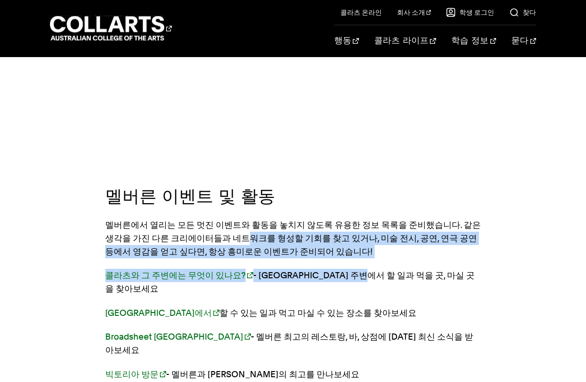
click at [391, 228] on section "멜버른 이벤트 및 활동 멜버른에서 열리는 모든 멋진 이벤트와 활동을 놓치지 않도록 유용한 정보 목록을 준비했습니다. 같은 생각을 가진 다른 크…" at bounding box center [293, 288] width 376 height 238
click at [394, 270] on font "- 콜라츠 캠퍼스 주변에서 할 일과 먹을 곳, 마실 곳을 찾아보세요" at bounding box center [289, 281] width 369 height 23
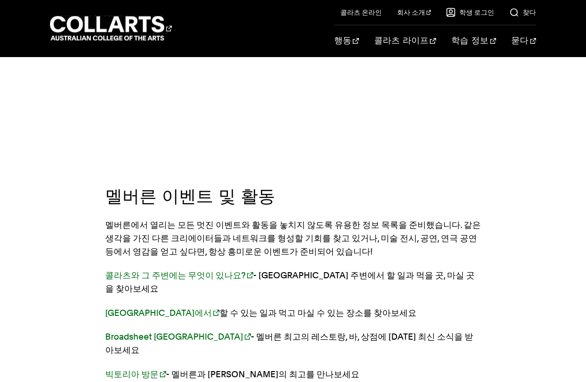
click at [384, 269] on p "콜라츠와 그 주변에는 무엇이 있나요? - 콜라츠 캠퍼스 주변에서 할 일과 먹을 곳, 마실 곳을 찾아보세요" at bounding box center [293, 282] width 376 height 27
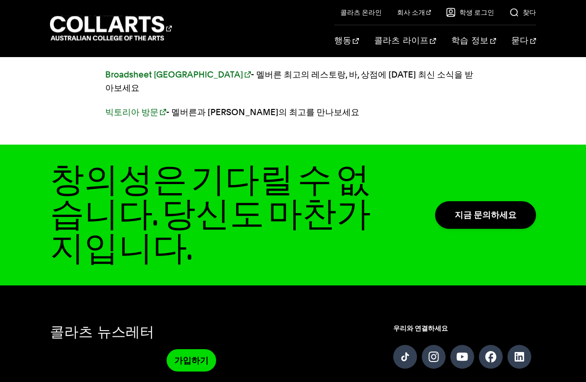
scroll to position [3001, 0]
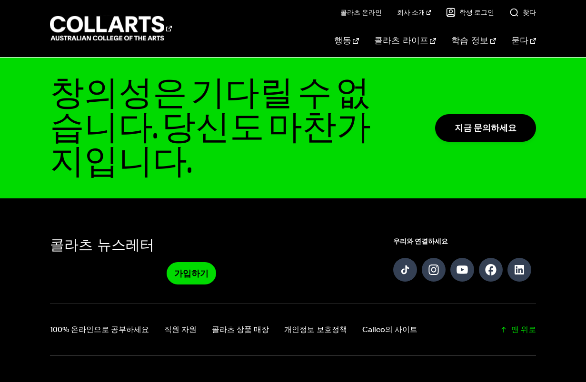
drag, startPoint x: 310, startPoint y: 242, endPoint x: 298, endPoint y: 162, distance: 81.3
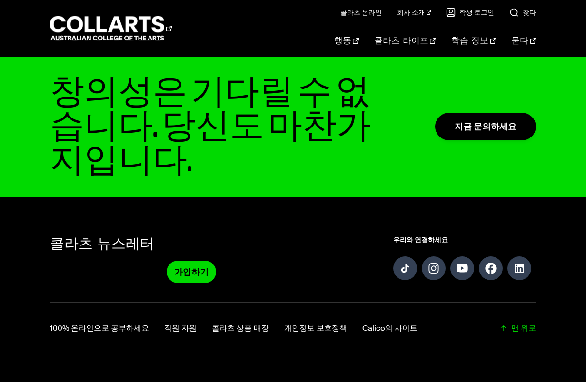
drag, startPoint x: 307, startPoint y: 305, endPoint x: 303, endPoint y: 205, distance: 100.0
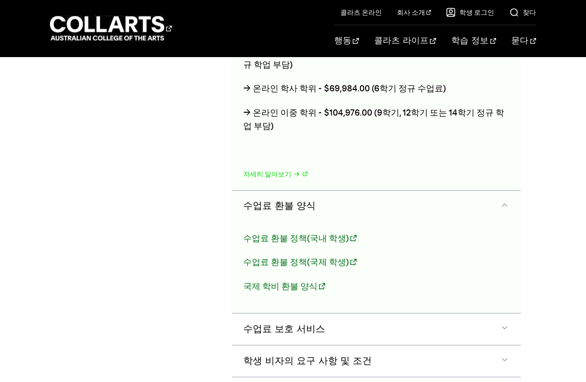
scroll to position [1652, 0]
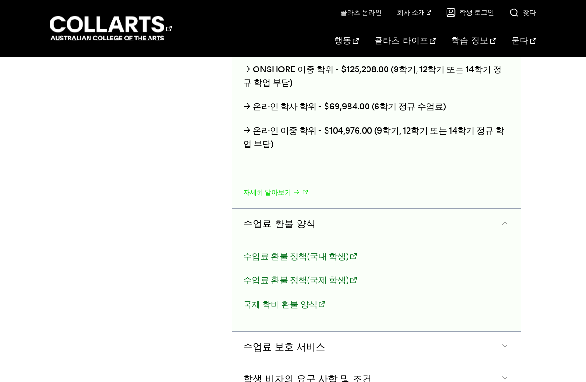
click at [24, 81] on div "More Information Applying to study at Collarts Eligibility requirements Interna…" at bounding box center [293, 8] width 586 height 901
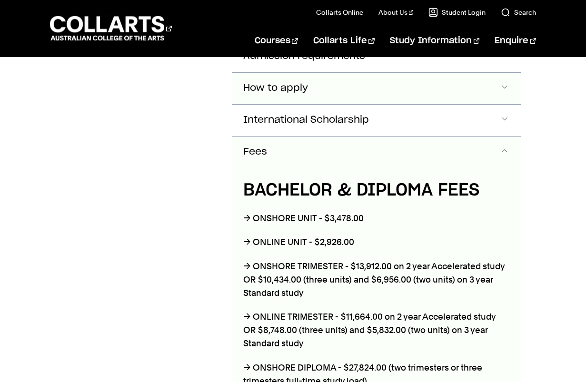
scroll to position [1224, 0]
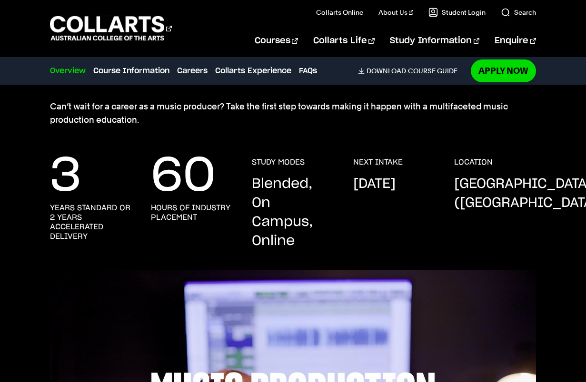
scroll to position [143, 0]
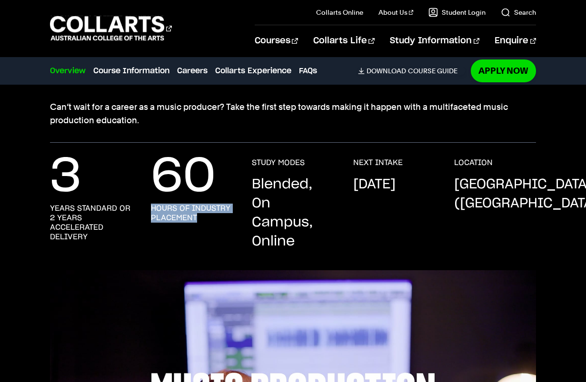
drag, startPoint x: 195, startPoint y: 217, endPoint x: 146, endPoint y: 206, distance: 50.7
click at [146, 206] on div "3 years standard or 2 years accelerated delivery 60 hours of industry placement…" at bounding box center [293, 214] width 486 height 112
drag, startPoint x: 146, startPoint y: 206, endPoint x: 211, endPoint y: 225, distance: 67.6
click at [211, 225] on div "3 years standard or 2 years accelerated delivery 60 hours of industry placement…" at bounding box center [293, 214] width 486 height 112
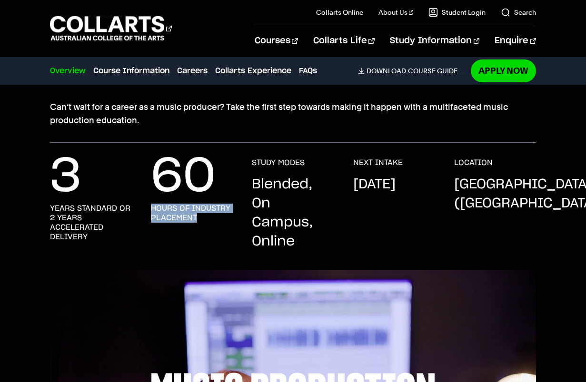
click at [211, 225] on div "60 hours of industry placement" at bounding box center [192, 204] width 82 height 93
drag, startPoint x: 198, startPoint y: 217, endPoint x: 152, endPoint y: 205, distance: 47.7
click at [152, 205] on h3 "hours of industry placement" at bounding box center [192, 213] width 82 height 19
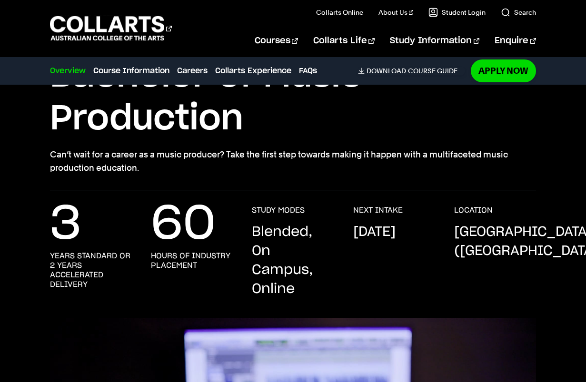
scroll to position [48, 0]
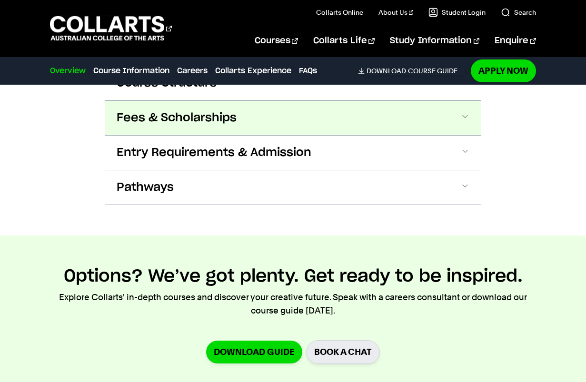
click at [168, 111] on span "Fees & Scholarships" at bounding box center [177, 117] width 120 height 15
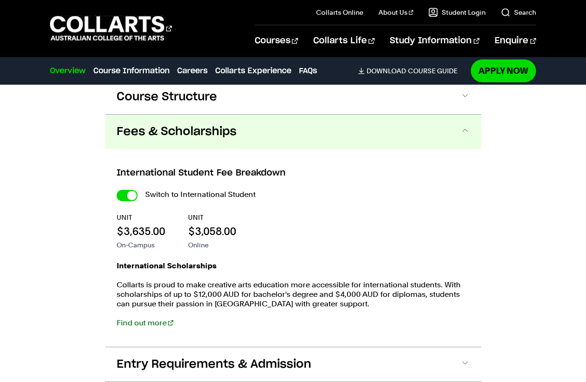
scroll to position [1451, 0]
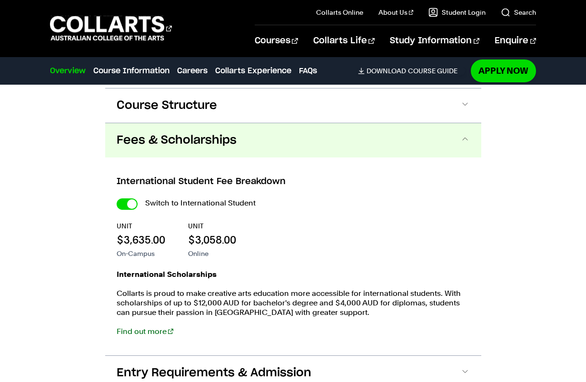
drag, startPoint x: 285, startPoint y: 257, endPoint x: 284, endPoint y: 246, distance: 11.6
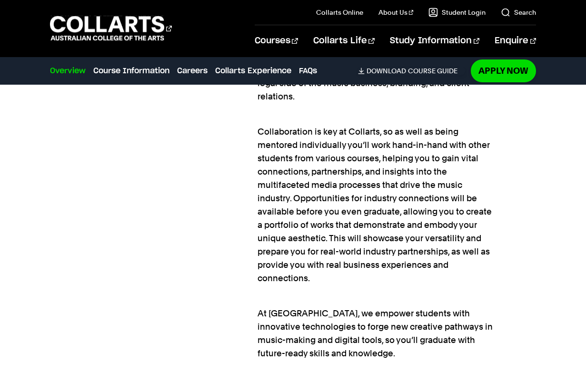
scroll to position [0, 0]
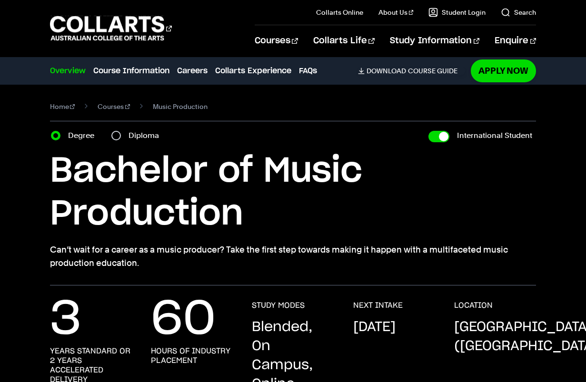
drag, startPoint x: 298, startPoint y: 308, endPoint x: 243, endPoint y: 181, distance: 138.5
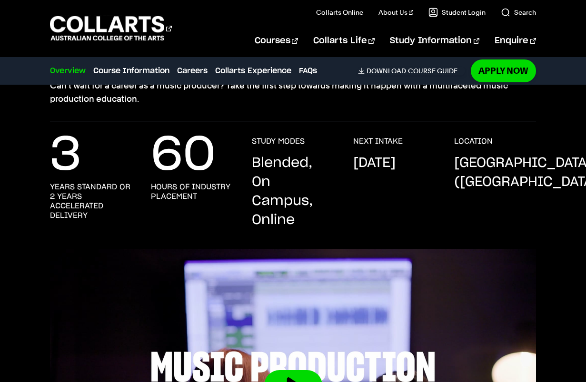
scroll to position [190, 0]
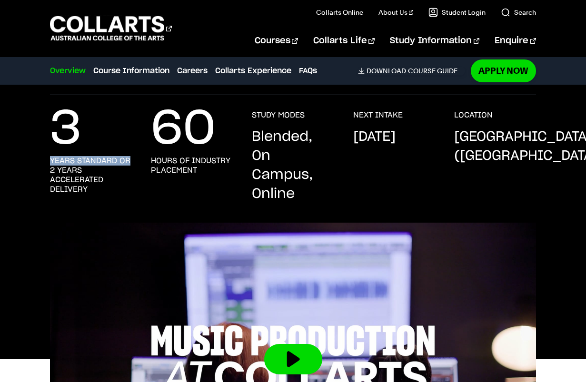
drag, startPoint x: 137, startPoint y: 159, endPoint x: 46, endPoint y: 158, distance: 91.4
click at [46, 158] on div "3 years standard or 2 years accelerated delivery 60 hours of industry placement…" at bounding box center [293, 166] width 586 height 112
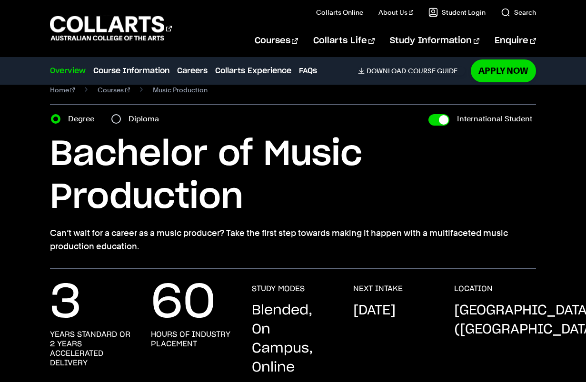
scroll to position [0, 0]
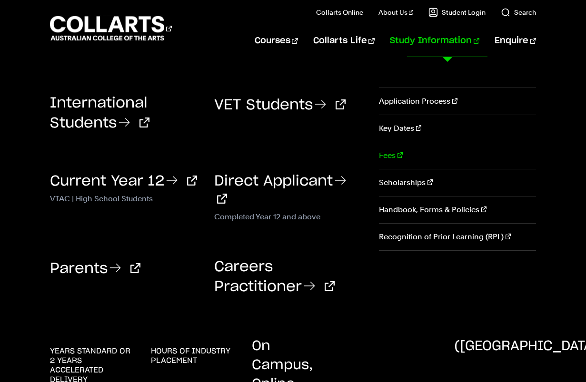
click at [388, 158] on link "Fees" at bounding box center [457, 155] width 157 height 27
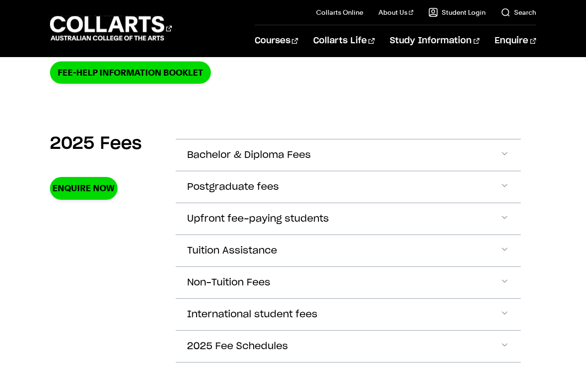
scroll to position [333, 0]
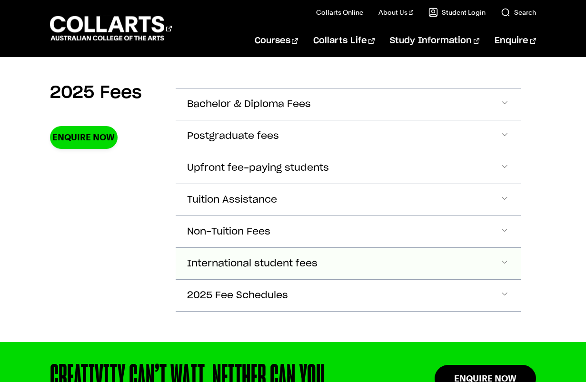
click at [255, 264] on span "International student fees" at bounding box center [252, 263] width 130 height 11
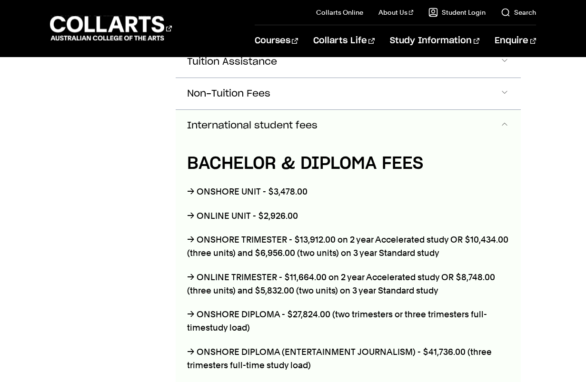
scroll to position [493, 0]
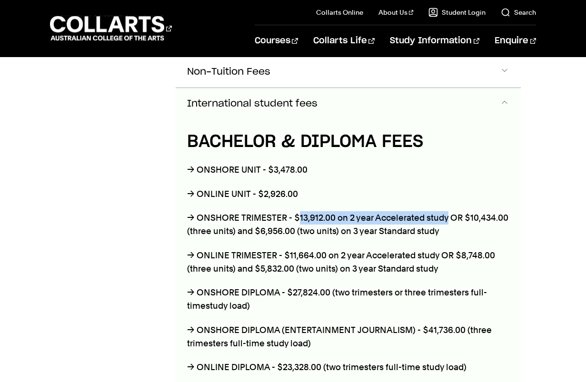
drag, startPoint x: 446, startPoint y: 216, endPoint x: 298, endPoint y: 212, distance: 148.0
click at [298, 212] on p "→ ONSHORE TRIMESTER - $13,912.00 on 2 year Accelerated study OR $10,434.00 (thr…" at bounding box center [348, 224] width 322 height 27
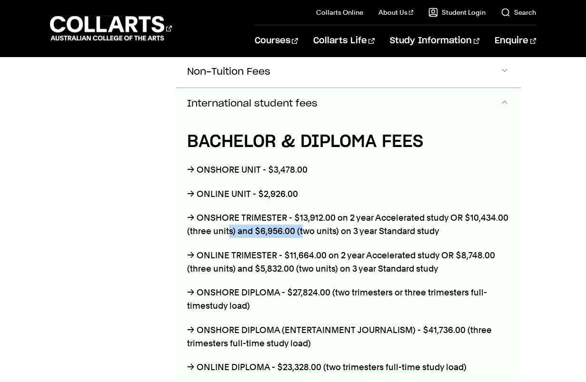
drag, startPoint x: 227, startPoint y: 229, endPoint x: 304, endPoint y: 235, distance: 77.8
click at [303, 235] on p "→ ONSHORE TRIMESTER - $13,912.00 on 2 year Accelerated study OR $10,434.00 (thr…" at bounding box center [348, 224] width 322 height 27
click at [304, 235] on p "→ ONSHORE TRIMESTER - $13,912.00 on 2 year Accelerated study OR $10,434.00 (thr…" at bounding box center [348, 224] width 322 height 27
drag, startPoint x: 369, startPoint y: 226, endPoint x: 254, endPoint y: 229, distance: 114.7
click at [254, 229] on p "→ ONSHORE TRIMESTER - $13,912.00 on 2 year Accelerated study OR $10,434.00 (thr…" at bounding box center [348, 224] width 322 height 27
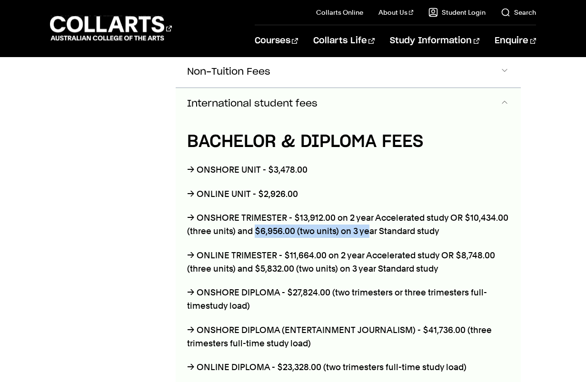
click at [254, 229] on p "→ ONSHORE TRIMESTER - $13,912.00 on 2 year Accelerated study OR $10,434.00 (thr…" at bounding box center [348, 224] width 322 height 27
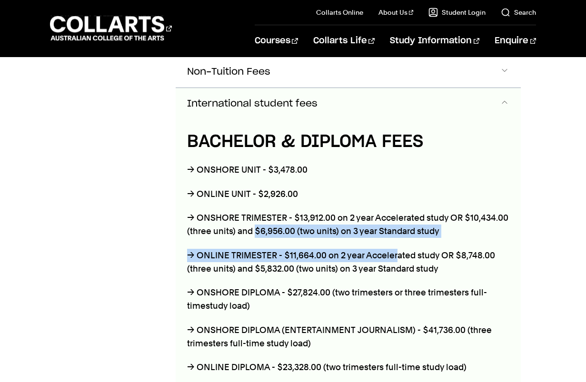
drag, startPoint x: 255, startPoint y: 228, endPoint x: 403, endPoint y: 237, distance: 148.7
click at [403, 237] on div "BACHELOR & DIPLOMA FEES → ONSHORE UNIT - $3,478.00 → ONLINE UNIT - $2,926.00 → …" at bounding box center [348, 336] width 345 height 435
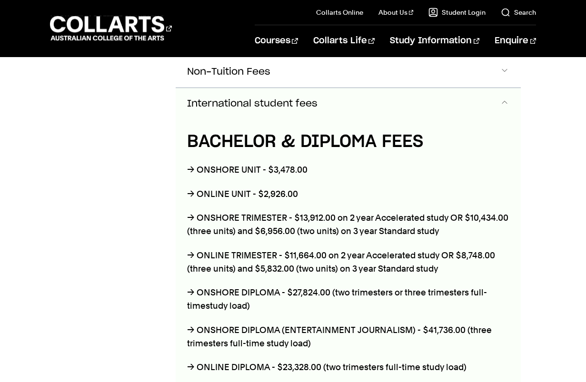
click at [408, 237] on div "BACHELOR & DIPLOMA FEES → ONSHORE UNIT - $3,478.00 → ONLINE UNIT - $2,926.00 → …" at bounding box center [348, 336] width 345 height 435
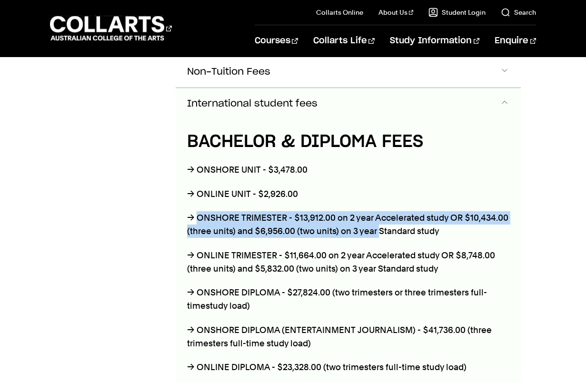
drag, startPoint x: 200, startPoint y: 215, endPoint x: 391, endPoint y: 228, distance: 191.7
click at [383, 228] on p "→ ONSHORE TRIMESTER - $13,912.00 on 2 year Accelerated study OR $10,434.00 (thr…" at bounding box center [348, 224] width 322 height 27
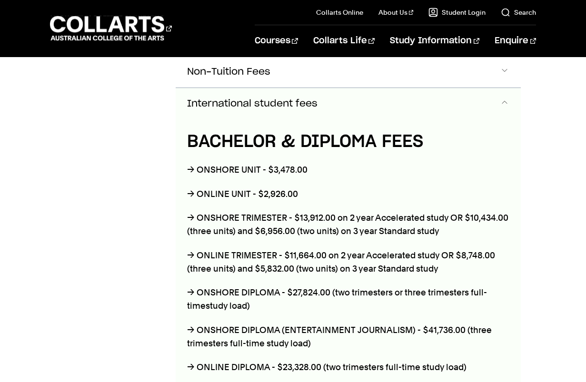
click at [415, 228] on p "→ ONSHORE TRIMESTER - $13,912.00 on 2 year Accelerated study OR $10,434.00 (thr…" at bounding box center [348, 224] width 322 height 27
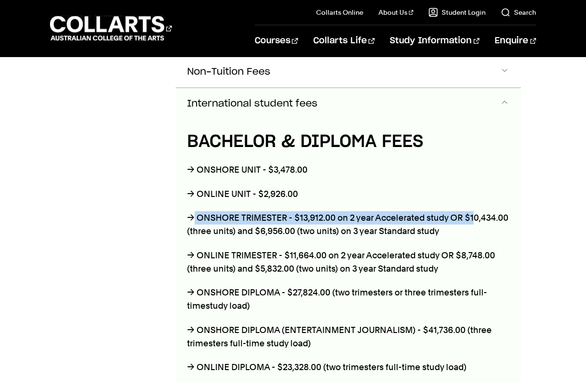
drag, startPoint x: 475, startPoint y: 221, endPoint x: 190, endPoint y: 214, distance: 285.1
click at [190, 214] on p "→ ONSHORE TRIMESTER - $13,912.00 on 2 year Accelerated study OR $10,434.00 (thr…" at bounding box center [348, 224] width 322 height 27
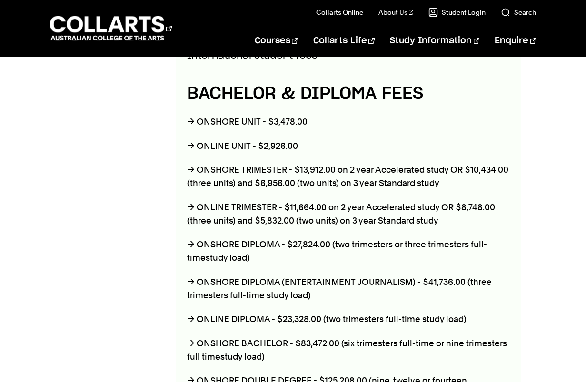
drag, startPoint x: 220, startPoint y: 216, endPoint x: 220, endPoint y: 237, distance: 21.4
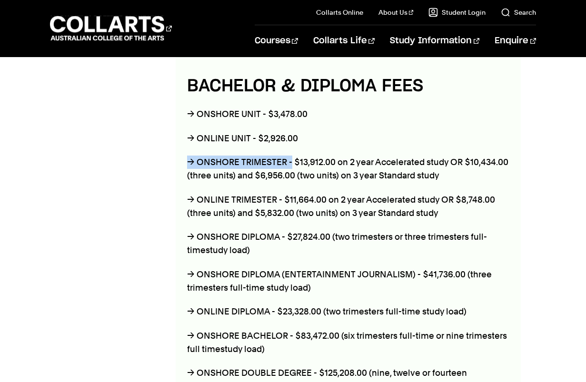
drag, startPoint x: 289, startPoint y: 158, endPoint x: 189, endPoint y: 163, distance: 100.0
click at [189, 163] on p "→ ONSHORE TRIMESTER - $13,912.00 on 2 year Accelerated study OR $10,434.00 (thr…" at bounding box center [348, 169] width 322 height 27
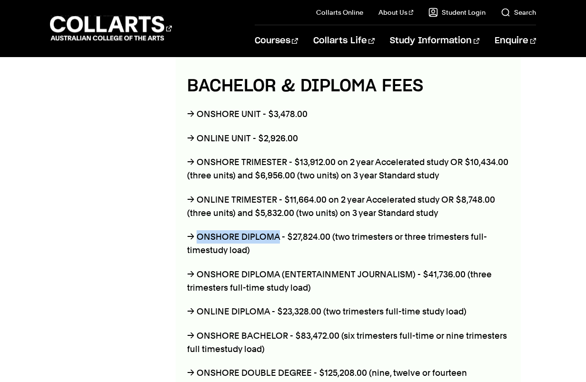
drag, startPoint x: 198, startPoint y: 234, endPoint x: 280, endPoint y: 227, distance: 82.1
click at [280, 227] on div "BACHELOR & DIPLOMA FEES → ONSHORE UNIT - $3,478.00 → ONLINE UNIT - $2,926.00 → …" at bounding box center [348, 281] width 345 height 435
click at [280, 230] on p "→ ONSHORE DIPLOMA - $27,824.00 (two trimesters or three trimesters full-time st…" at bounding box center [348, 243] width 322 height 27
drag, startPoint x: 281, startPoint y: 234, endPoint x: 199, endPoint y: 231, distance: 81.9
click at [199, 231] on p "→ ONSHORE DIPLOMA - $27,824.00 (two trimesters or three trimesters full-time st…" at bounding box center [348, 243] width 322 height 27
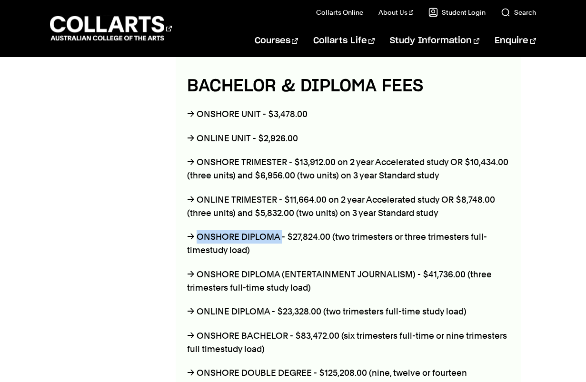
click at [199, 231] on p "→ ONSHORE DIPLOMA - $27,824.00 (two trimesters or three trimesters full-time st…" at bounding box center [348, 243] width 322 height 27
drag, startPoint x: 196, startPoint y: 233, endPoint x: 276, endPoint y: 228, distance: 80.5
click at [276, 230] on p "→ ONSHORE DIPLOMA - $27,824.00 (two trimesters or three trimesters full-time st…" at bounding box center [348, 243] width 322 height 27
drag, startPoint x: 280, startPoint y: 232, endPoint x: 194, endPoint y: 235, distance: 86.1
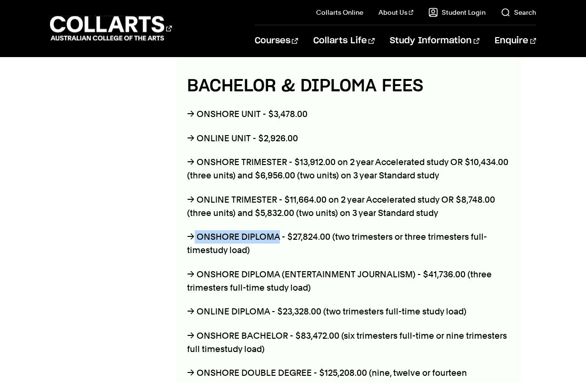
click at [194, 235] on p "→ ONSHORE DIPLOMA - $27,824.00 (two trimesters or three trimesters full-time st…" at bounding box center [348, 243] width 322 height 27
drag, startPoint x: 195, startPoint y: 235, endPoint x: 280, endPoint y: 235, distance: 85.2
click at [280, 235] on p "→ ONSHORE DIPLOMA - $27,824.00 (two trimesters or three trimesters full-time st…" at bounding box center [348, 243] width 322 height 27
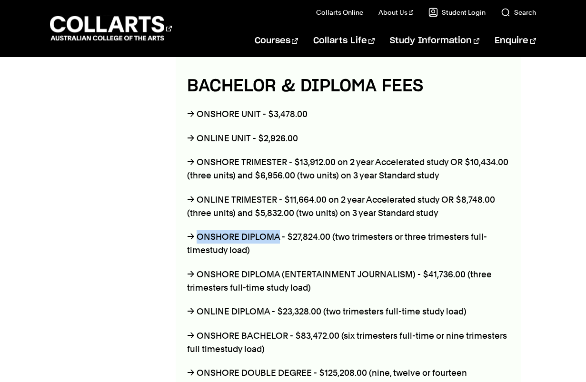
drag, startPoint x: 279, startPoint y: 235, endPoint x: 196, endPoint y: 236, distance: 82.3
click at [196, 236] on p "→ ONSHORE DIPLOMA - $27,824.00 (two trimesters or three trimesters full-time st…" at bounding box center [348, 243] width 322 height 27
drag, startPoint x: 195, startPoint y: 236, endPoint x: 278, endPoint y: 236, distance: 82.8
click at [278, 236] on p "→ ONSHORE DIPLOMA - $27,824.00 (two trimesters or three trimesters full-time st…" at bounding box center [348, 243] width 322 height 27
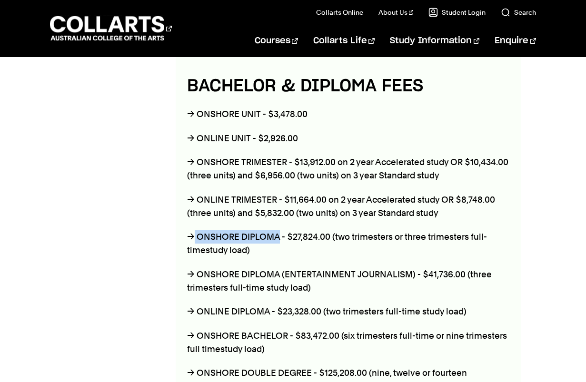
click at [278, 236] on p "→ ONSHORE DIPLOMA - $27,824.00 (two trimesters or three trimesters full-time st…" at bounding box center [348, 243] width 322 height 27
drag, startPoint x: 280, startPoint y: 236, endPoint x: 199, endPoint y: 235, distance: 81.4
click at [199, 235] on p "→ ONSHORE DIPLOMA - $27,824.00 (two trimesters or three trimesters full-time st…" at bounding box center [348, 243] width 322 height 27
click at [278, 234] on p "→ ONSHORE DIPLOMA - $27,824.00 (two trimesters or three trimesters full-time st…" at bounding box center [348, 243] width 322 height 27
drag, startPoint x: 273, startPoint y: 235, endPoint x: 192, endPoint y: 233, distance: 80.4
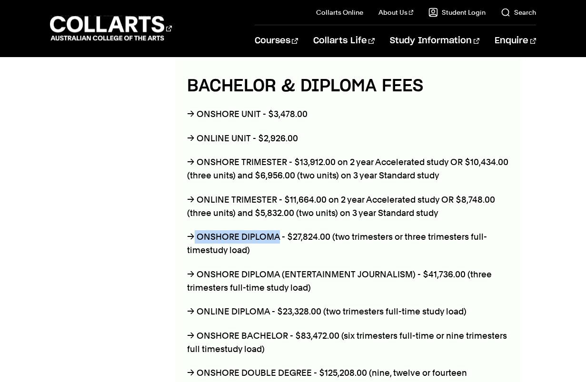
click at [192, 233] on p "→ ONSHORE DIPLOMA - $27,824.00 (two trimesters or three trimesters full-time st…" at bounding box center [348, 243] width 322 height 27
drag, startPoint x: 194, startPoint y: 233, endPoint x: 278, endPoint y: 232, distance: 84.2
click at [278, 232] on p "→ ONSHORE DIPLOMA - $27,824.00 (two trimesters or three trimesters full-time st…" at bounding box center [348, 243] width 322 height 27
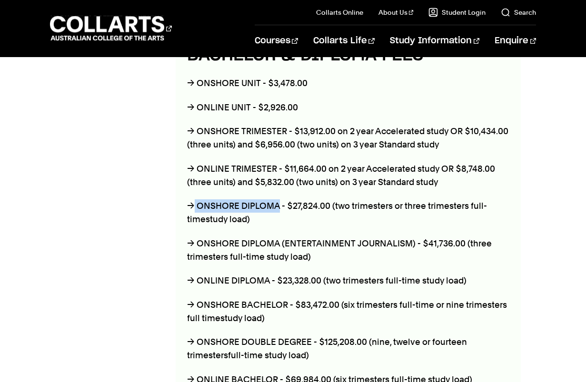
scroll to position [596, 0]
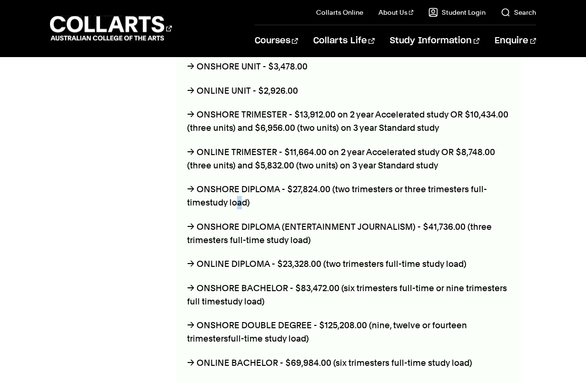
drag, startPoint x: 236, startPoint y: 202, endPoint x: 214, endPoint y: 197, distance: 22.4
click at [235, 202] on span "study load)" at bounding box center [228, 202] width 44 height 10
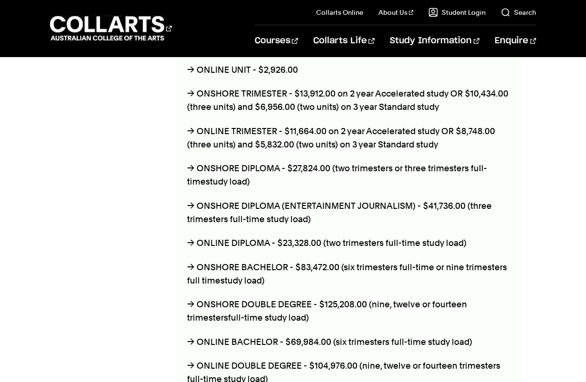
scroll to position [644, 0]
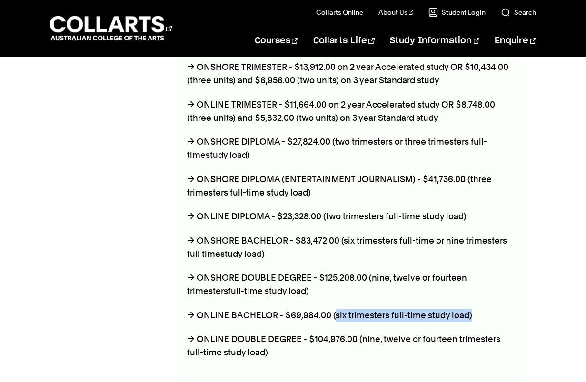
drag, startPoint x: 467, startPoint y: 311, endPoint x: 334, endPoint y: 311, distance: 132.3
click at [334, 311] on p "→ ONLINE BACHELOR - $69,984.00 (six trimesters full-time study load)" at bounding box center [348, 315] width 322 height 13
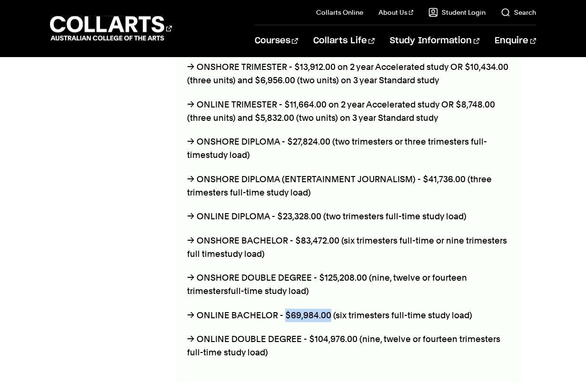
drag, startPoint x: 329, startPoint y: 312, endPoint x: 285, endPoint y: 319, distance: 44.7
click at [285, 319] on p "→ ONLINE BACHELOR - $69,984.00 (six trimesters full-time study load)" at bounding box center [348, 315] width 322 height 13
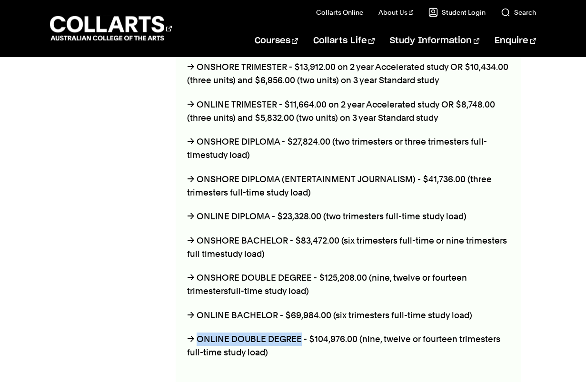
drag, startPoint x: 299, startPoint y: 338, endPoint x: 197, endPoint y: 332, distance: 102.0
click at [197, 333] on p "→ ONLINE DOUBLE DEGREE - $104,976.00 (nine, twelve or fourteen trimesters full-…" at bounding box center [348, 346] width 322 height 27
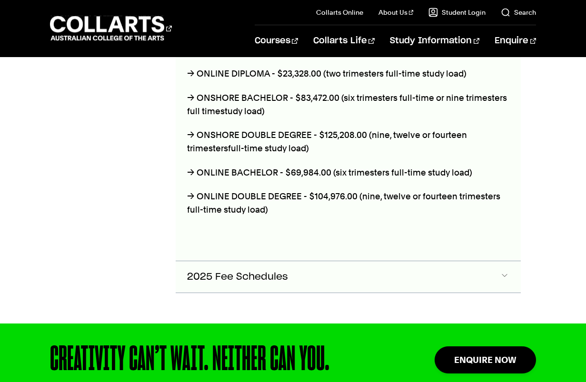
click at [247, 272] on span "2025 Fee Schedules" at bounding box center [237, 277] width 101 height 11
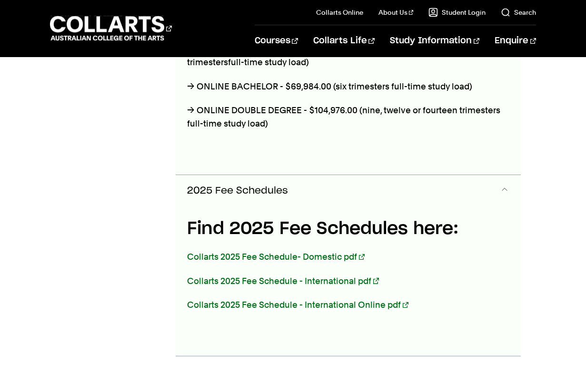
scroll to position [864, 0]
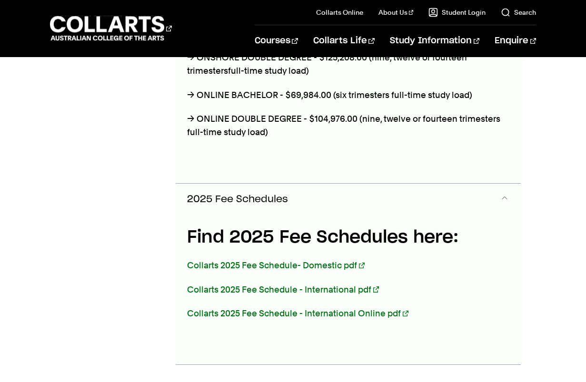
click at [224, 194] on span "2025 Fee Schedules" at bounding box center [237, 199] width 101 height 11
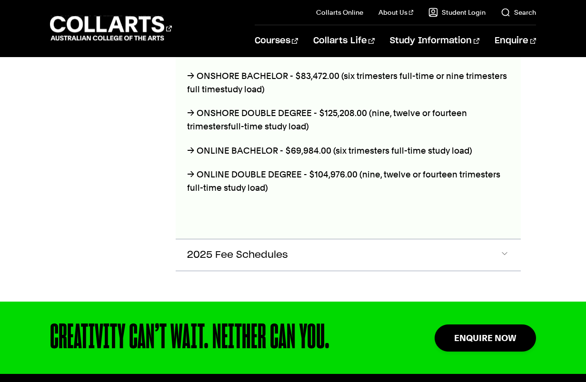
scroll to position [721, 0]
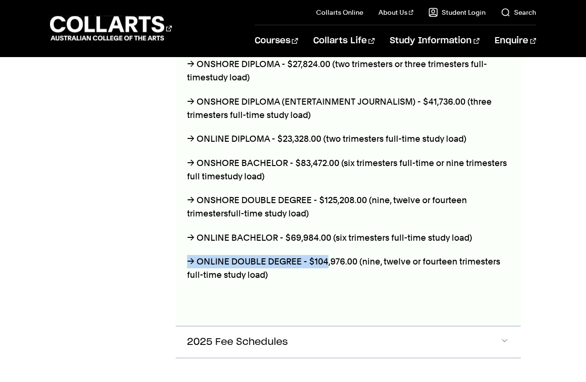
drag, startPoint x: 325, startPoint y: 259, endPoint x: 180, endPoint y: 247, distance: 145.6
click at [180, 247] on div "BACHELOR & DIPLOMA FEES → ONSHORE UNIT - $3,478.00 → ONLINE UNIT - $2,926.00 → …" at bounding box center [348, 108] width 345 height 435
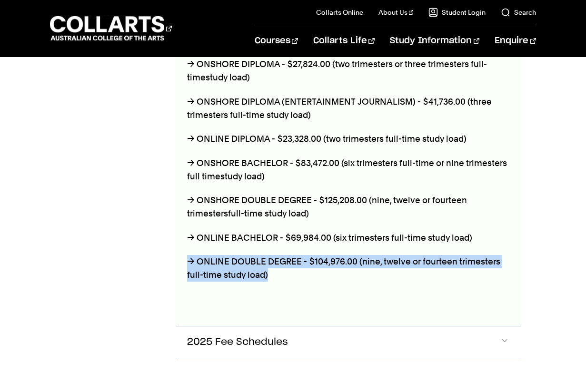
drag, startPoint x: 187, startPoint y: 257, endPoint x: 338, endPoint y: 275, distance: 151.4
click at [336, 275] on p "→ ONLINE DOUBLE DEGREE - $104,976.00 (nine, twelve or fourteen trimesters full-…" at bounding box center [348, 268] width 322 height 27
click at [338, 275] on p "→ ONLINE DOUBLE DEGREE - $104,976.00 (nine, twelve or fourteen trimesters full-…" at bounding box center [348, 268] width 322 height 27
drag, startPoint x: 319, startPoint y: 275, endPoint x: 190, endPoint y: 259, distance: 129.9
click at [190, 259] on p "→ ONLINE DOUBLE DEGREE - $104,976.00 (nine, twelve or fourteen trimesters full-…" at bounding box center [348, 268] width 322 height 27
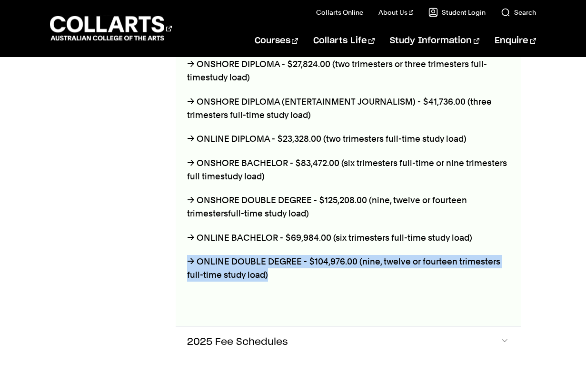
click at [190, 259] on p "→ ONLINE DOUBLE DEGREE - $104,976.00 (nine, twelve or fourteen trimesters full-…" at bounding box center [348, 268] width 322 height 27
drag, startPoint x: 186, startPoint y: 259, endPoint x: 310, endPoint y: 280, distance: 125.5
click at [310, 280] on div "BACHELOR & DIPLOMA FEES → ONSHORE UNIT - $3,478.00 → ONLINE UNIT - $2,926.00 → …" at bounding box center [348, 108] width 345 height 435
drag, startPoint x: 295, startPoint y: 277, endPoint x: 197, endPoint y: 260, distance: 98.5
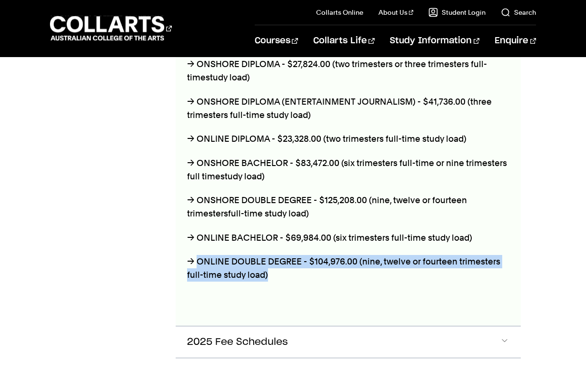
click at [197, 260] on p "→ ONLINE DOUBLE DEGREE - $104,976.00 (nine, twelve or fourteen trimesters full-…" at bounding box center [348, 268] width 322 height 27
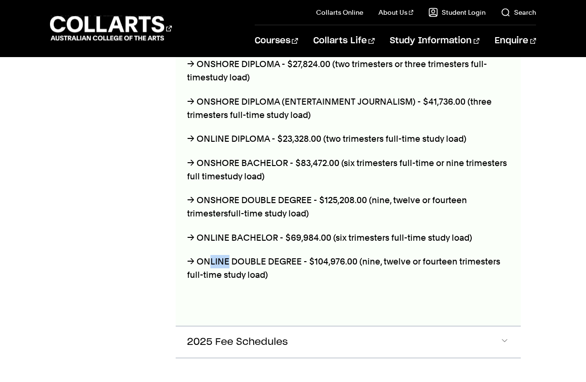
drag, startPoint x: 219, startPoint y: 265, endPoint x: 233, endPoint y: 264, distance: 13.8
click at [228, 265] on p "→ ONLINE DOUBLE DEGREE - $104,976.00 (nine, twelve or fourteen trimesters full-…" at bounding box center [348, 268] width 322 height 27
click at [233, 264] on p "→ ONLINE DOUBLE DEGREE - $104,976.00 (nine, twelve or fourteen trimesters full-…" at bounding box center [348, 268] width 322 height 27
drag, startPoint x: 196, startPoint y: 256, endPoint x: 351, endPoint y: 261, distance: 155.2
click at [351, 261] on p "→ ONLINE DOUBLE DEGREE - $104,976.00 (nine, twelve or fourteen trimesters full-…" at bounding box center [348, 268] width 322 height 27
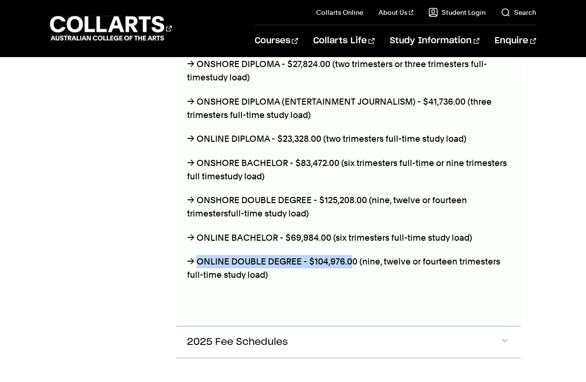
click at [351, 261] on p "→ ONLINE DOUBLE DEGREE - $104,976.00 (nine, twelve or fourteen trimesters full-…" at bounding box center [348, 268] width 322 height 27
drag, startPoint x: 299, startPoint y: 261, endPoint x: 199, endPoint y: 248, distance: 100.7
click at [199, 248] on div "BACHELOR & DIPLOMA FEES → ONSHORE UNIT - $3,478.00 → ONLINE UNIT - $2,926.00 → …" at bounding box center [348, 108] width 345 height 435
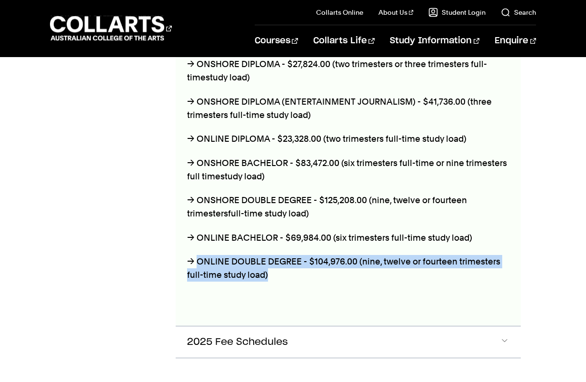
drag, startPoint x: 196, startPoint y: 256, endPoint x: 299, endPoint y: 266, distance: 104.2
click at [299, 266] on p "→ ONLINE DOUBLE DEGREE - $104,976.00 (nine, twelve or fourteen trimesters full-…" at bounding box center [348, 268] width 322 height 27
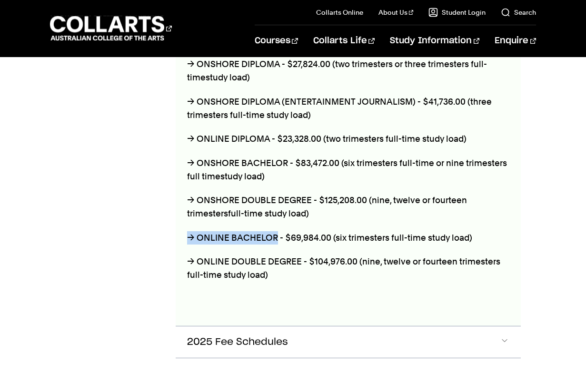
drag, startPoint x: 276, startPoint y: 234, endPoint x: 187, endPoint y: 230, distance: 89.5
click at [187, 231] on p "→ ONLINE BACHELOR - $69,984.00 (six trimesters full-time study load)" at bounding box center [348, 237] width 322 height 13
click at [192, 231] on p "→ ONLINE BACHELOR - $69,984.00 (six trimesters full-time study load)" at bounding box center [348, 237] width 322 height 13
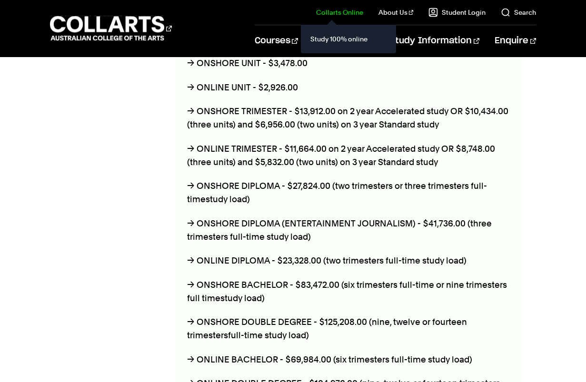
scroll to position [626, 0]
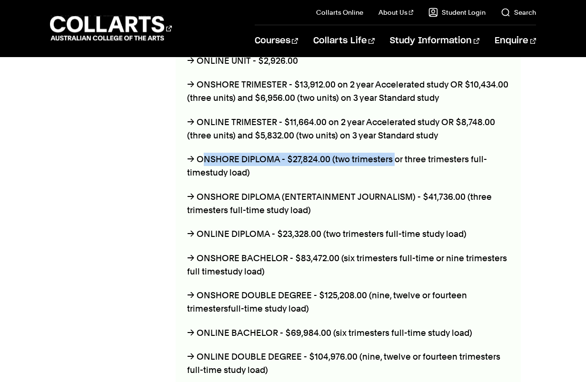
drag, startPoint x: 392, startPoint y: 156, endPoint x: 201, endPoint y: 156, distance: 190.8
click at [201, 156] on p "→ ONSHORE DIPLOMA - $27,824.00 (two trimesters or three trimesters full-time st…" at bounding box center [348, 166] width 322 height 27
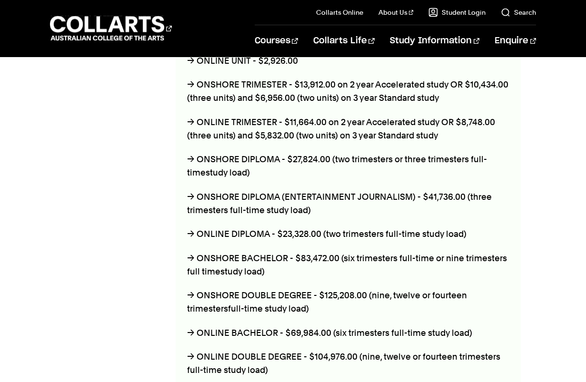
click at [199, 156] on p "→ ONSHORE DIPLOMA - $27,824.00 (two trimesters or three trimesters full-time st…" at bounding box center [348, 166] width 322 height 27
drag, startPoint x: 191, startPoint y: 157, endPoint x: 381, endPoint y: 166, distance: 190.0
click at [372, 165] on p "→ ONSHORE DIPLOMA - $27,824.00 (two trimesters or three trimesters full-time st…" at bounding box center [348, 166] width 322 height 27
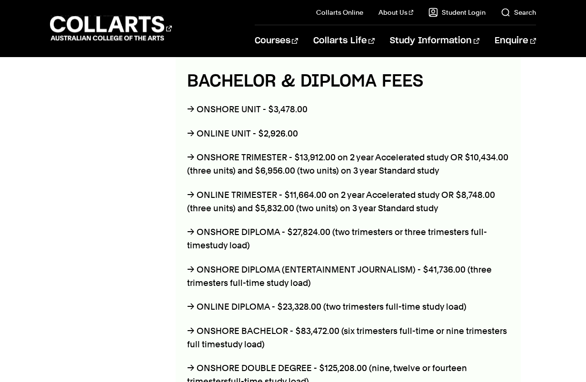
scroll to position [531, 0]
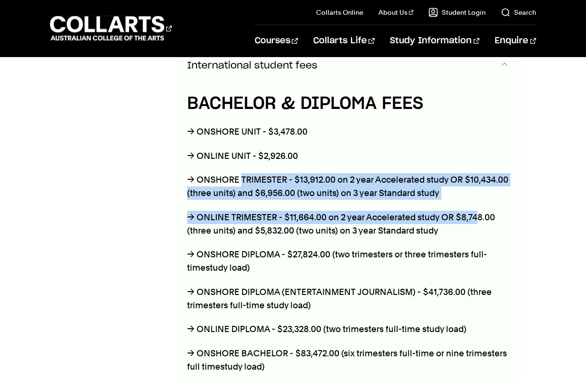
drag, startPoint x: 241, startPoint y: 177, endPoint x: 475, endPoint y: 197, distance: 234.5
click at [475, 197] on div "BACHELOR & DIPLOMA FEES → ONSHORE UNIT - $3,478.00 → ONLINE UNIT - $2,926.00 → …" at bounding box center [348, 298] width 345 height 435
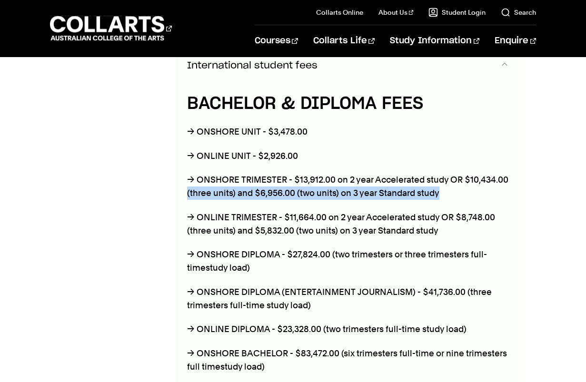
drag, startPoint x: 447, startPoint y: 185, endPoint x: 186, endPoint y: 184, distance: 261.2
click at [186, 184] on div "BACHELOR & DIPLOMA FEES → ONSHORE UNIT - $3,478.00 → ONLINE UNIT - $2,926.00 → …" at bounding box center [348, 298] width 345 height 435
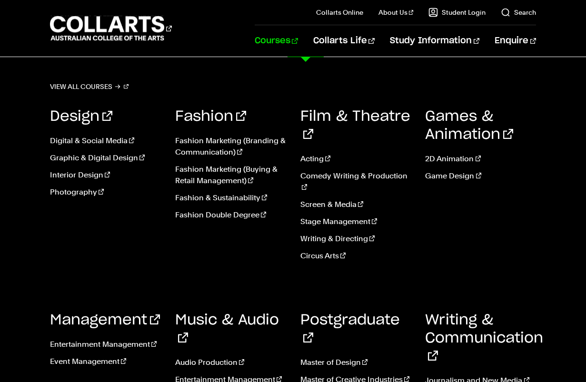
scroll to position [626, 0]
click at [195, 141] on link "Fashion Marketing (Branding & Communication)" at bounding box center [230, 146] width 111 height 23
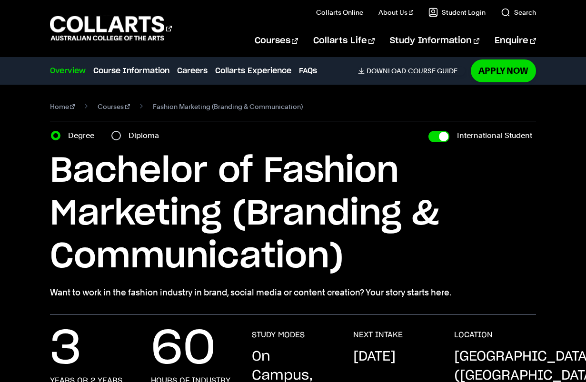
click at [124, 131] on div "Diploma" at bounding box center [137, 135] width 53 height 13
click at [117, 134] on input "Diploma" at bounding box center [116, 136] width 10 height 10
radio input "true"
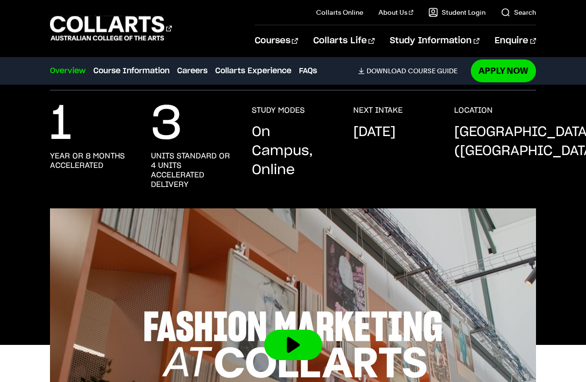
scroll to position [190, 0]
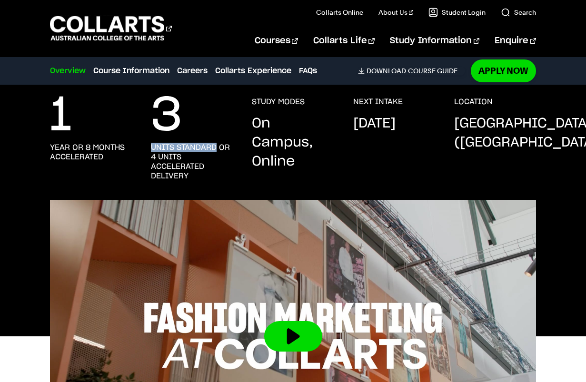
drag, startPoint x: 147, startPoint y: 145, endPoint x: 217, endPoint y: 151, distance: 70.2
click at [217, 151] on div "1 year or 8 months accelerated 3 units standard or 4 units accelerated delivery…" at bounding box center [293, 148] width 486 height 103
click at [217, 151] on h3 "units standard or 4 units accelerated delivery" at bounding box center [192, 162] width 82 height 38
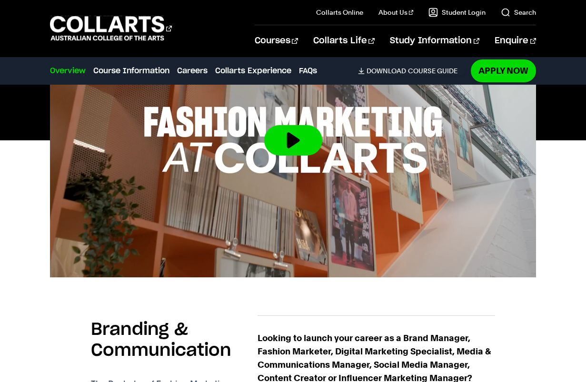
scroll to position [0, 0]
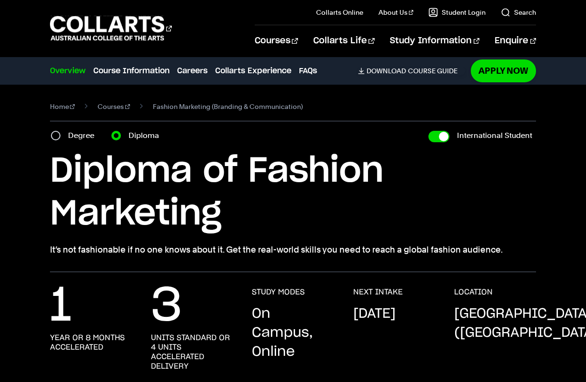
drag, startPoint x: 263, startPoint y: 304, endPoint x: 260, endPoint y: 116, distance: 188.0
click at [60, 134] on div "Degree" at bounding box center [75, 135] width 49 height 13
click at [59, 134] on input "Degree" at bounding box center [56, 136] width 10 height 10
radio input "true"
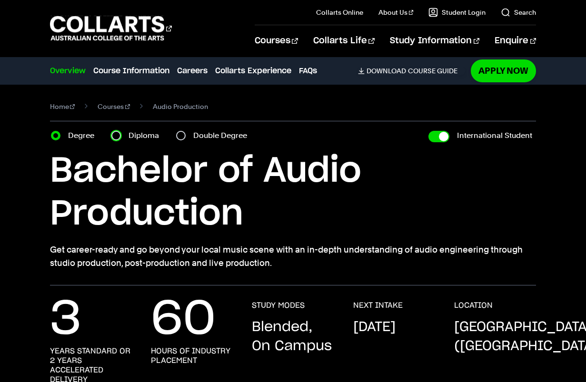
click at [118, 133] on input "Diploma" at bounding box center [116, 136] width 10 height 10
radio input "true"
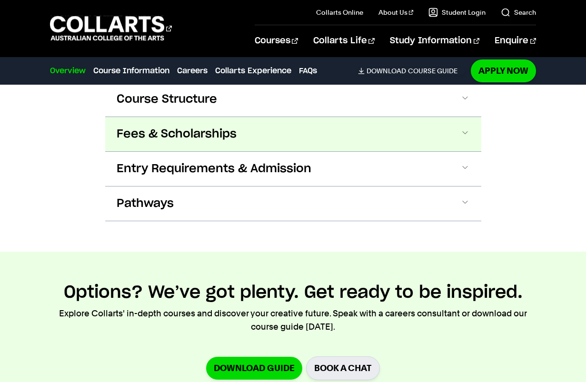
click at [169, 127] on span "Fees & Scholarships" at bounding box center [177, 134] width 120 height 15
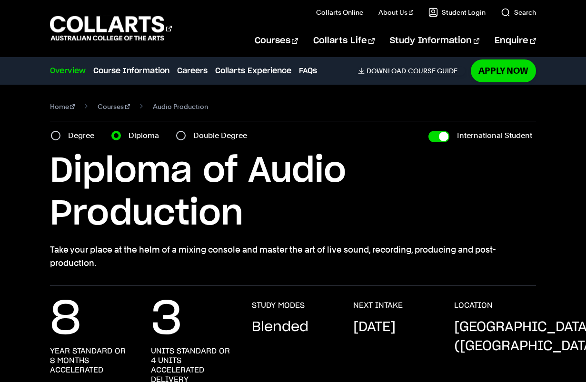
drag, startPoint x: 317, startPoint y: 131, endPoint x: 292, endPoint y: -12, distance: 144.9
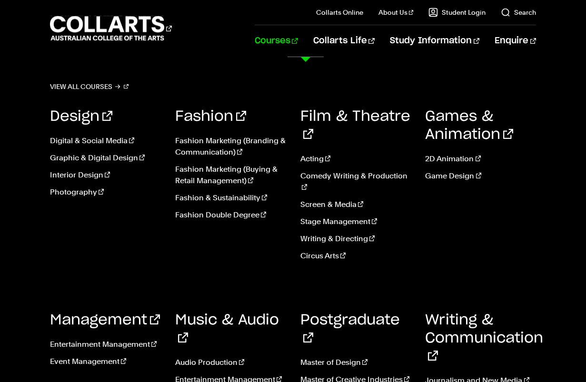
scroll to position [143, 0]
click at [263, 374] on link "Entertainment Management" at bounding box center [230, 379] width 111 height 11
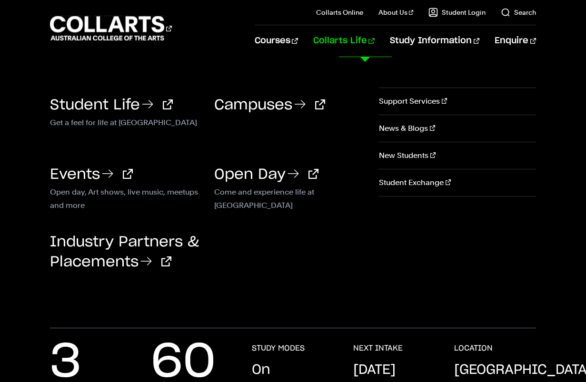
drag, startPoint x: 388, startPoint y: 246, endPoint x: 362, endPoint y: 37, distance: 211.4
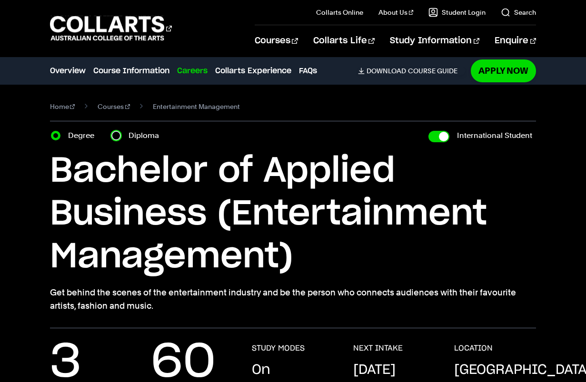
click at [115, 135] on input "Diploma" at bounding box center [116, 136] width 10 height 10
radio input "true"
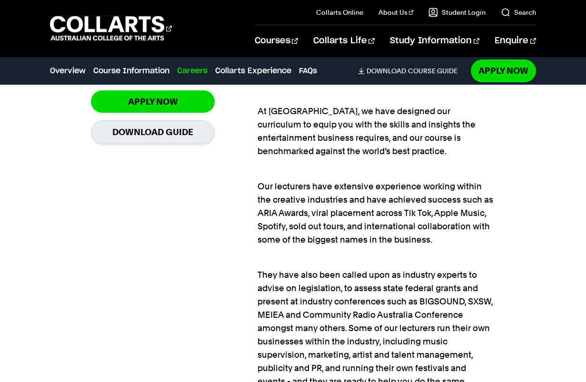
scroll to position [856, 0]
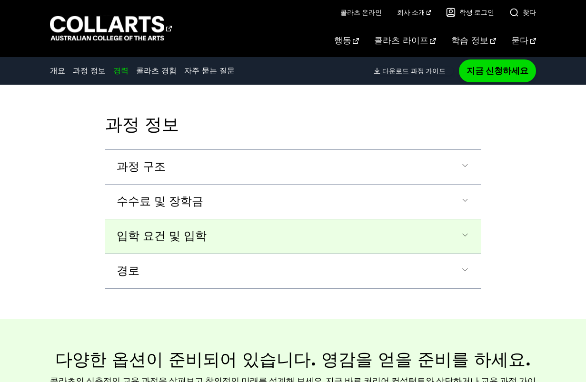
click at [232, 219] on button "입학 요건 및 입학" at bounding box center [293, 236] width 376 height 34
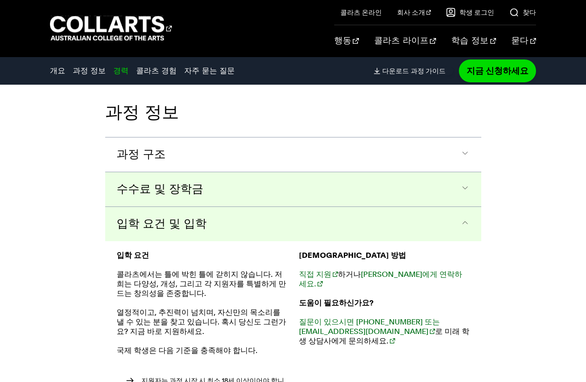
scroll to position [1343, 0]
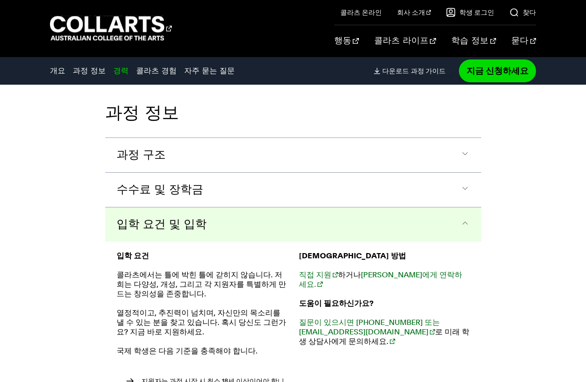
click at [189, 219] on font "입학 요건 및 입학" at bounding box center [162, 224] width 90 height 11
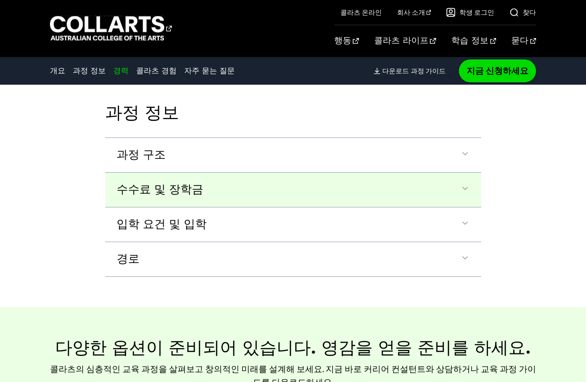
click at [188, 184] on font "수수료 및 장학금" at bounding box center [160, 189] width 87 height 11
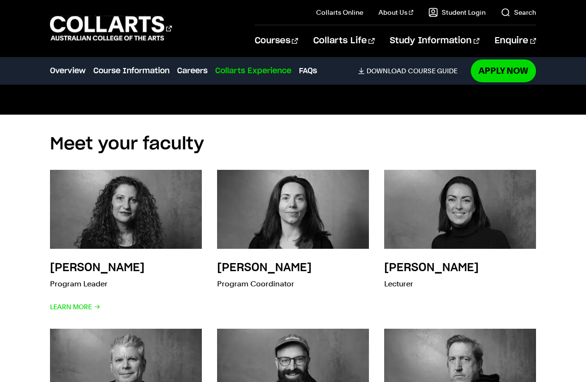
scroll to position [3230, 0]
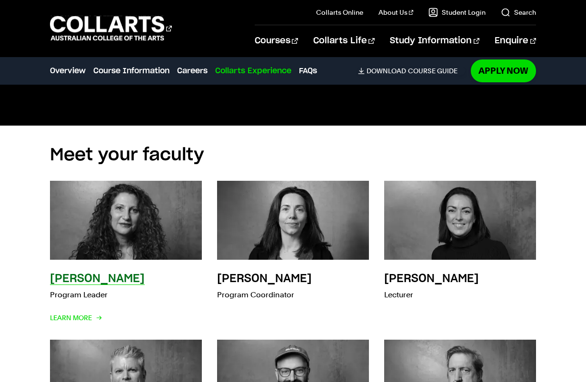
click at [87, 273] on h3 "Chrissie Vincent" at bounding box center [97, 278] width 95 height 11
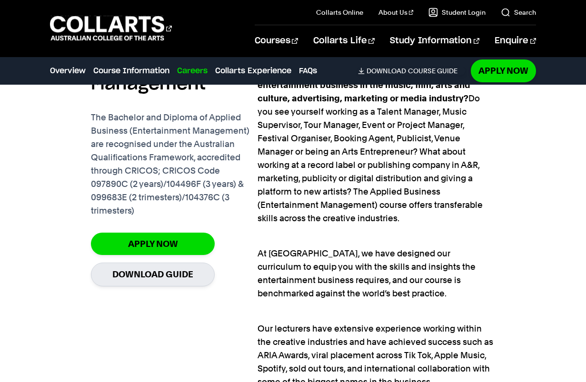
scroll to position [0, 0]
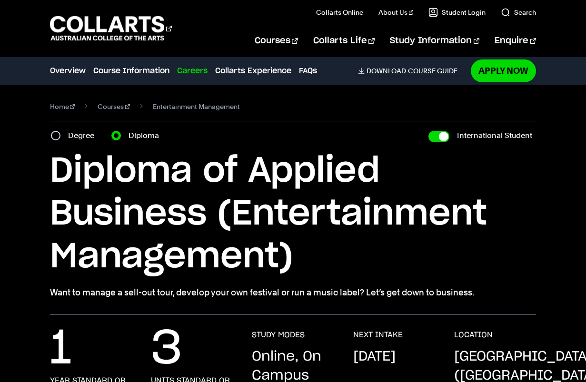
drag, startPoint x: 470, startPoint y: 204, endPoint x: 452, endPoint y: 76, distance: 129.7
click at [353, 190] on h1 "Diploma of Applied Business (Entertainment Management)" at bounding box center [293, 214] width 486 height 128
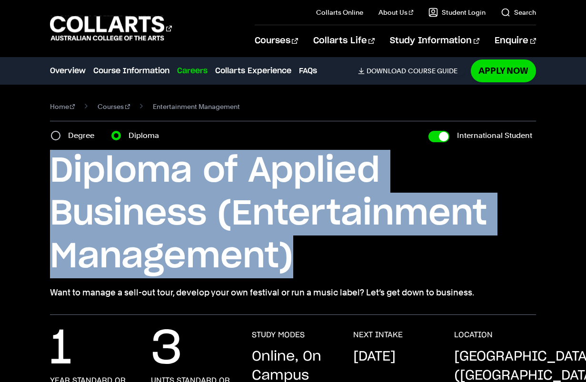
drag, startPoint x: 301, startPoint y: 250, endPoint x: 56, endPoint y: 177, distance: 256.3
click at [56, 177] on h1 "Diploma of Applied Business (Entertainment Management)" at bounding box center [293, 214] width 486 height 128
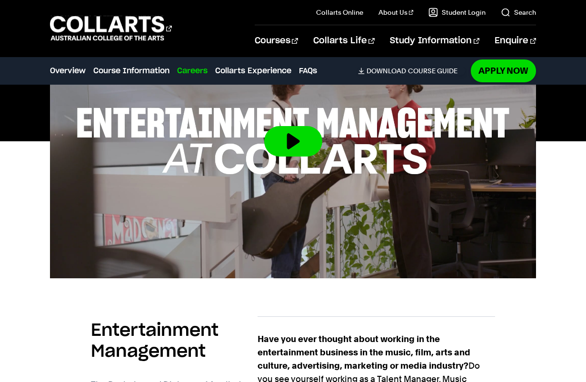
click at [40, 196] on div at bounding box center [293, 142] width 586 height 274
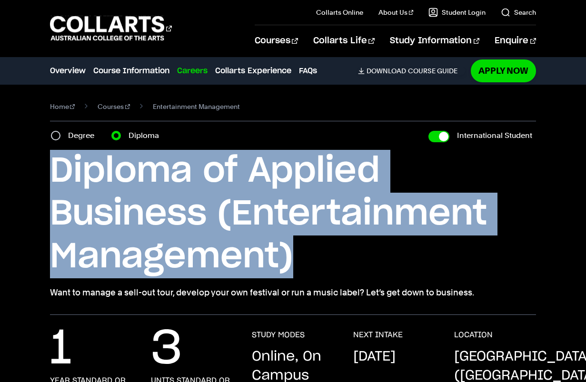
drag, startPoint x: 311, startPoint y: 250, endPoint x: 51, endPoint y: 164, distance: 274.1
click at [51, 164] on h1 "Diploma of Applied Business (Entertainment Management)" at bounding box center [293, 214] width 486 height 128
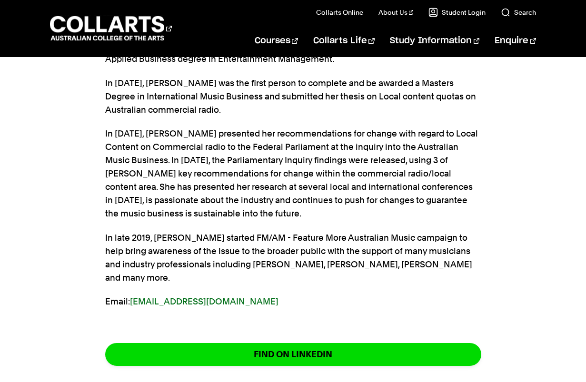
scroll to position [611, 0]
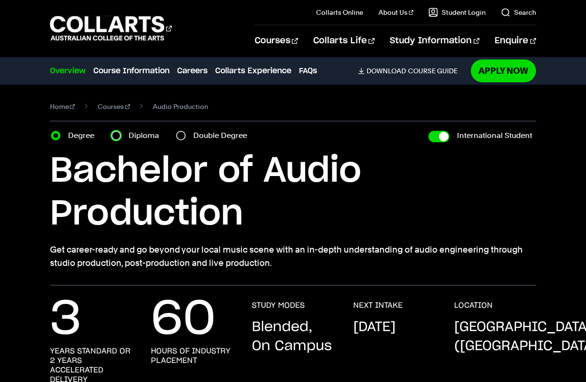
click at [120, 135] on input "Diploma" at bounding box center [116, 136] width 10 height 10
radio input "true"
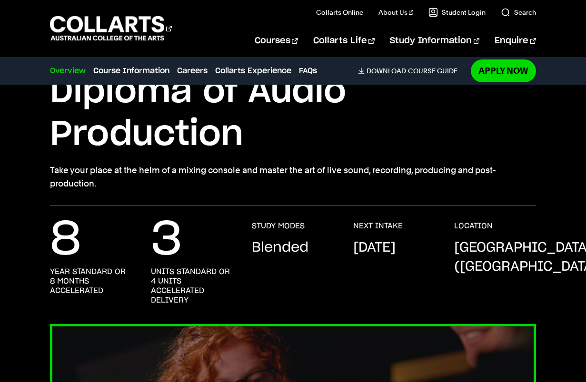
scroll to position [190, 0]
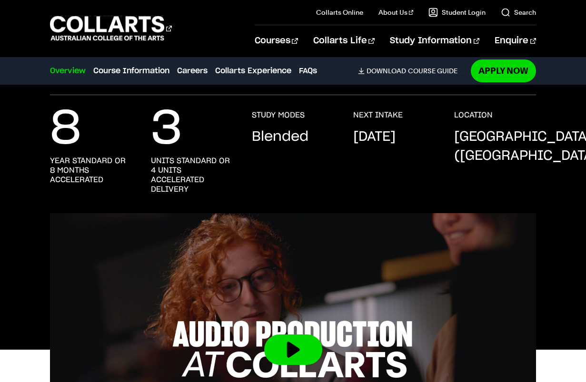
drag, startPoint x: 399, startPoint y: 167, endPoint x: 343, endPoint y: 132, distance: 66.3
click at [343, 132] on div "8 year standard or 8 months accelerated 3 units standard or 4 units accelerated…" at bounding box center [293, 161] width 486 height 103
drag, startPoint x: 351, startPoint y: 135, endPoint x: 395, endPoint y: 163, distance: 52.4
click at [392, 161] on div "8 year standard or 8 months accelerated 3 units standard or 4 units accelerated…" at bounding box center [293, 161] width 486 height 103
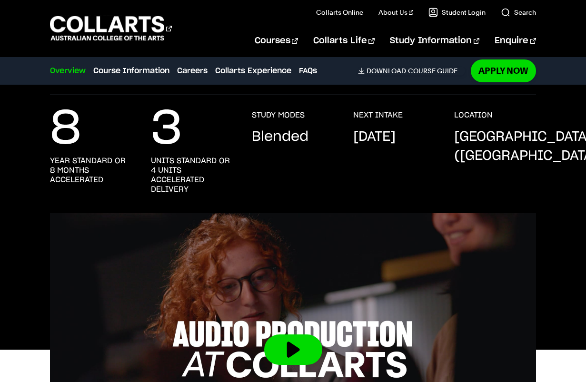
click at [395, 147] on p "[DATE]" at bounding box center [374, 137] width 42 height 19
drag, startPoint x: 397, startPoint y: 161, endPoint x: 338, endPoint y: 108, distance: 79.2
click at [338, 108] on div "8 year standard or 8 months accelerated 3 units standard or 4 units accelerated…" at bounding box center [293, 154] width 586 height 118
click at [351, 119] on div "8 year standard or 8 months accelerated 3 units standard or 4 units accelerated…" at bounding box center [293, 161] width 486 height 103
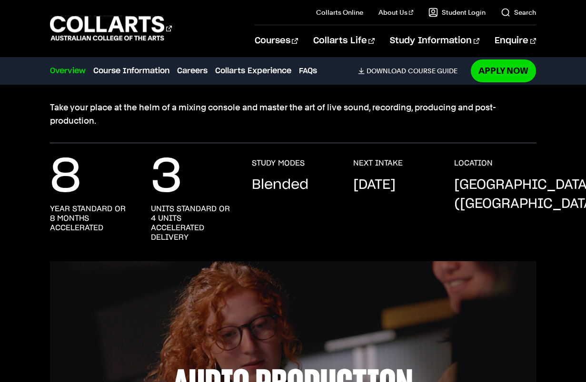
scroll to position [143, 0]
drag, startPoint x: 395, startPoint y: 208, endPoint x: 353, endPoint y: 181, distance: 50.9
click at [353, 181] on p "[DATE]" at bounding box center [374, 184] width 42 height 19
drag, startPoint x: 354, startPoint y: 183, endPoint x: 391, endPoint y: 212, distance: 46.7
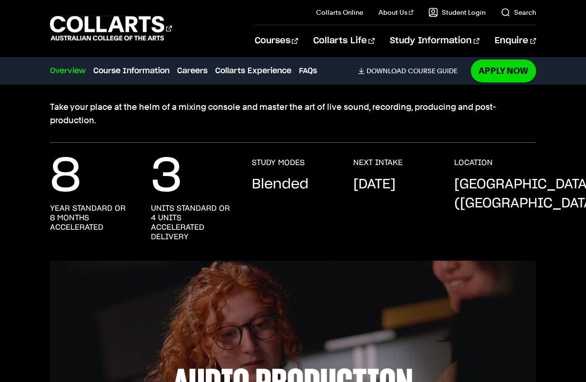
click at [391, 194] on p "[DATE]" at bounding box center [374, 184] width 42 height 19
copy p "[DATE]"
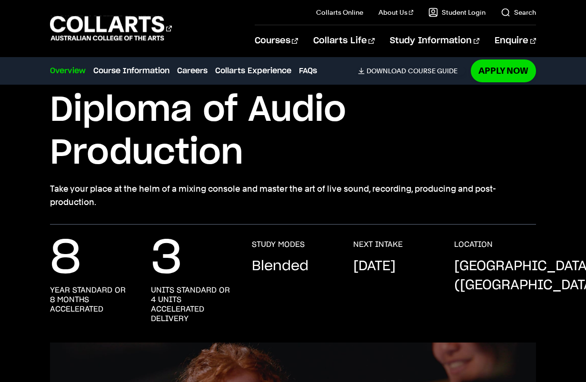
scroll to position [190, 0]
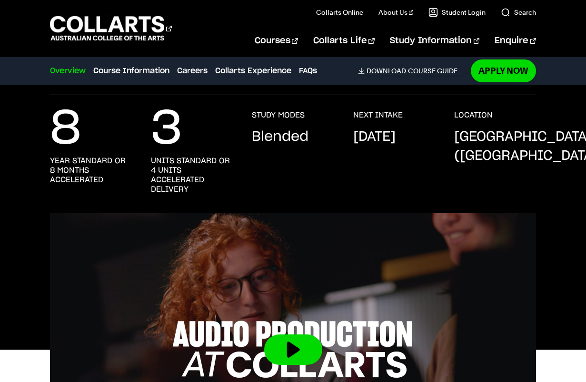
click at [375, 144] on p "[DATE]" at bounding box center [374, 137] width 42 height 19
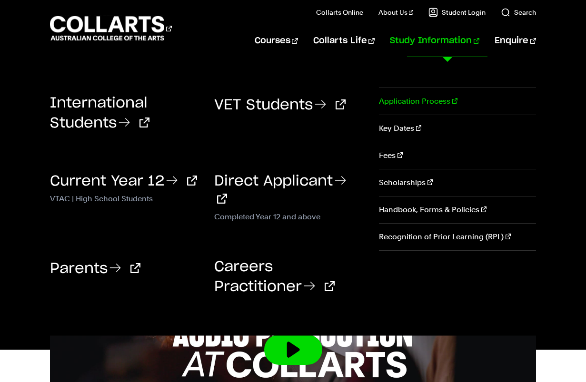
click at [424, 88] on link "Application Process" at bounding box center [457, 101] width 157 height 27
click at [421, 97] on link "Application Process" at bounding box center [457, 101] width 157 height 27
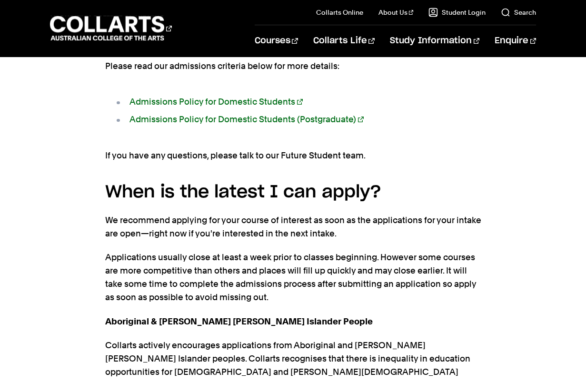
scroll to position [1475, 0]
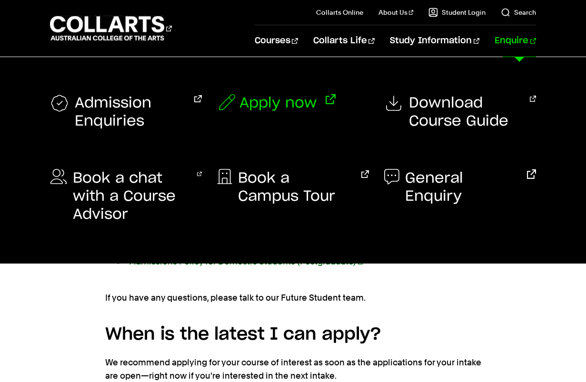
click at [302, 101] on span "Apply now" at bounding box center [278, 103] width 78 height 18
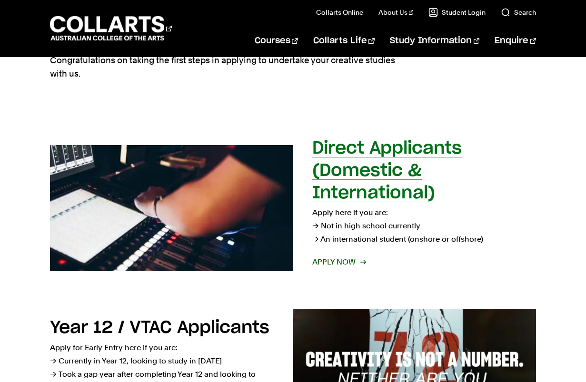
scroll to position [95, 0]
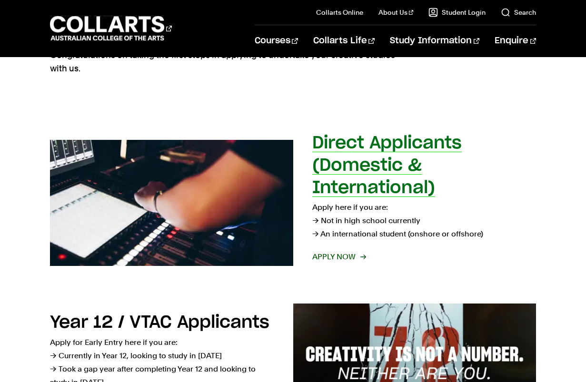
click at [362, 183] on h2 "Direct Applicants (Domestic & International)" at bounding box center [386, 166] width 149 height 62
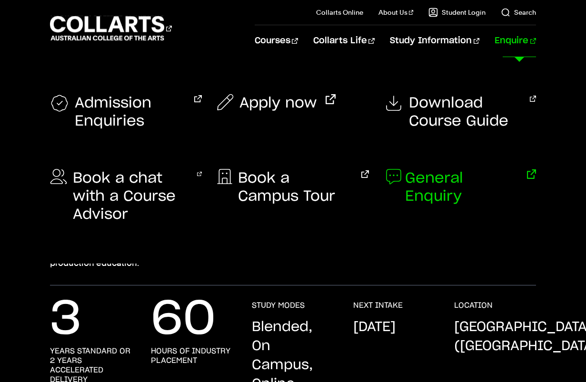
click at [452, 181] on span "General Enquiry" at bounding box center [461, 187] width 113 height 36
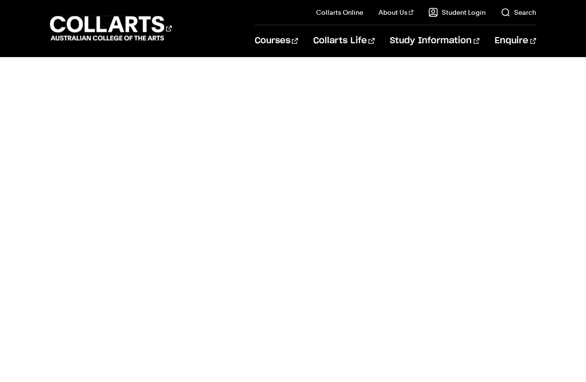
scroll to position [476, 0]
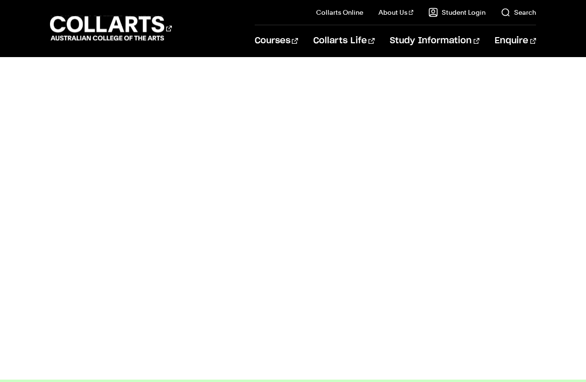
click at [45, 146] on body "Courses Collarts Online Study 100% online About Us History & Values Strategic P…" at bounding box center [293, 223] width 586 height 1399
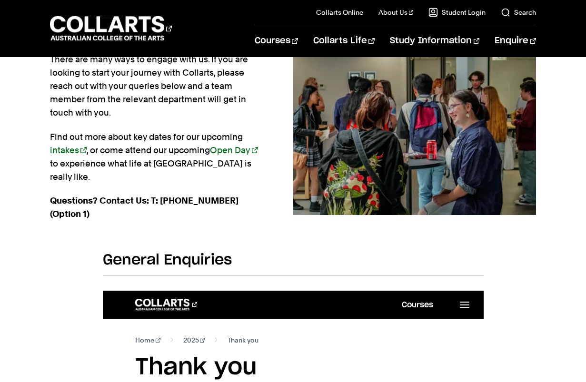
scroll to position [0, 0]
